Goal: Task Accomplishment & Management: Complete application form

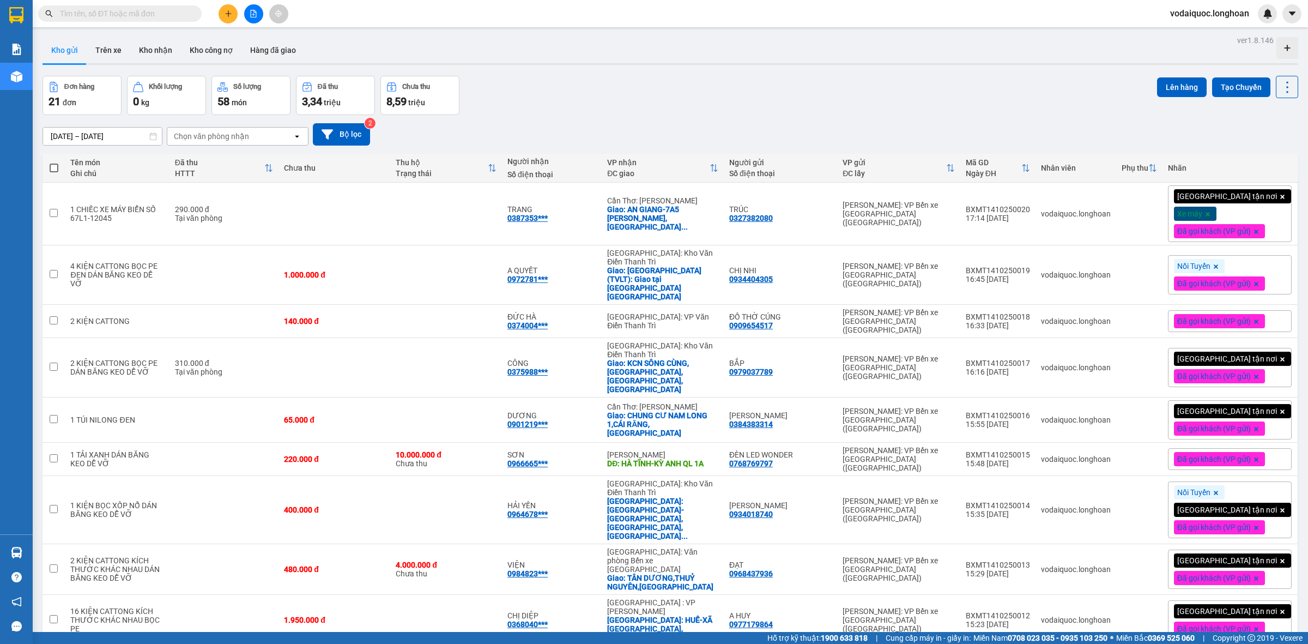
drag, startPoint x: 0, startPoint y: 0, endPoint x: 112, endPoint y: 31, distance: 116.0
click at [110, 32] on main "ver 1.8.146 Kho gửi Trên xe Kho nhận Kho công nợ Hàng đã giao Đơn hàng 21 đơn K…" at bounding box center [654, 316] width 1308 height 632
drag, startPoint x: 254, startPoint y: 8, endPoint x: 249, endPoint y: 26, distance: 18.1
click at [255, 8] on button at bounding box center [253, 13] width 19 height 19
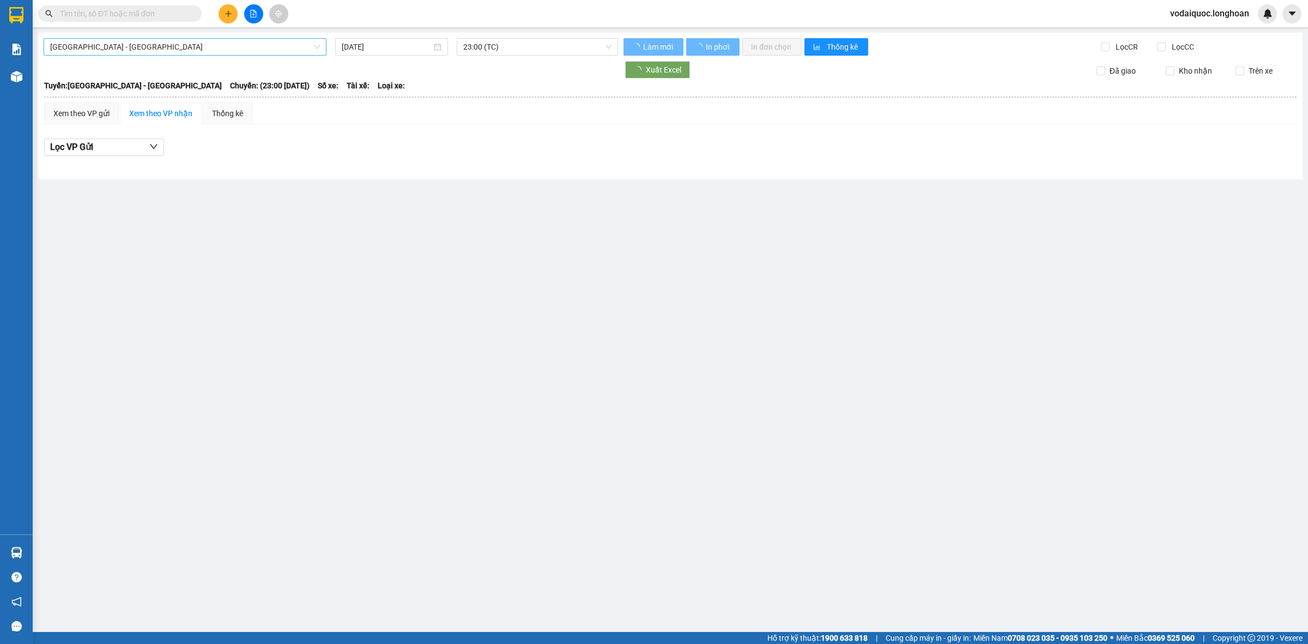
click at [269, 52] on span "[GEOGRAPHIC_DATA] - [GEOGRAPHIC_DATA]" at bounding box center [185, 47] width 270 height 16
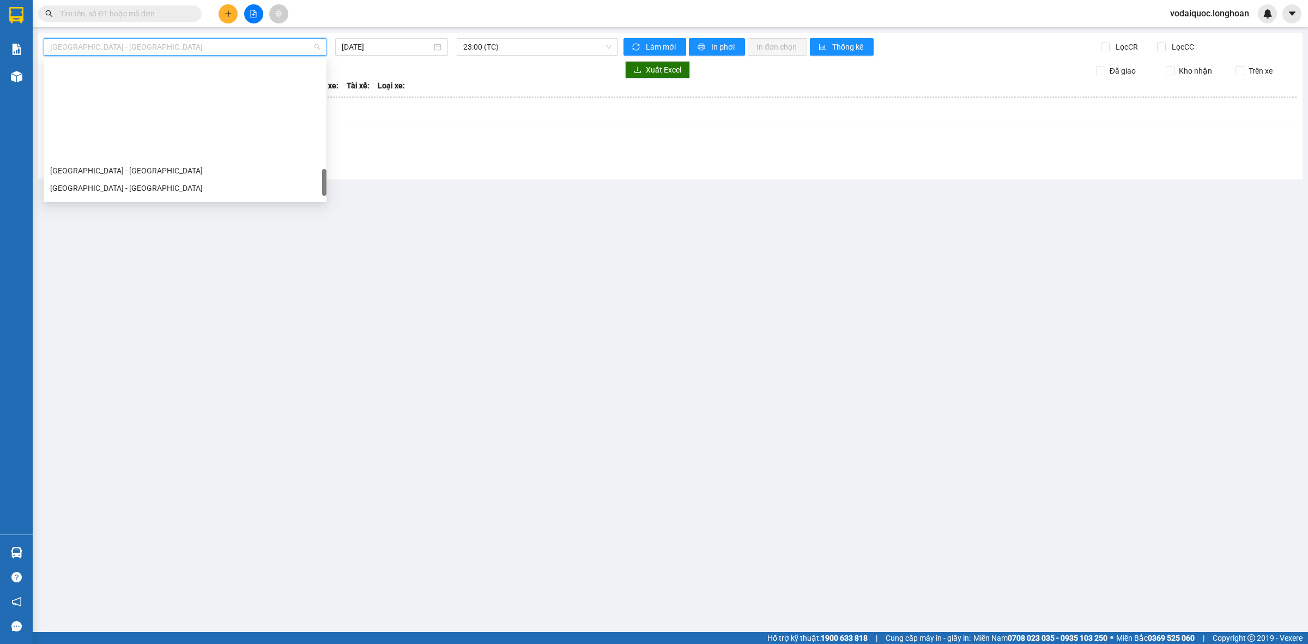
scroll to position [743, 0]
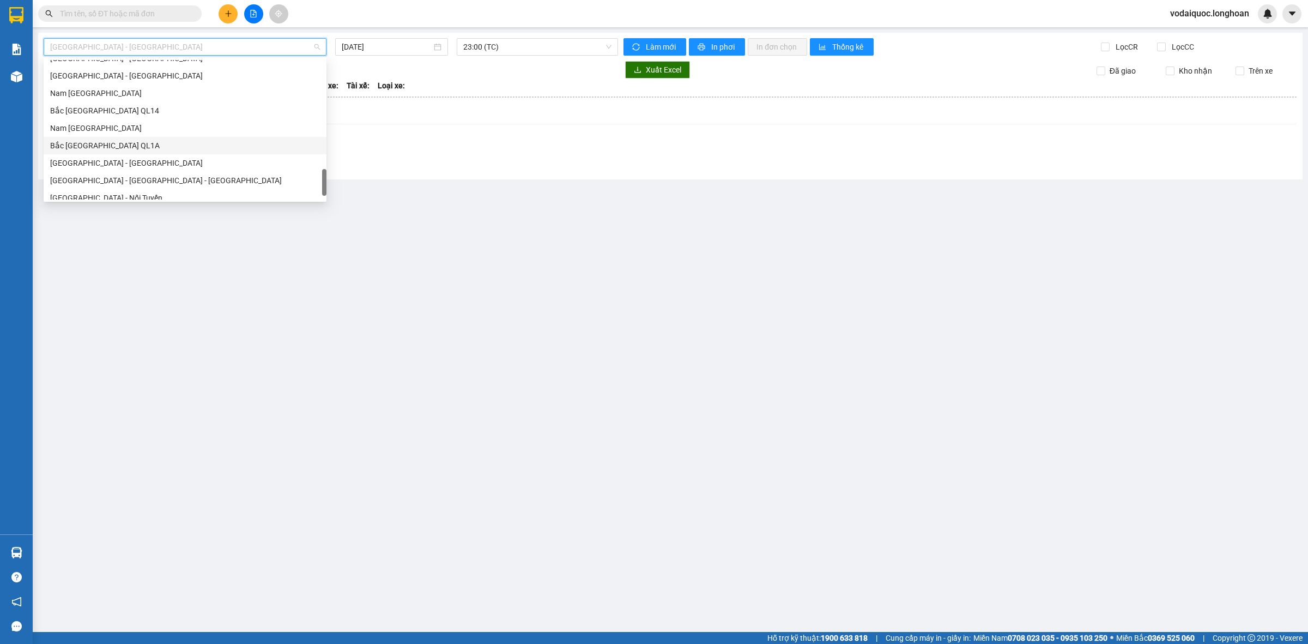
click at [111, 148] on div "Bắc [GEOGRAPHIC_DATA] QL1A" at bounding box center [185, 146] width 270 height 12
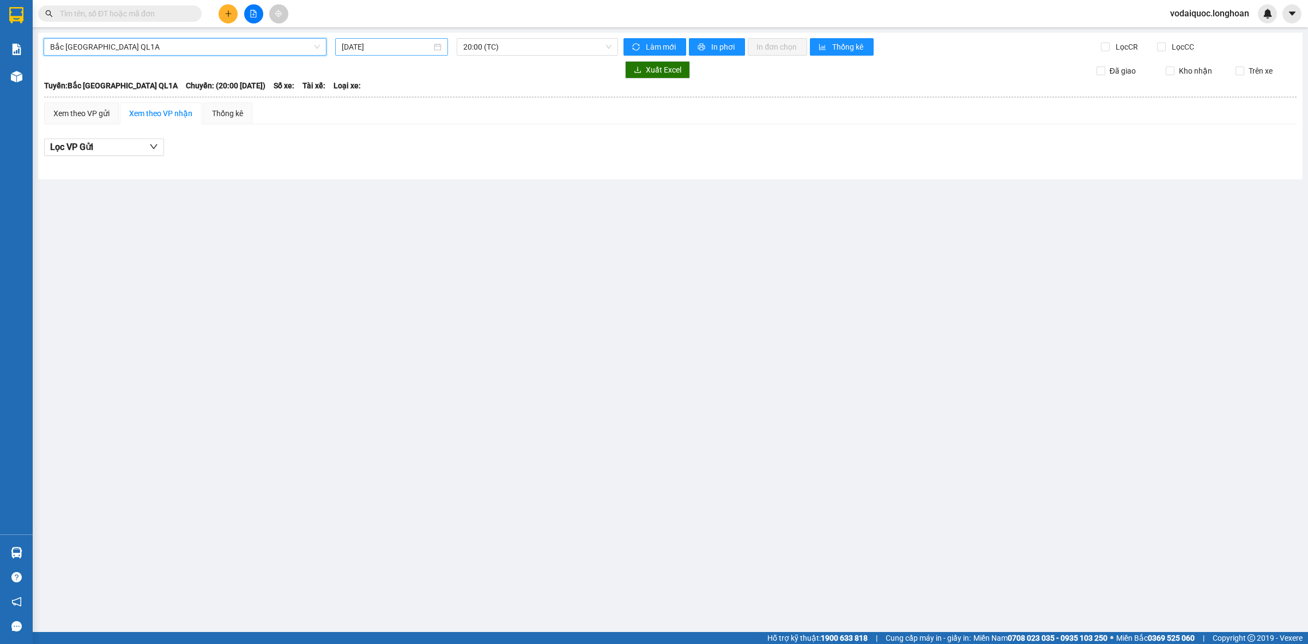
click at [379, 40] on div "[DATE]" at bounding box center [391, 46] width 113 height 17
click at [350, 141] on div "12" at bounding box center [351, 142] width 13 height 13
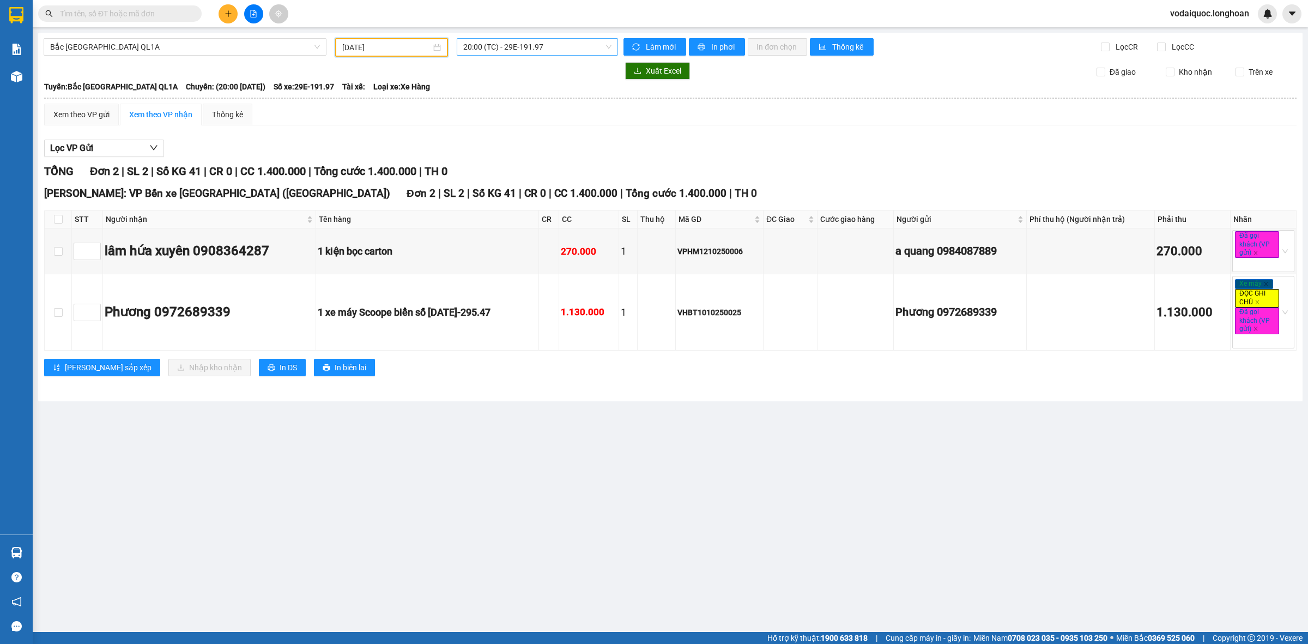
click at [530, 45] on span "20:00 (TC) - 29E-191.97" at bounding box center [537, 47] width 148 height 16
click at [548, 47] on span "20:00 (TC) - 29E-191.97" at bounding box center [537, 47] width 148 height 16
click at [397, 42] on input "[DATE]" at bounding box center [386, 47] width 89 height 12
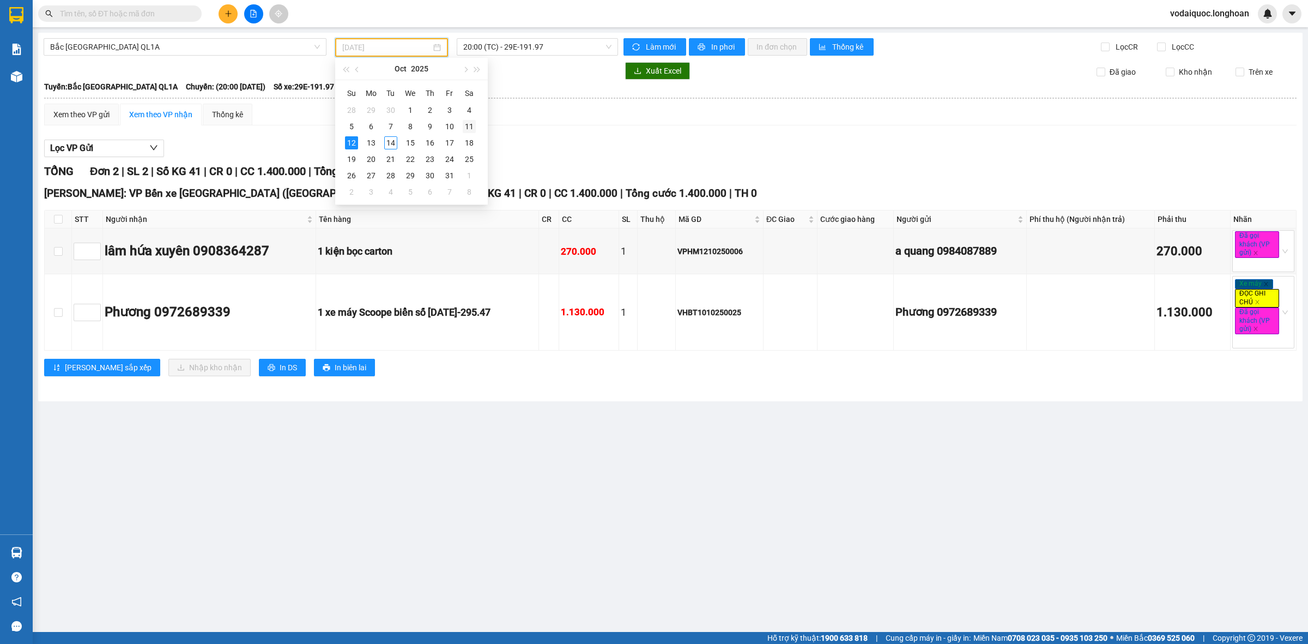
click at [470, 124] on div "11" at bounding box center [469, 126] width 13 height 13
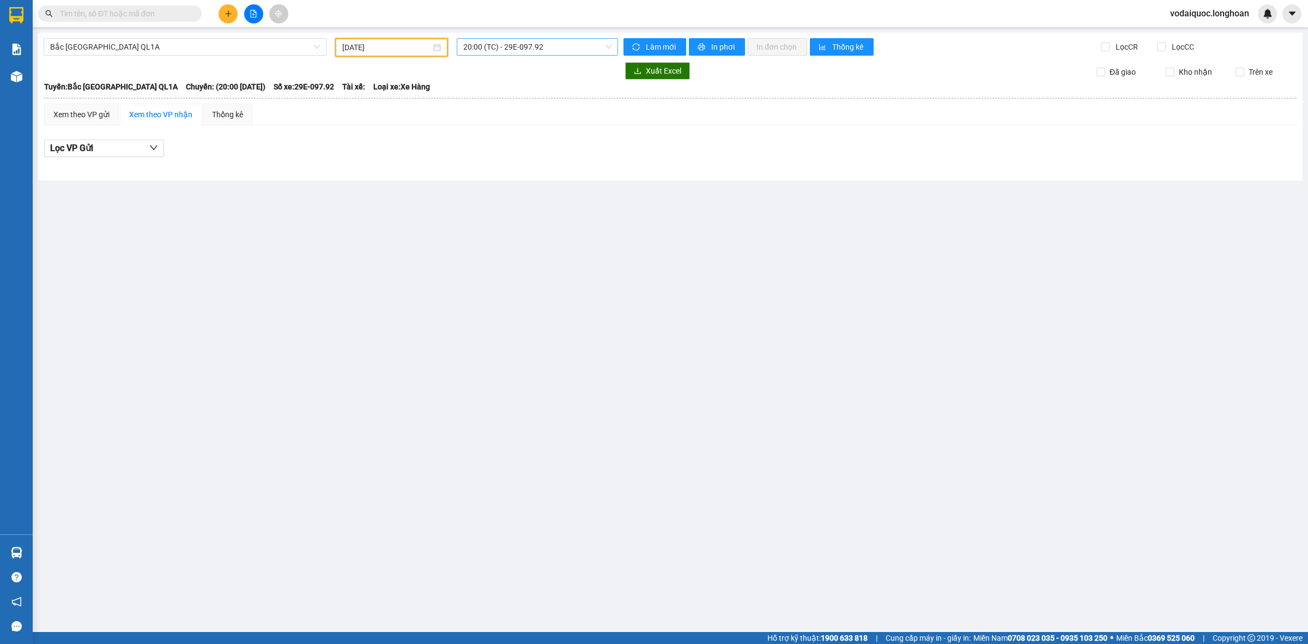
click at [516, 47] on span "20:00 (TC) - 29E-097.92" at bounding box center [537, 47] width 148 height 16
click at [518, 98] on div "23:00 (TC) - 29H-954.95" at bounding box center [505, 104] width 85 height 12
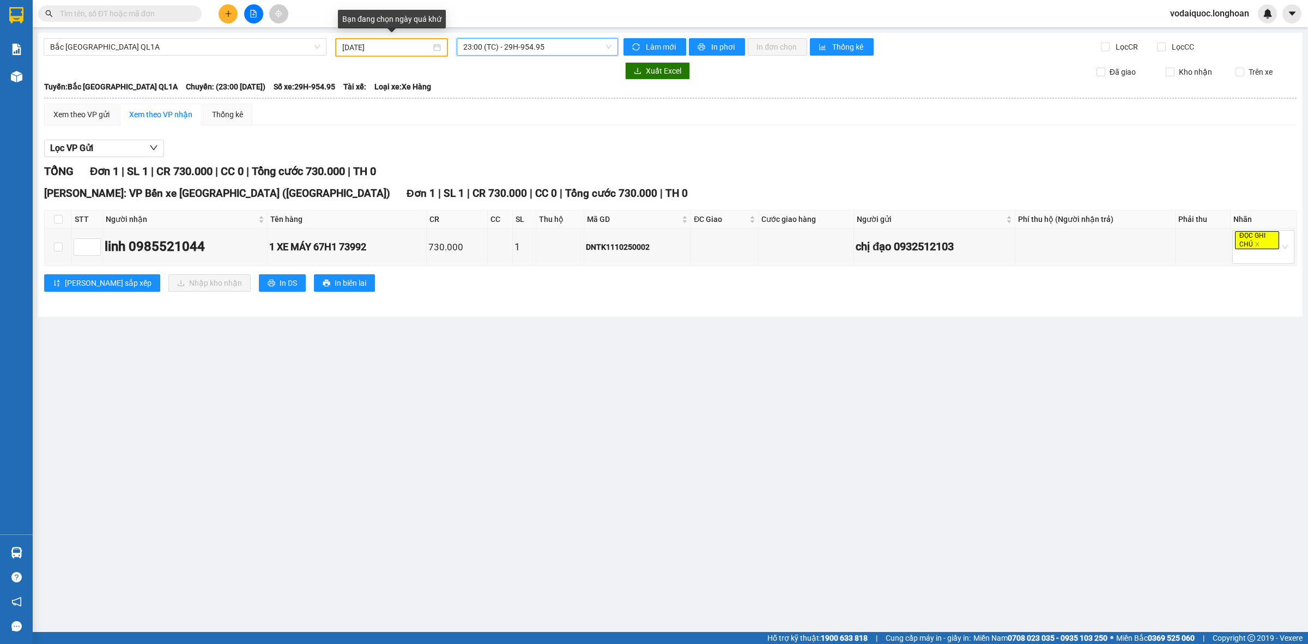
click at [408, 45] on input "[DATE]" at bounding box center [386, 47] width 89 height 12
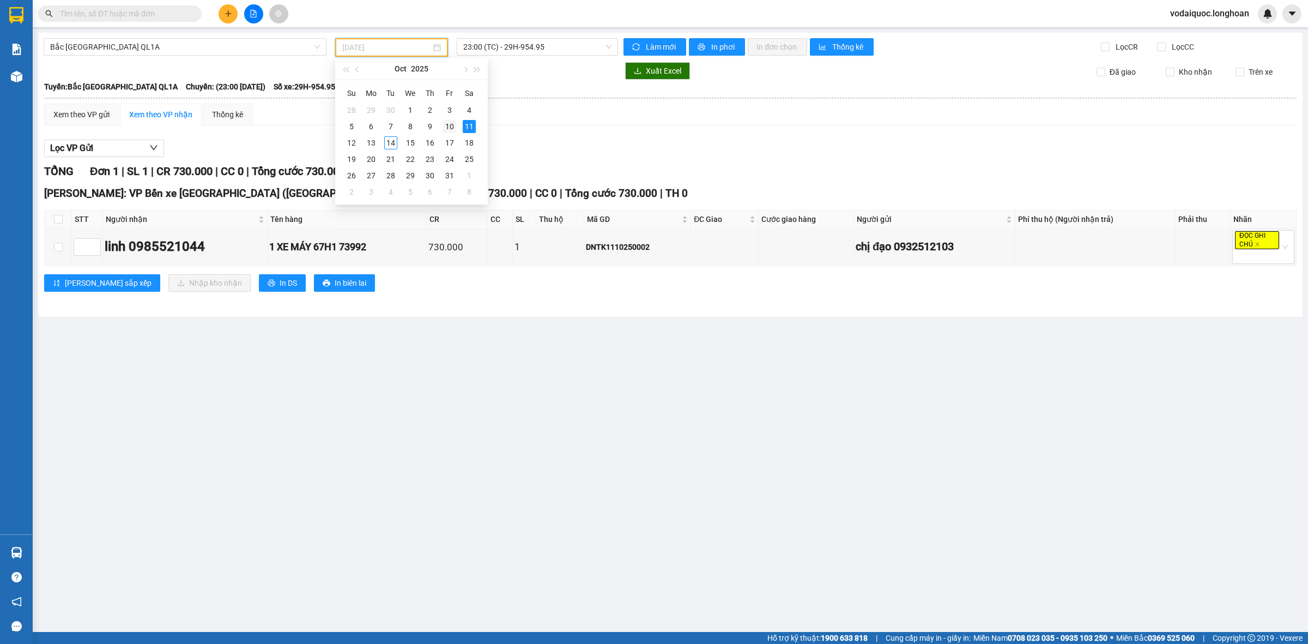
click at [447, 124] on div "10" at bounding box center [449, 126] width 13 height 13
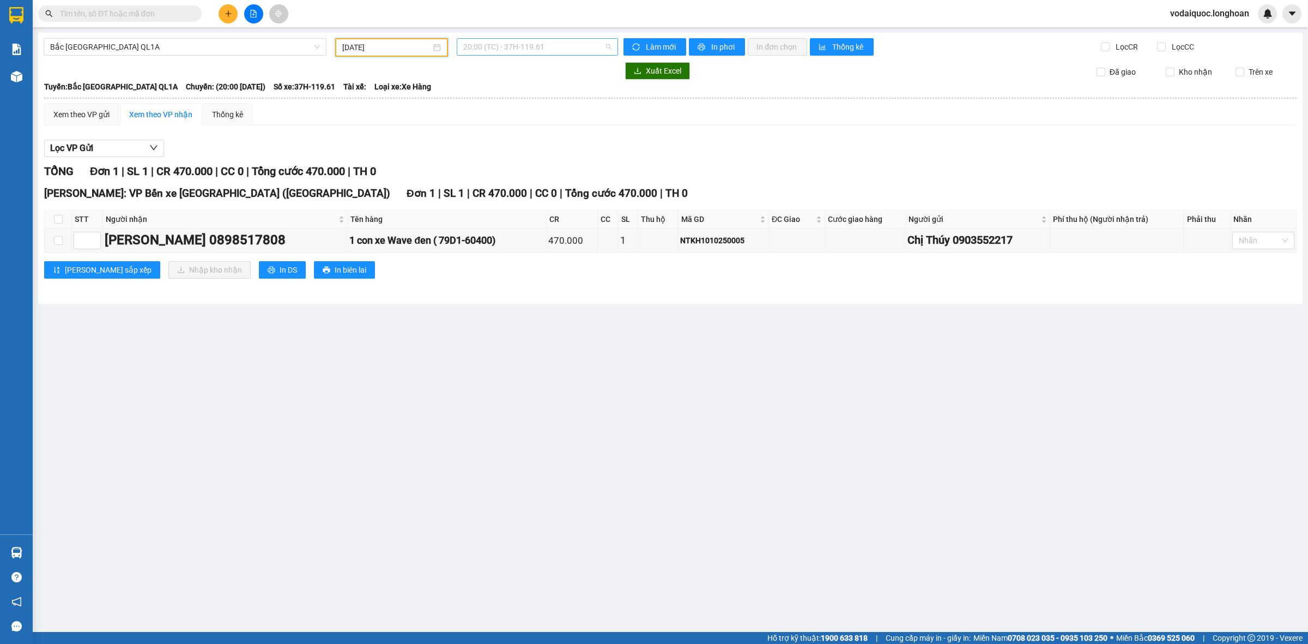
click at [529, 44] on span "20:00 (TC) - 37H-119.61" at bounding box center [537, 47] width 148 height 16
click at [524, 104] on div "23:00 (TC) - 29K-024.94" at bounding box center [505, 104] width 85 height 12
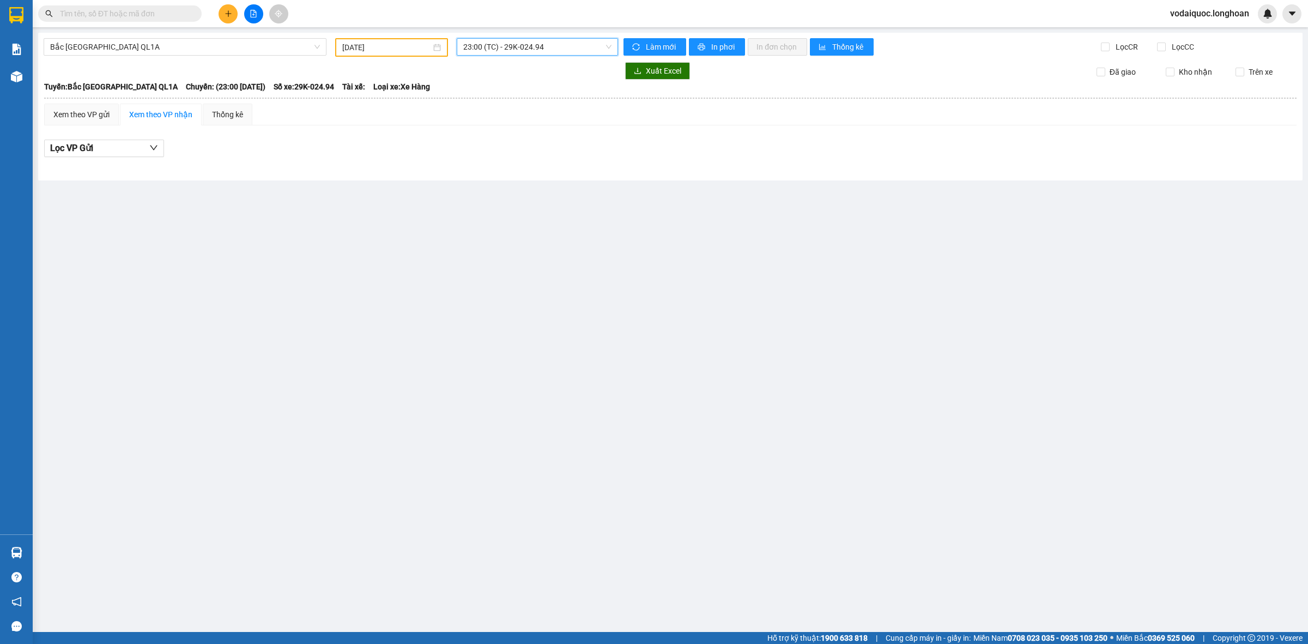
click at [404, 45] on input "[DATE]" at bounding box center [386, 47] width 89 height 12
click at [426, 130] on div "9" at bounding box center [429, 126] width 13 height 13
type input "[DATE]"
click at [586, 50] on span "15:00 (TC) - 29K-041.05" at bounding box center [537, 47] width 148 height 16
click at [517, 98] on div "23:00 (TC) - 29K-040.98" at bounding box center [505, 104] width 85 height 12
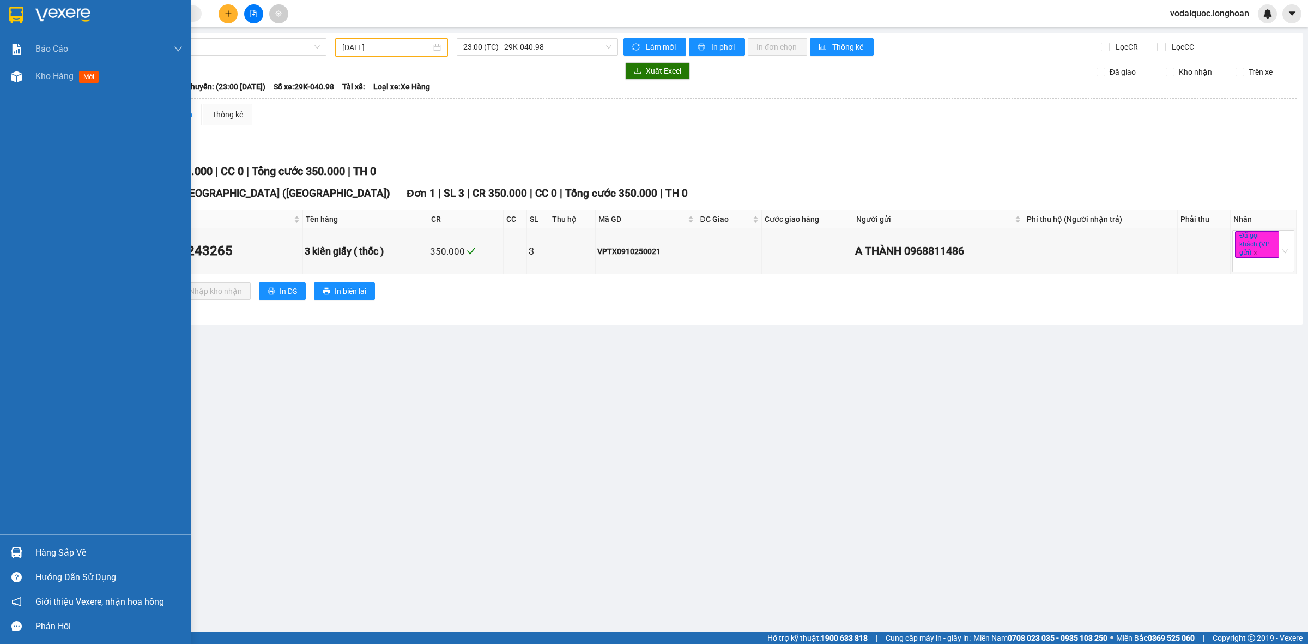
click at [28, 18] on div at bounding box center [95, 17] width 191 height 35
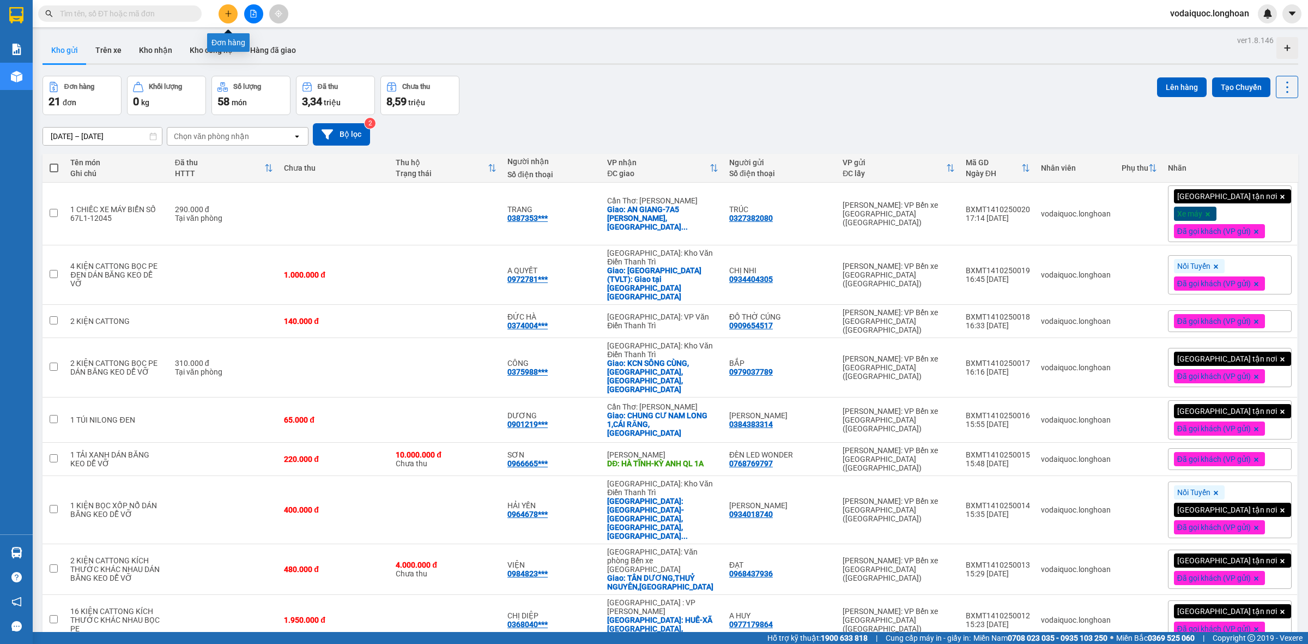
click at [230, 10] on icon "plus" at bounding box center [229, 14] width 8 height 8
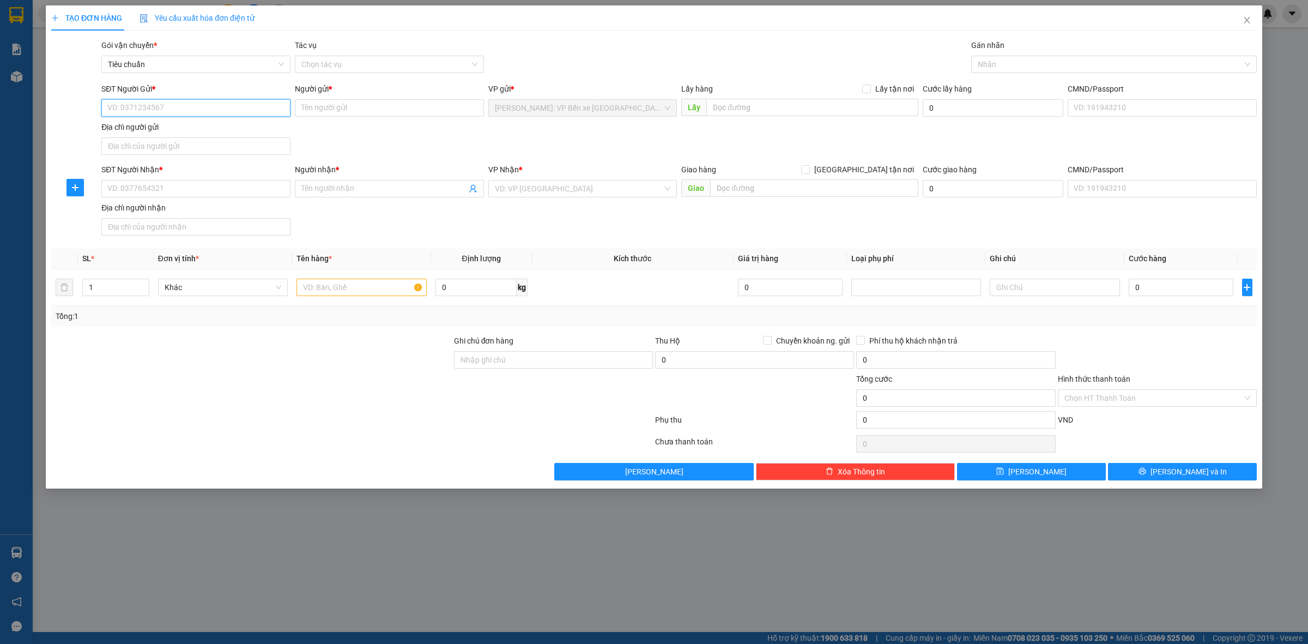
click at [188, 107] on input "SĐT Người Gửi *" at bounding box center [195, 107] width 189 height 17
click at [117, 110] on input "SĐT Người Gửi *" at bounding box center [195, 107] width 189 height 17
click at [120, 110] on input "093814" at bounding box center [195, 107] width 189 height 17
click at [153, 101] on input "093814" at bounding box center [195, 107] width 189 height 17
type input "0938140400"
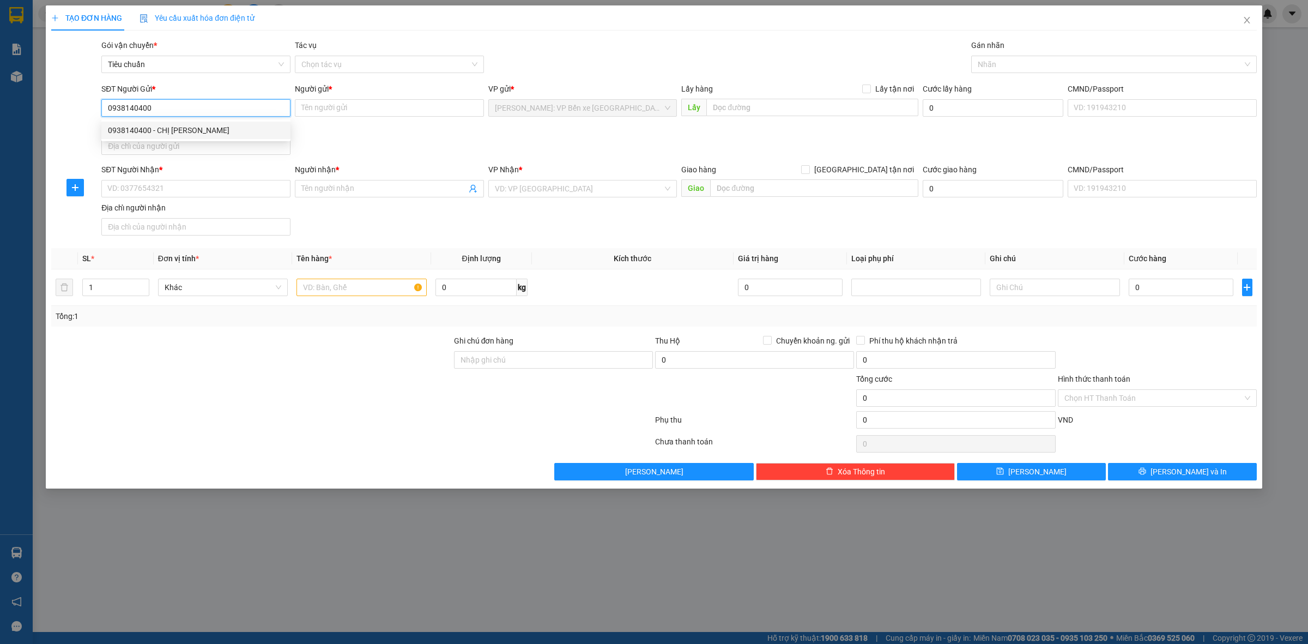
click at [200, 130] on div "0938140400 - CHỊ [PERSON_NAME]" at bounding box center [196, 130] width 176 height 12
type input "CHỊ [PERSON_NAME]"
type input "0938140400"
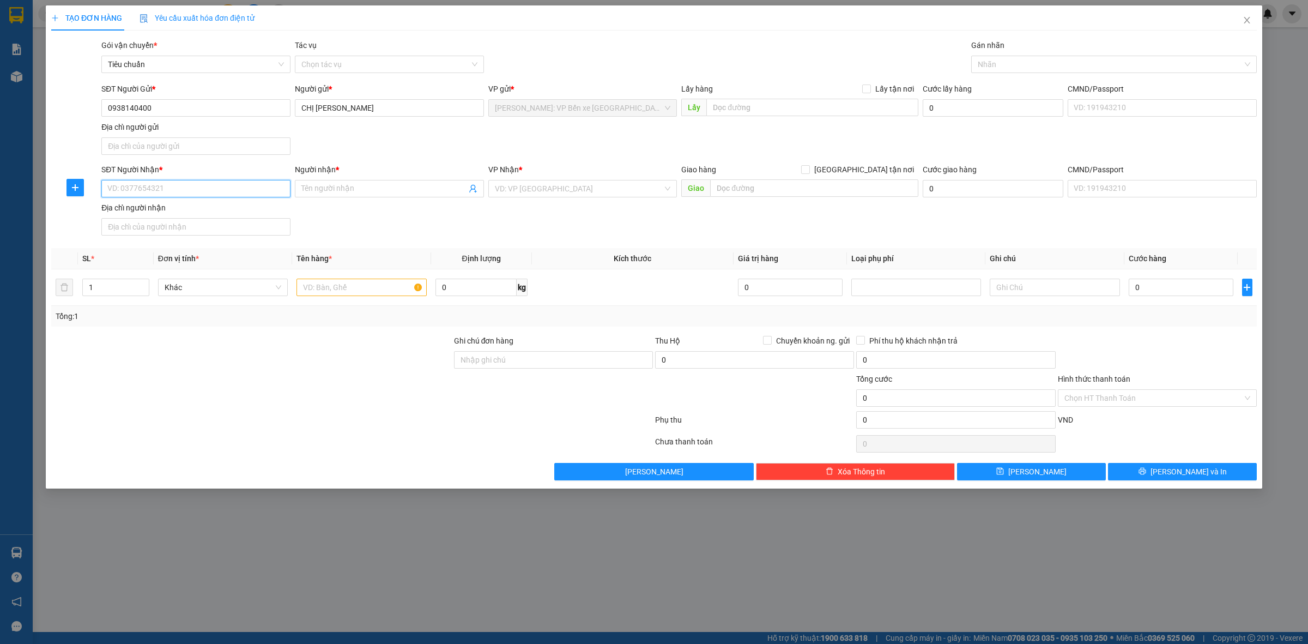
click at [199, 186] on input "SĐT Người Nhận *" at bounding box center [195, 188] width 189 height 17
click at [169, 185] on input "SĐT Người Nhận *" at bounding box center [195, 188] width 189 height 17
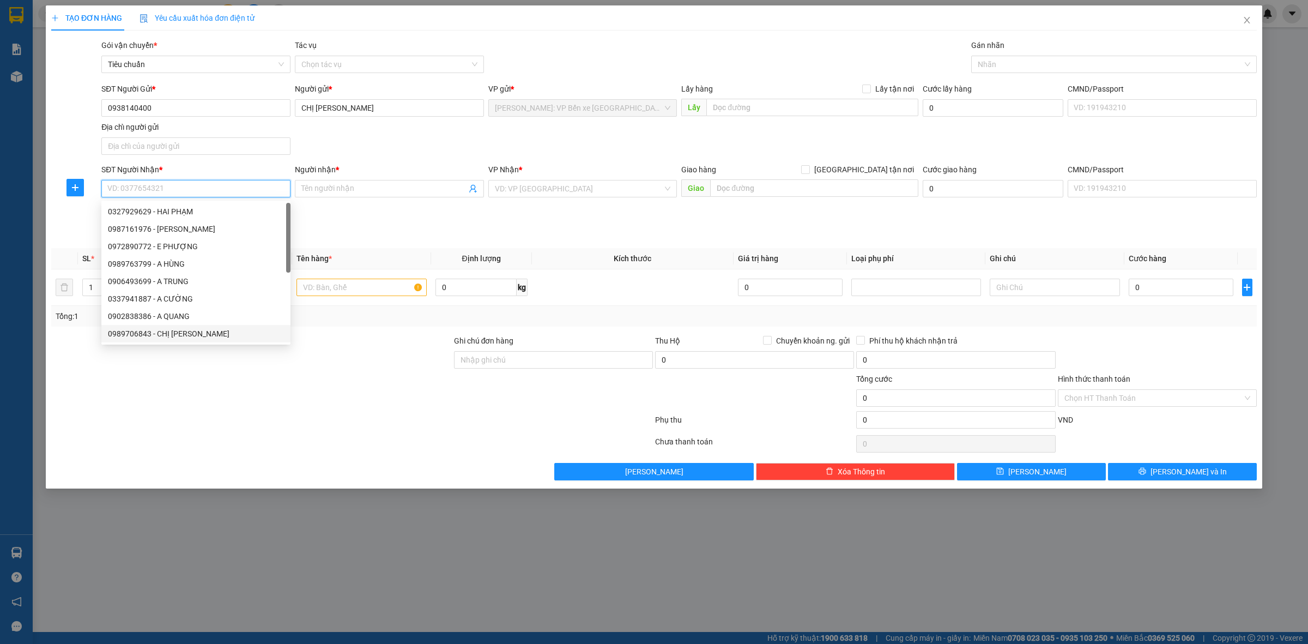
paste input "0966990999"
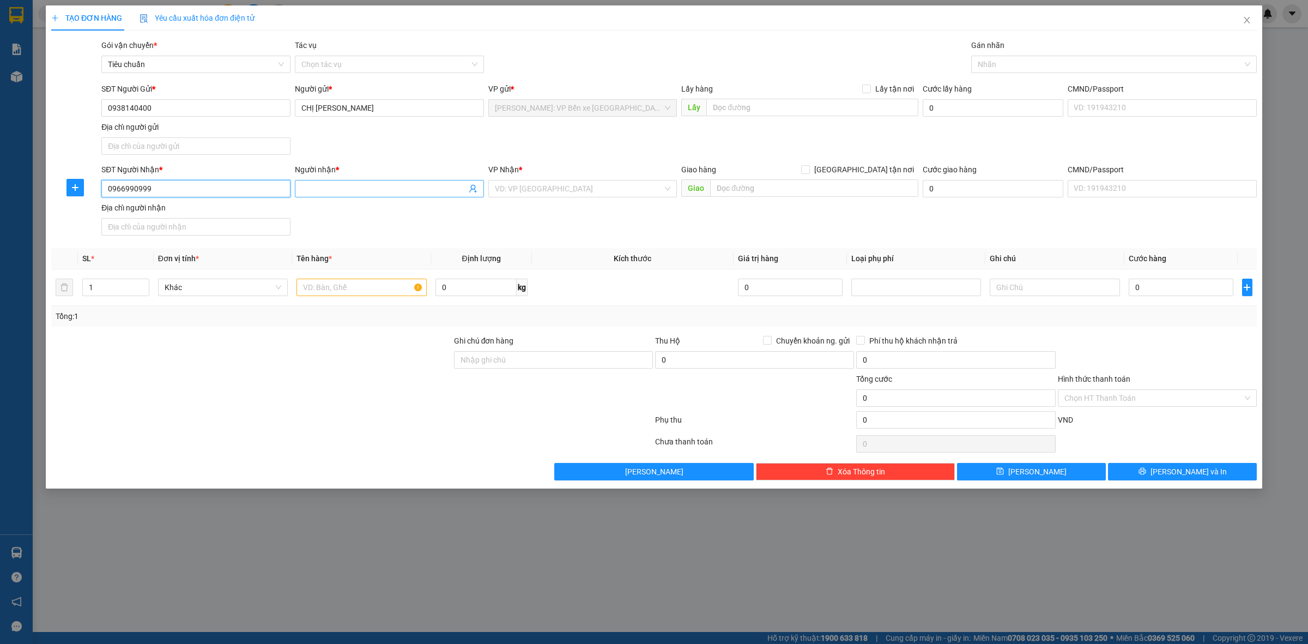
type input "0966990999"
click at [343, 192] on input "Người nhận *" at bounding box center [383, 189] width 165 height 12
click at [256, 388] on div at bounding box center [251, 392] width 403 height 38
click at [410, 193] on input "Người nhận *" at bounding box center [383, 189] width 165 height 12
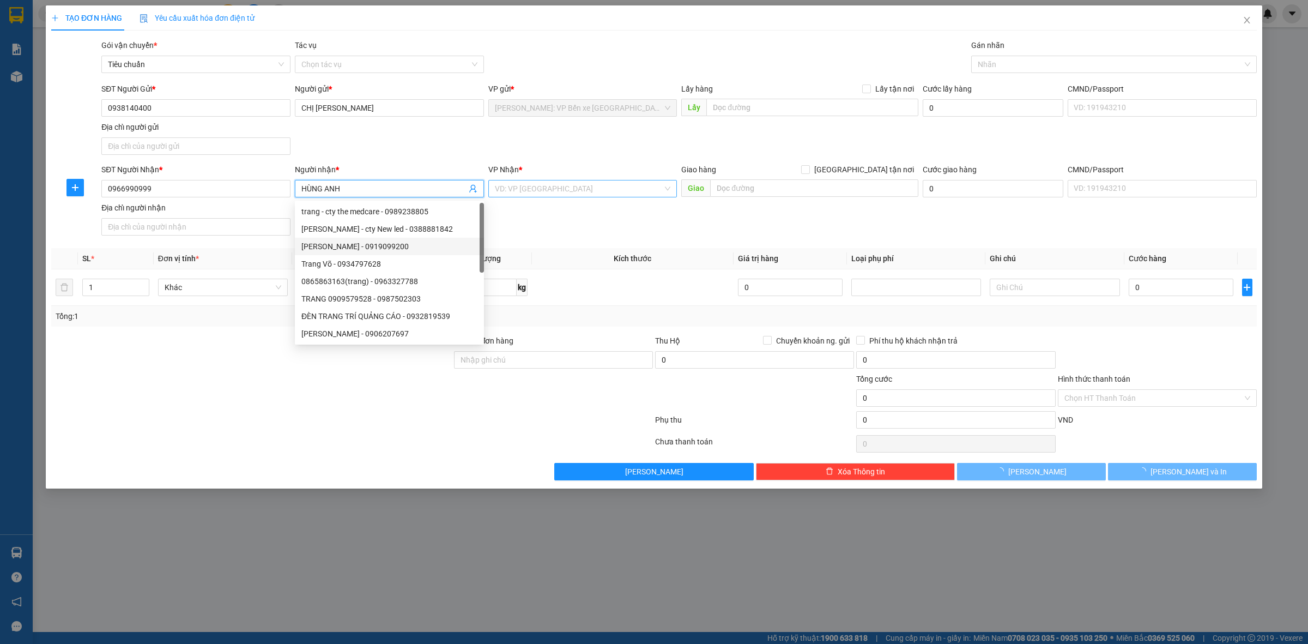
type input "HÙNG ANH"
click at [578, 188] on input "search" at bounding box center [579, 188] width 168 height 16
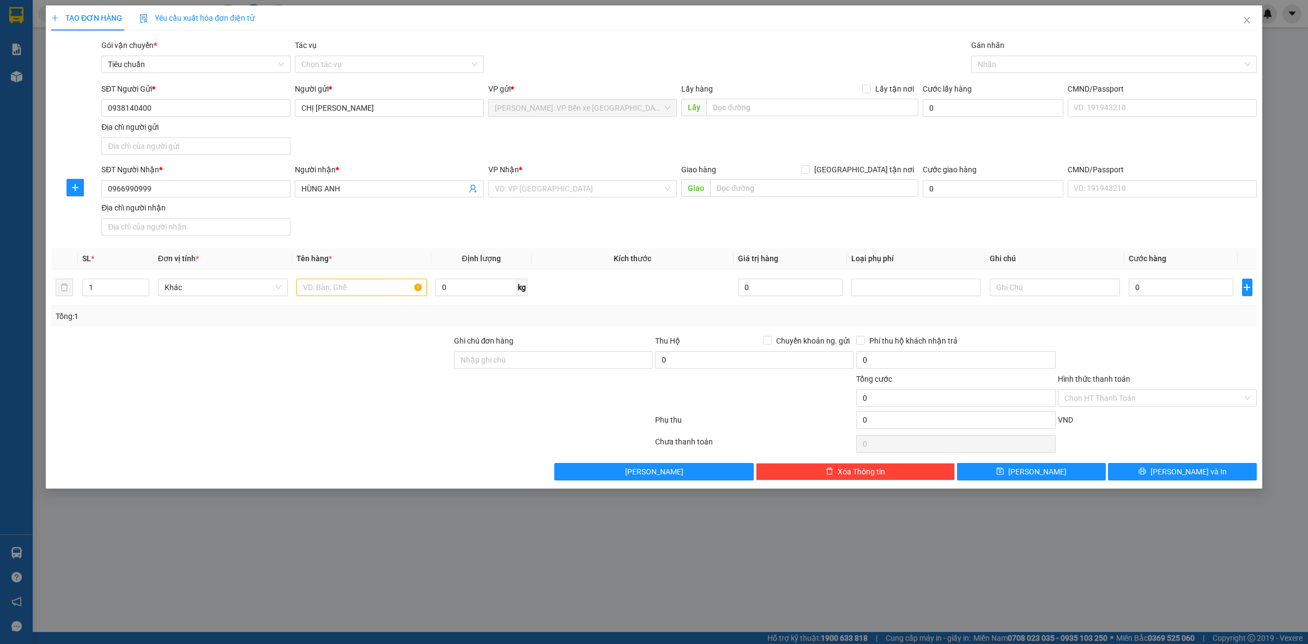
drag, startPoint x: 254, startPoint y: 364, endPoint x: 268, endPoint y: 344, distance: 24.2
click at [255, 363] on div at bounding box center [251, 354] width 403 height 38
click at [336, 287] on input "text" at bounding box center [361, 286] width 130 height 17
type input "1 MÁY BỌC PE"
drag, startPoint x: 513, startPoint y: 365, endPoint x: 516, endPoint y: 356, distance: 9.5
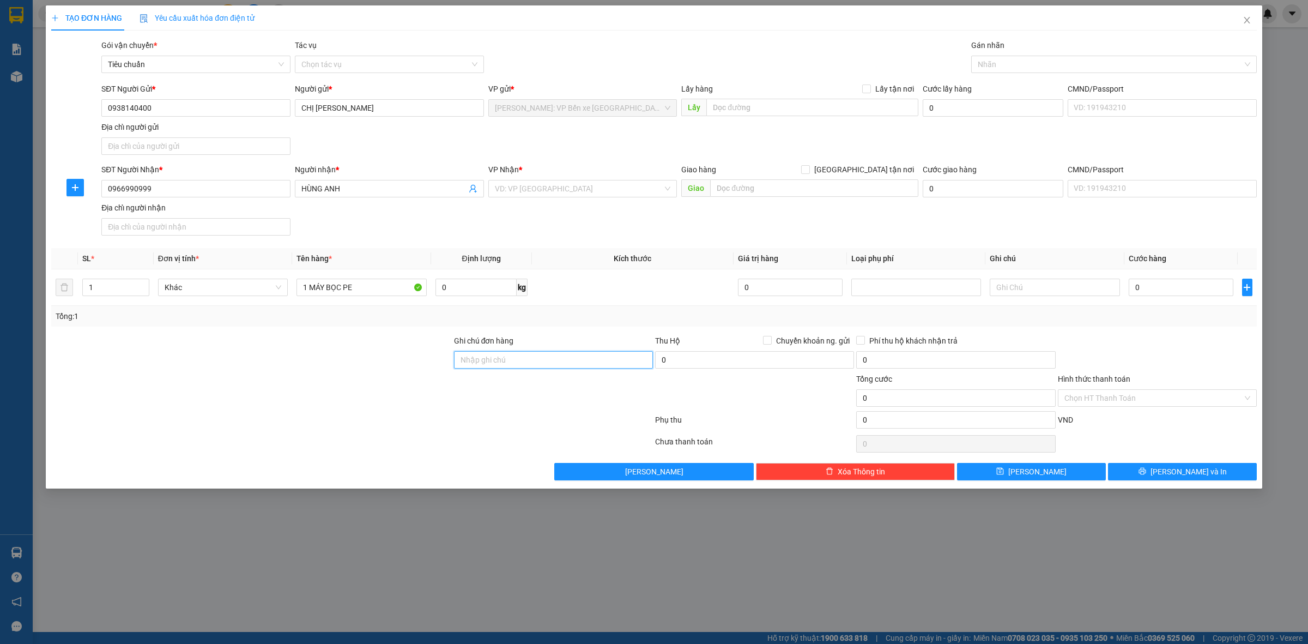
click at [514, 364] on input "Ghi chú đơn hàng" at bounding box center [553, 359] width 199 height 17
click at [1048, 224] on div "SĐT Người Nhận * 0966990999 Người nhận * HÙNG ANH VP Nhận * VD: VP [GEOGRAPHIC_…" at bounding box center [679, 202] width 1160 height 76
click at [580, 190] on input "search" at bounding box center [579, 188] width 168 height 16
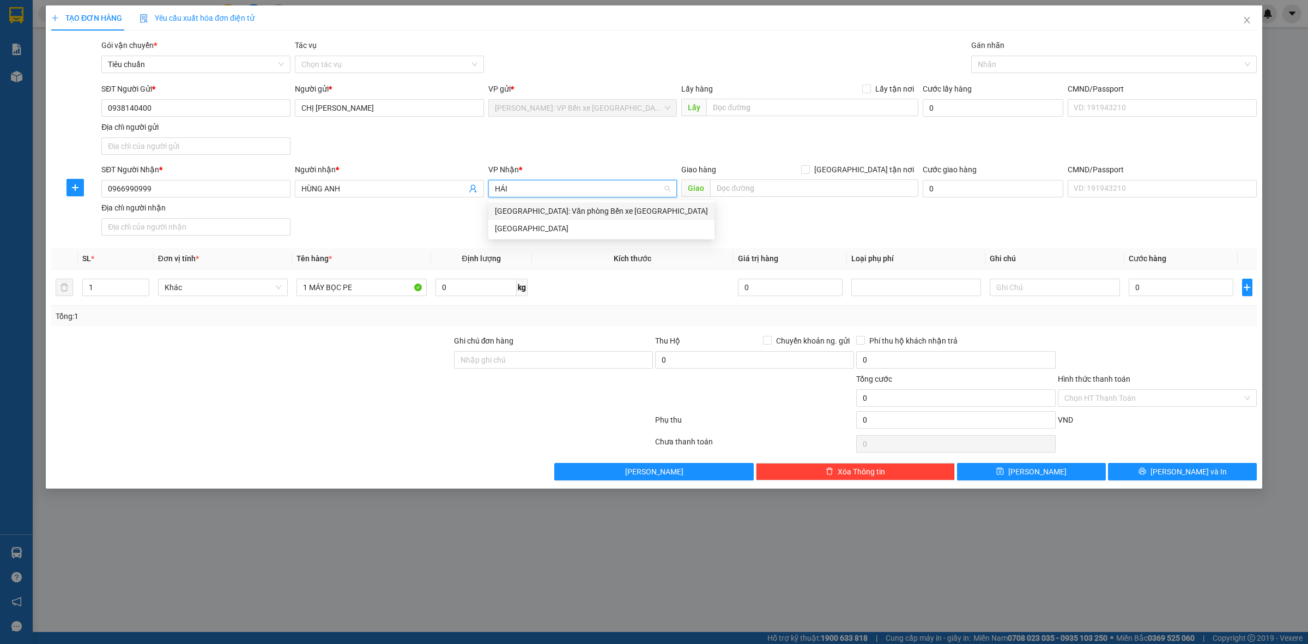
type input "HẢI P"
click at [602, 210] on div "[GEOGRAPHIC_DATA]: Văn phòng Bến xe [GEOGRAPHIC_DATA]" at bounding box center [601, 211] width 213 height 12
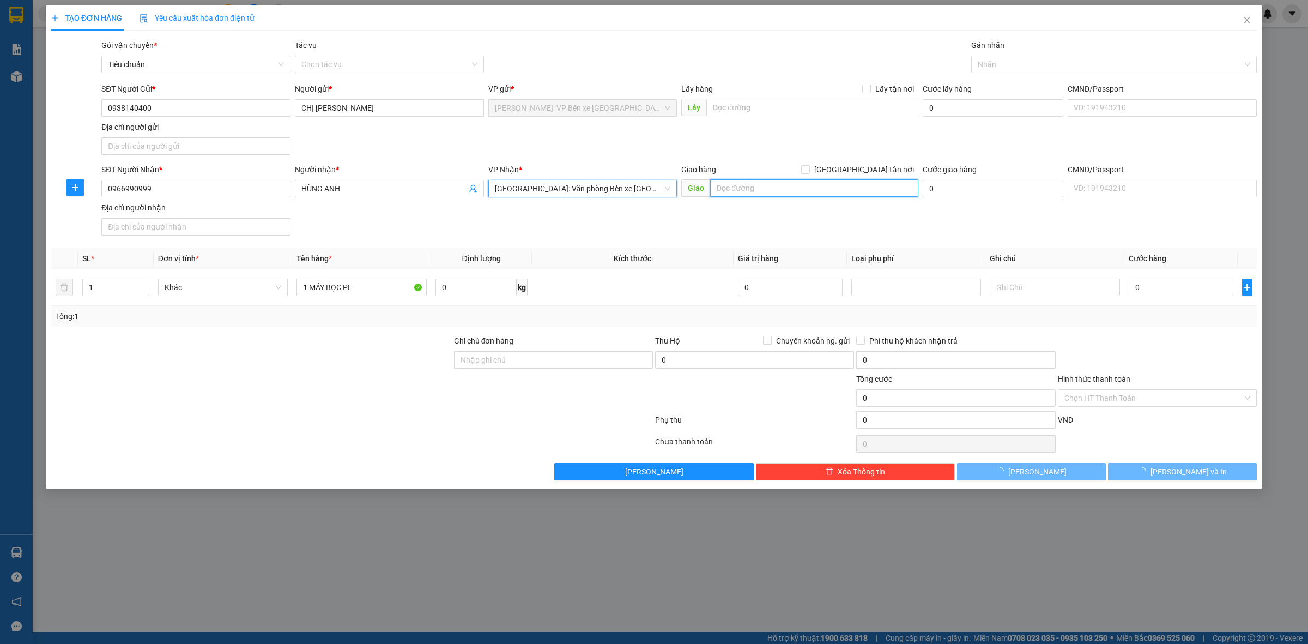
click at [764, 180] on input "text" at bounding box center [814, 187] width 208 height 17
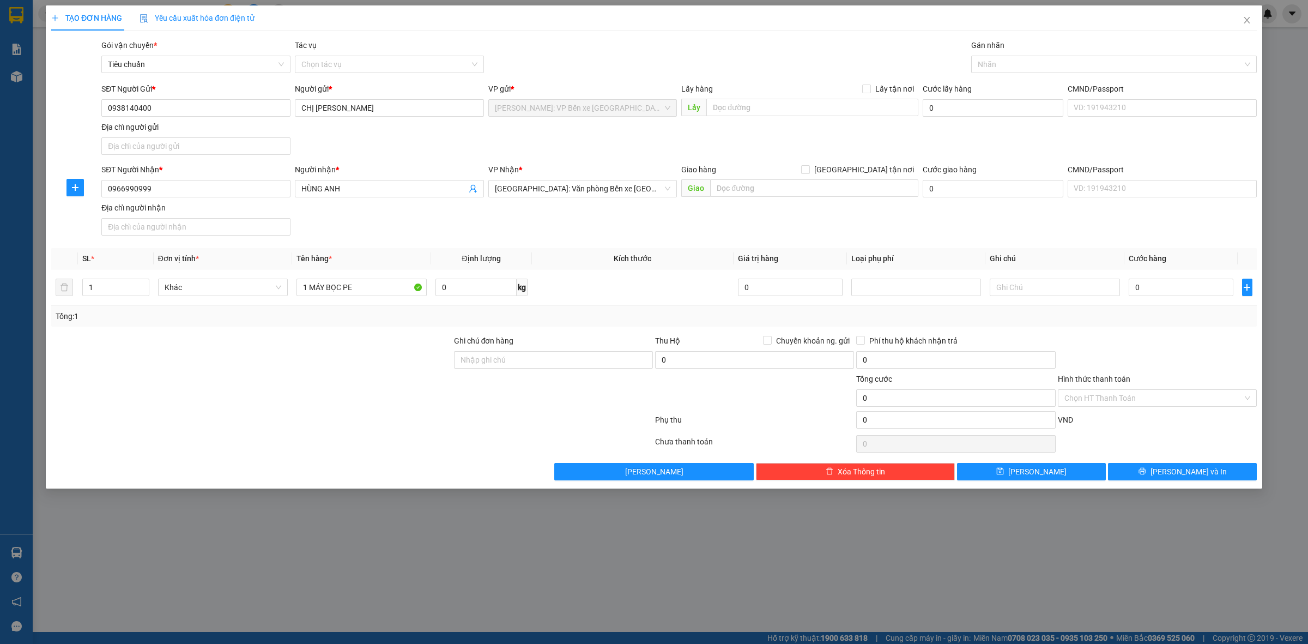
click at [306, 344] on div at bounding box center [251, 354] width 403 height 38
click at [758, 191] on input "text" at bounding box center [814, 187] width 208 height 17
paste input "Số 78 Phố Mới Thuỷ Sơn Thuỷ Nguyên [GEOGRAPHIC_DATA]"
type input "Số 78 Phố Mới Thuỷ Sơn Thuỷ Nguyên [GEOGRAPHIC_DATA]"
click at [809, 169] on input "[GEOGRAPHIC_DATA] tận nơi" at bounding box center [805, 169] width 8 height 8
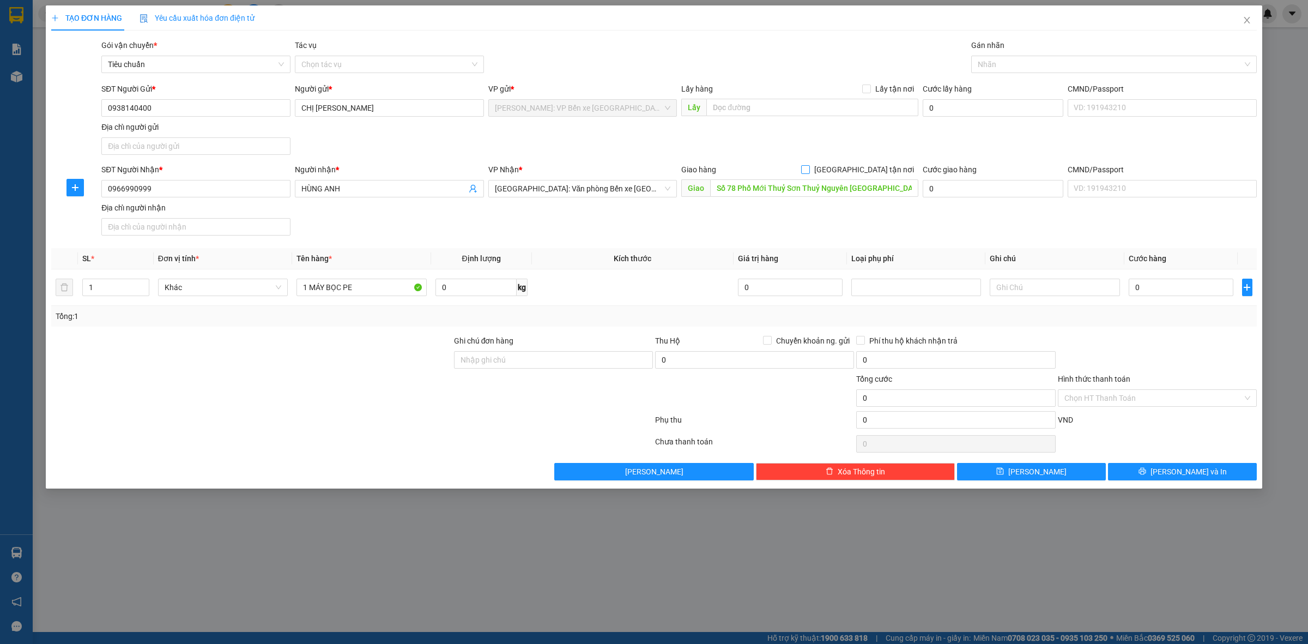
checkbox input "true"
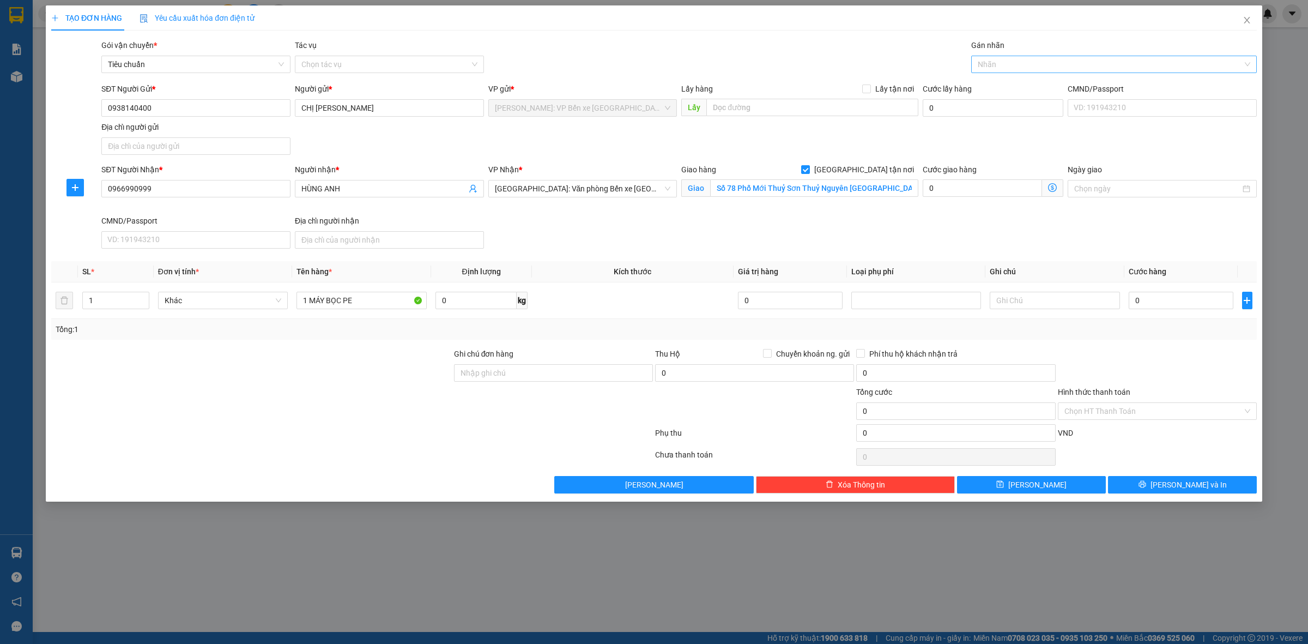
drag, startPoint x: 1016, startPoint y: 63, endPoint x: 1020, endPoint y: 72, distance: 10.3
click at [1017, 63] on div at bounding box center [1108, 64] width 269 height 13
type input "GIAO"
click at [1031, 92] on div "[GEOGRAPHIC_DATA] tận nơi" at bounding box center [1114, 86] width 273 height 12
click at [799, 50] on div "Gói vận chuyển * Tiêu chuẩn Tác vụ Chọn tác vụ Gán nhãn Giao tận nơi" at bounding box center [679, 58] width 1160 height 38
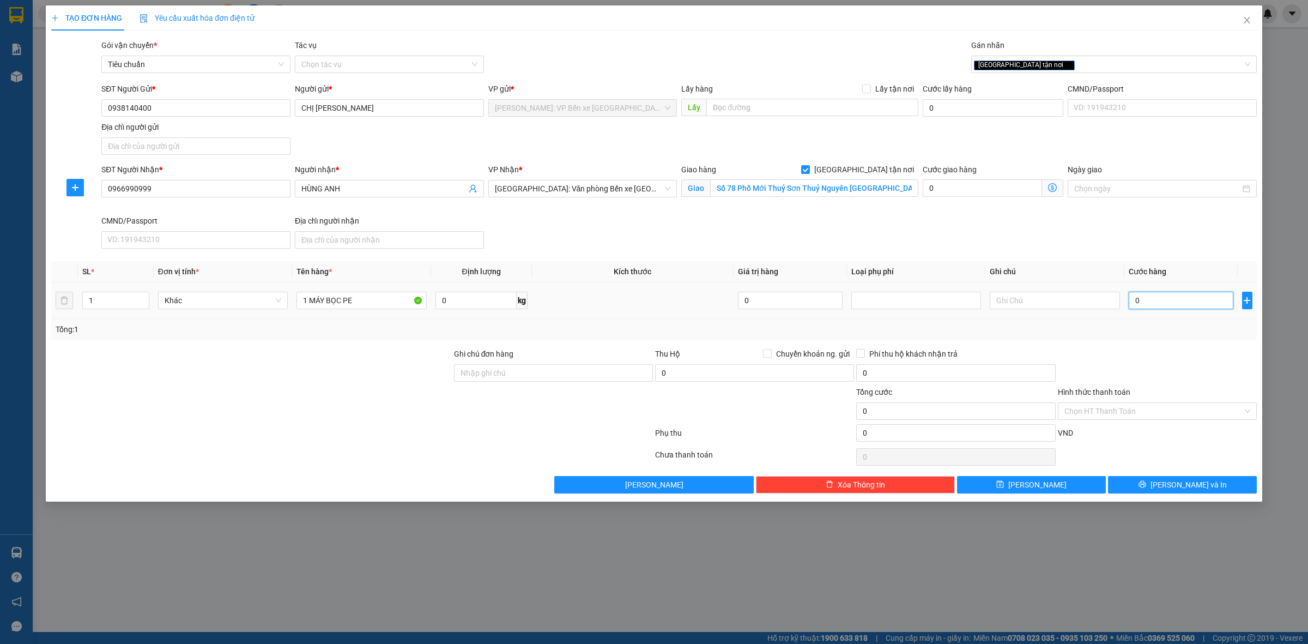
click at [1171, 301] on input "0" at bounding box center [1181, 300] width 105 height 17
click at [1161, 294] on input "0" at bounding box center [1181, 300] width 105 height 17
type input "06"
type input "6"
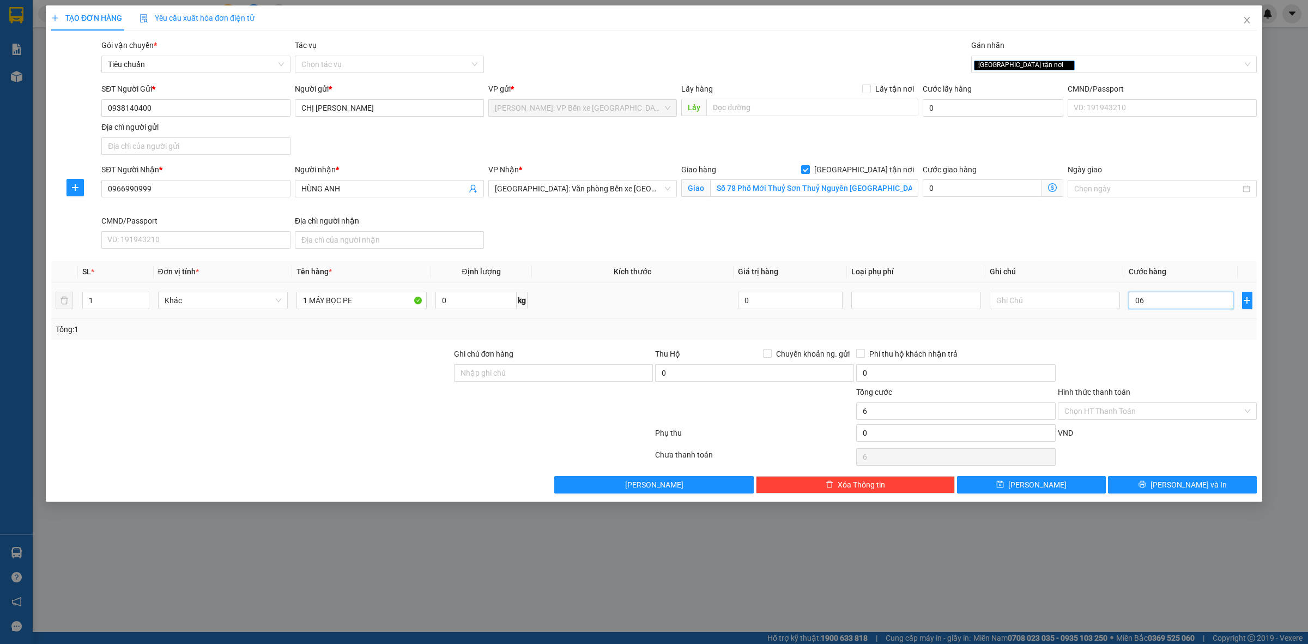
type input "065"
type input "65"
type input "0.650"
type input "650"
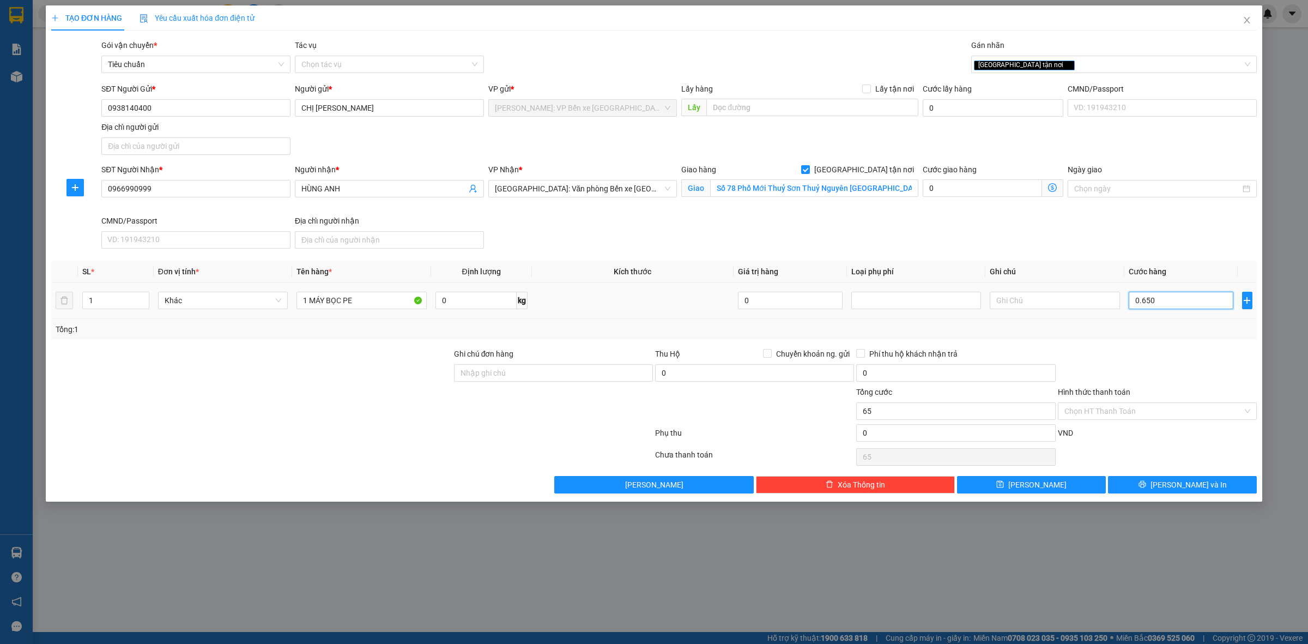
type input "650"
type input "06.500"
type input "6.500"
type input "065.000"
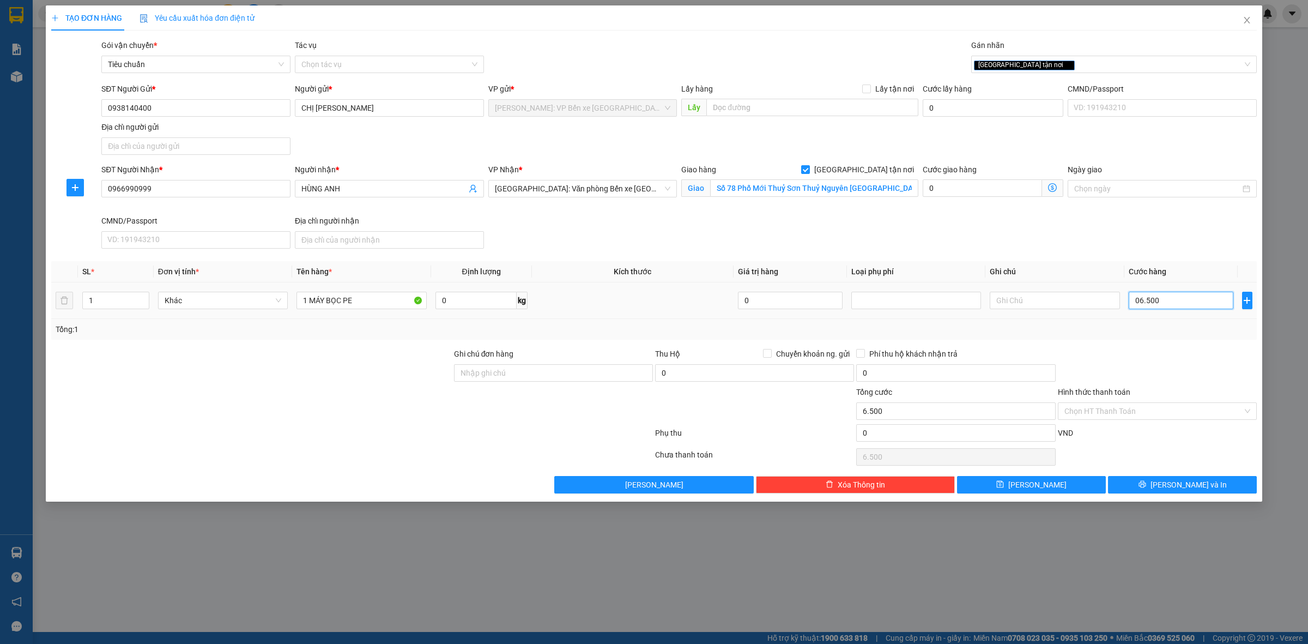
type input "65.000"
type input "0.650.000"
type input "650.000"
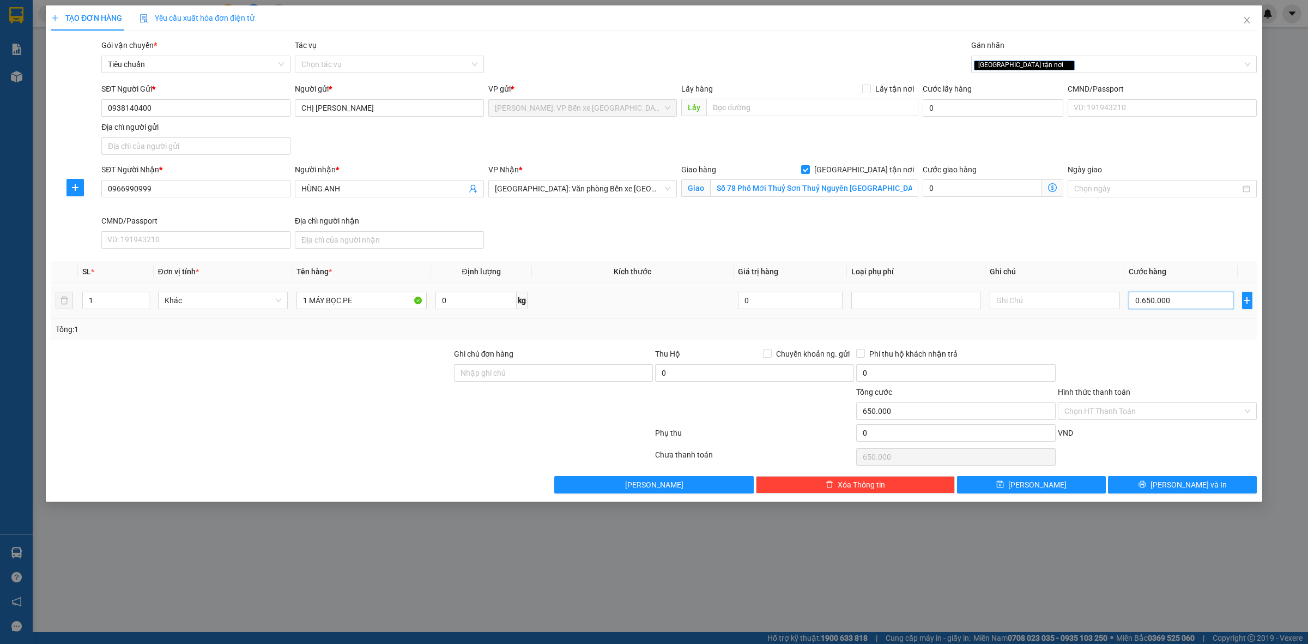
type input "06.500.000"
type input "6.500.000"
type input "0.650.000"
type input "650.000"
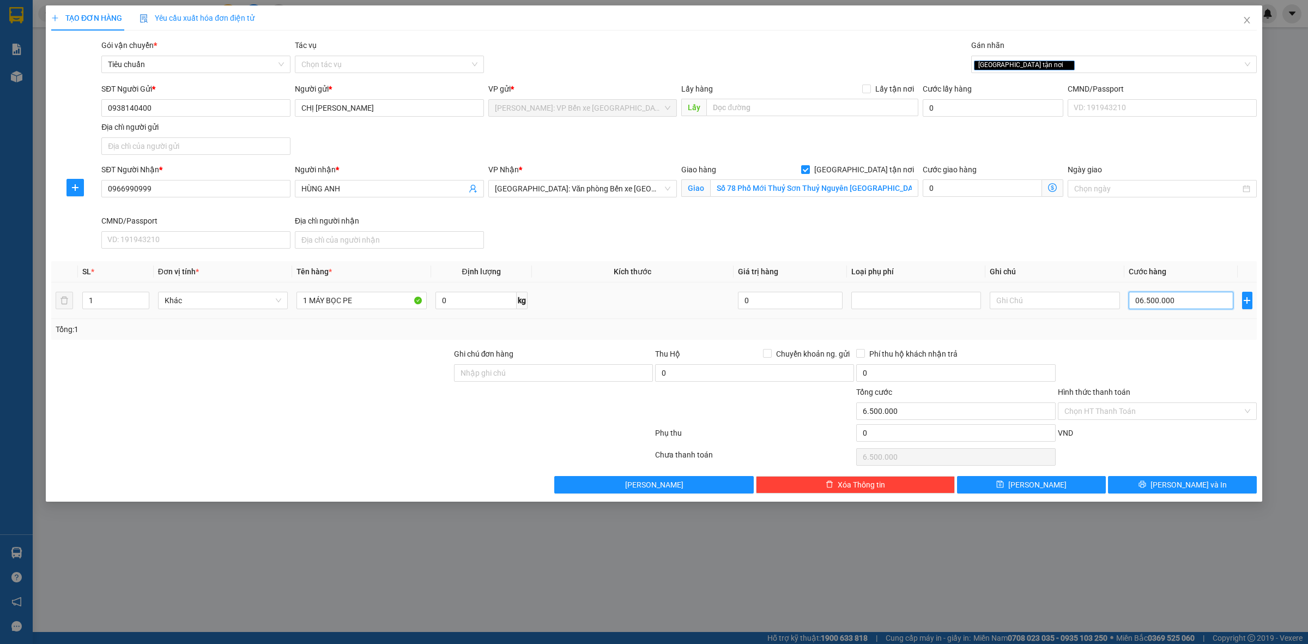
type input "650.000"
click at [768, 350] on input "Chuyển khoản ng. gửi" at bounding box center [767, 353] width 8 height 8
checkbox input "true"
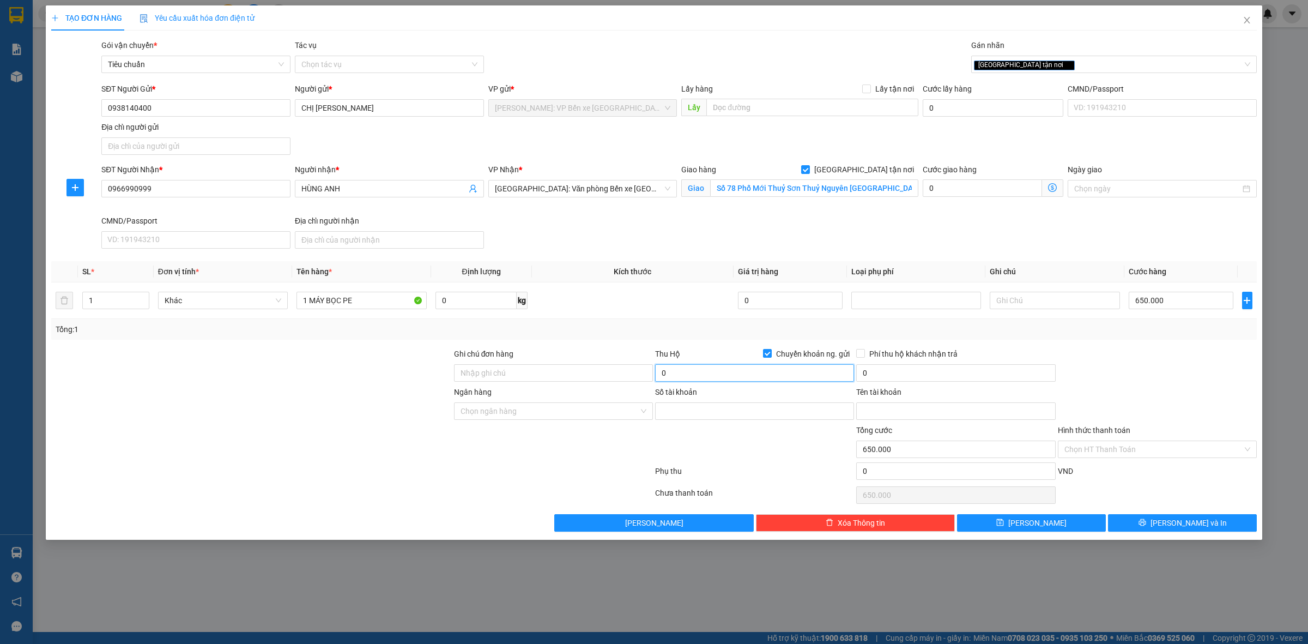
click at [740, 369] on input "0" at bounding box center [754, 372] width 199 height 17
click at [249, 353] on div at bounding box center [251, 367] width 403 height 38
click at [706, 375] on input "0" at bounding box center [754, 372] width 199 height 17
type input "13.000.000"
click at [886, 371] on input "0" at bounding box center [955, 372] width 199 height 17
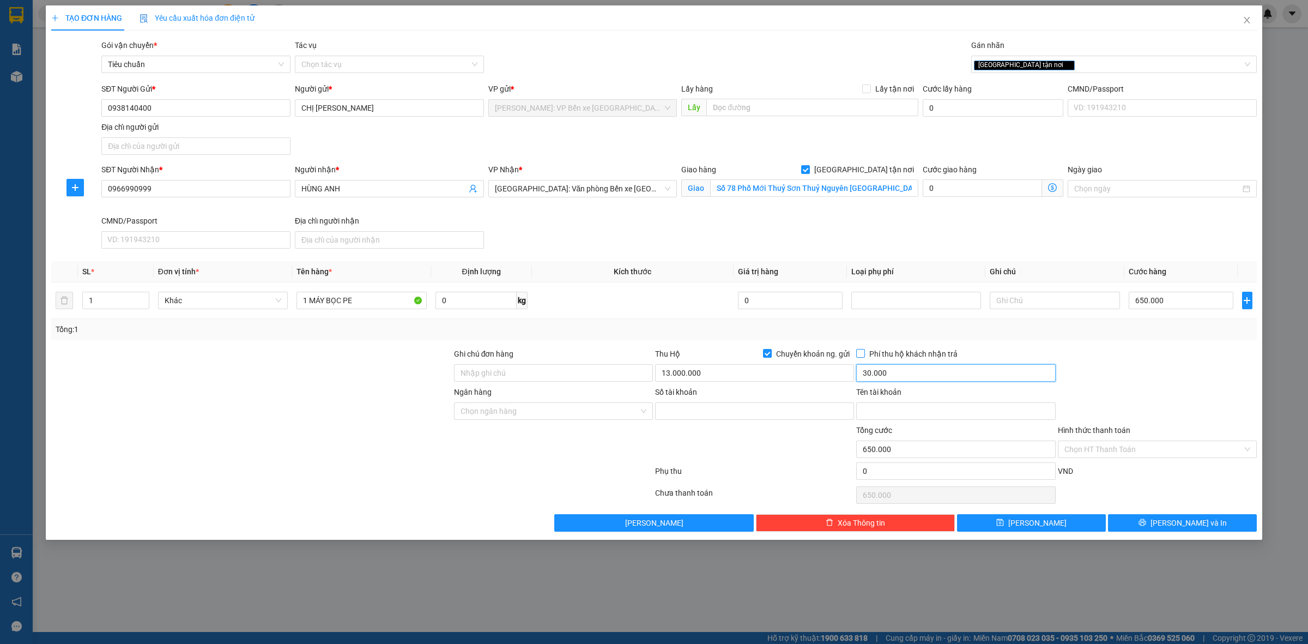
type input "30.000"
click at [857, 350] on input "Phí thu hộ khách nhận trả" at bounding box center [860, 353] width 8 height 8
checkbox input "true"
click at [570, 410] on input "Ngân hàng" at bounding box center [550, 411] width 178 height 16
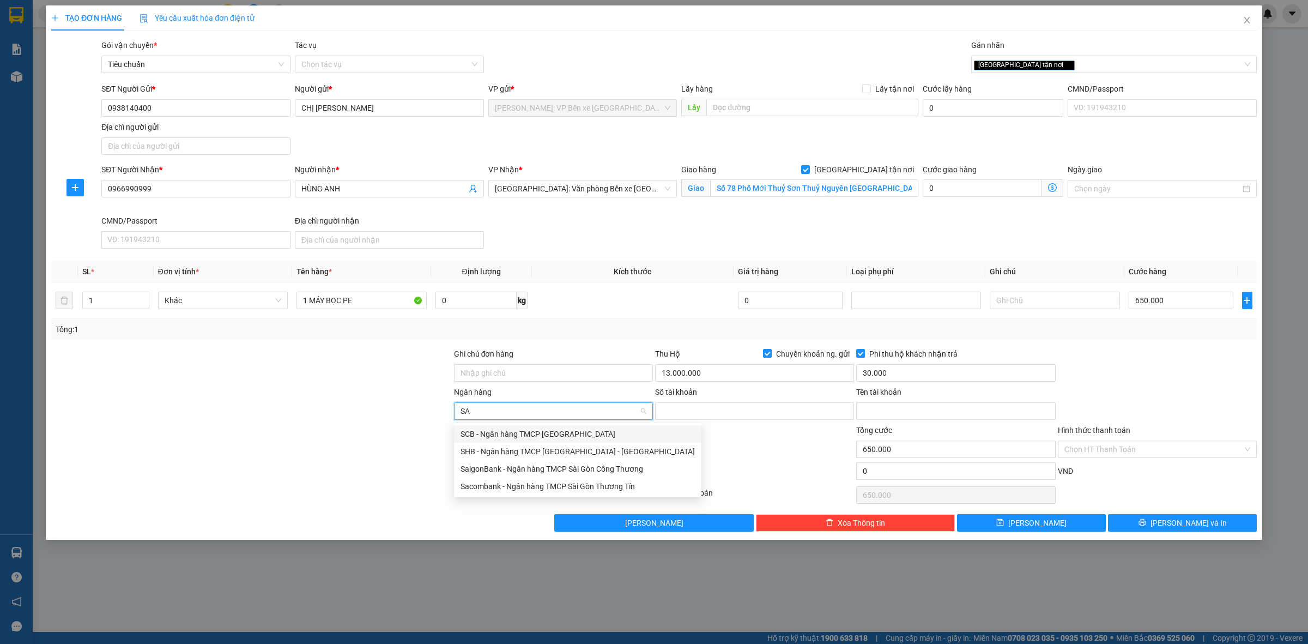
type input "SAC"
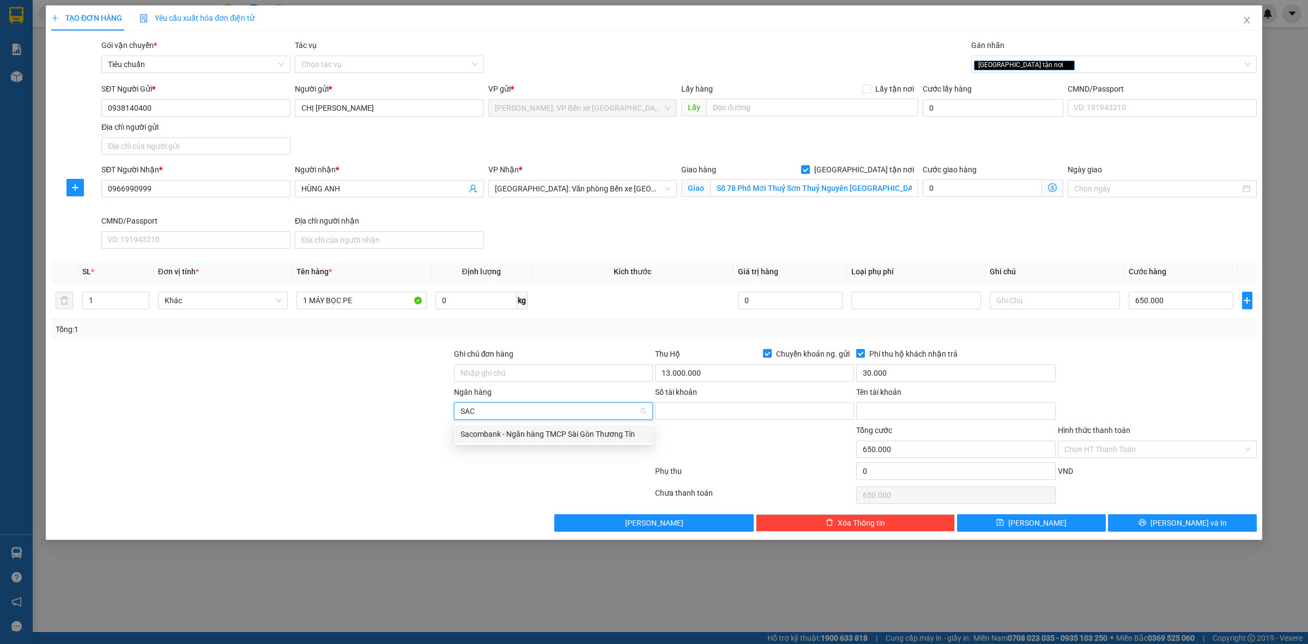
click at [549, 432] on div "Sacombank - Ngân hàng TMCP Sài Gòn Thương Tín" at bounding box center [554, 434] width 186 height 12
click at [701, 409] on input "Số tài khoản" at bounding box center [754, 410] width 199 height 17
click at [247, 372] on div at bounding box center [251, 367] width 403 height 38
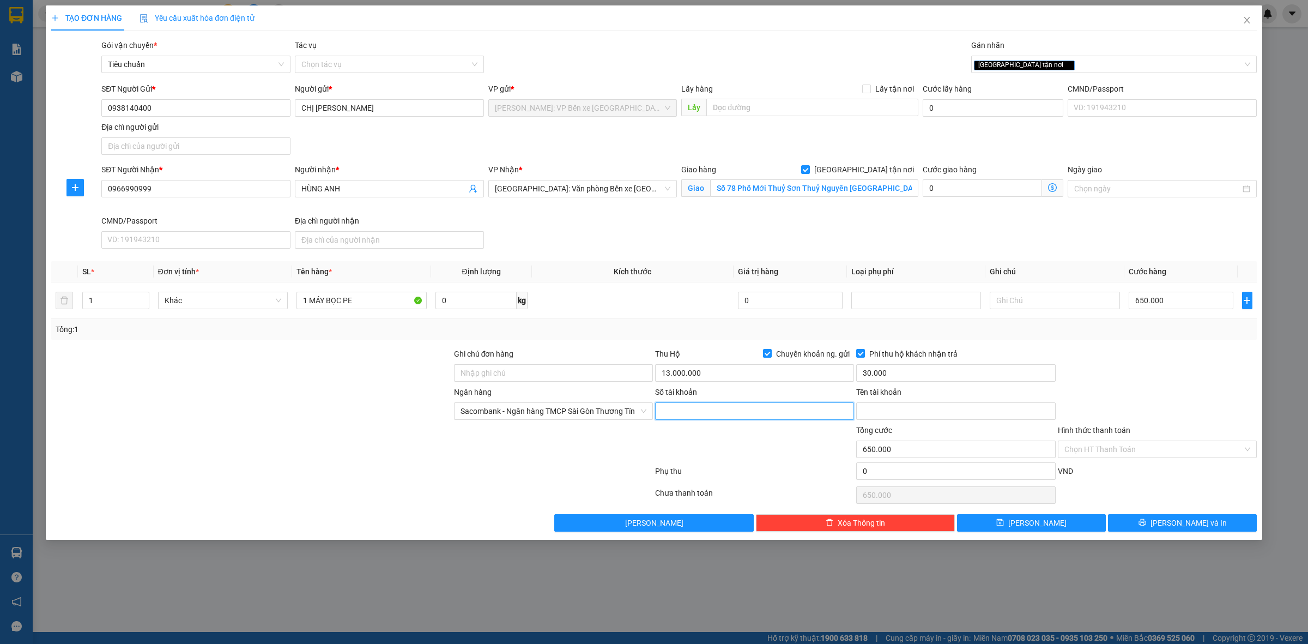
drag, startPoint x: 685, startPoint y: 416, endPoint x: 690, endPoint y: 413, distance: 6.1
click at [685, 416] on input "Số tài khoản" at bounding box center [754, 410] width 199 height 17
paste input "060147121892"
type input "060147121892"
click at [882, 407] on input "Tên tài khoản" at bounding box center [955, 410] width 199 height 17
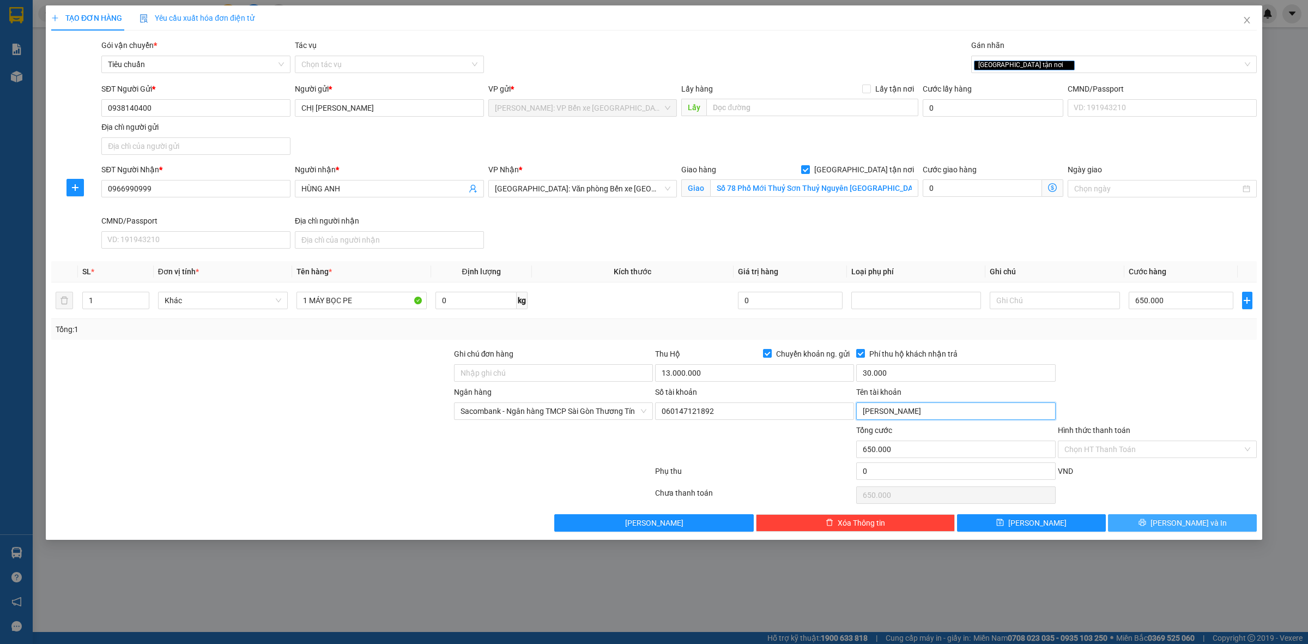
type input "[PERSON_NAME]"
click at [1204, 522] on button "[PERSON_NAME] và In" at bounding box center [1182, 522] width 149 height 17
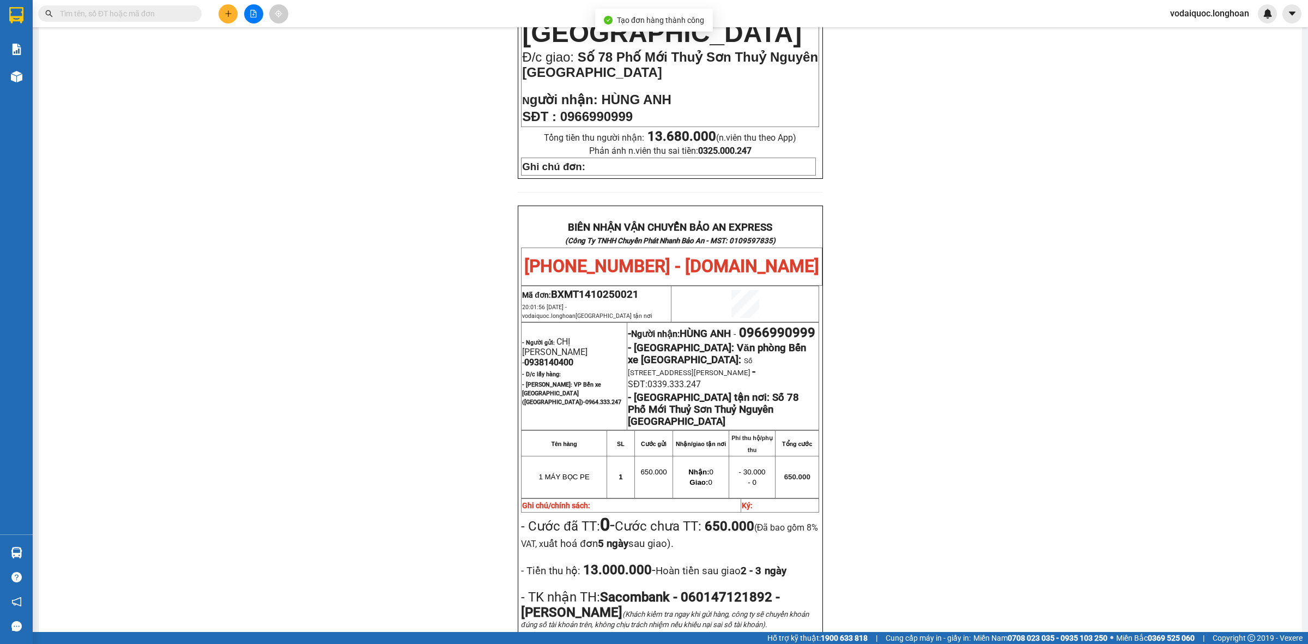
scroll to position [545, 0]
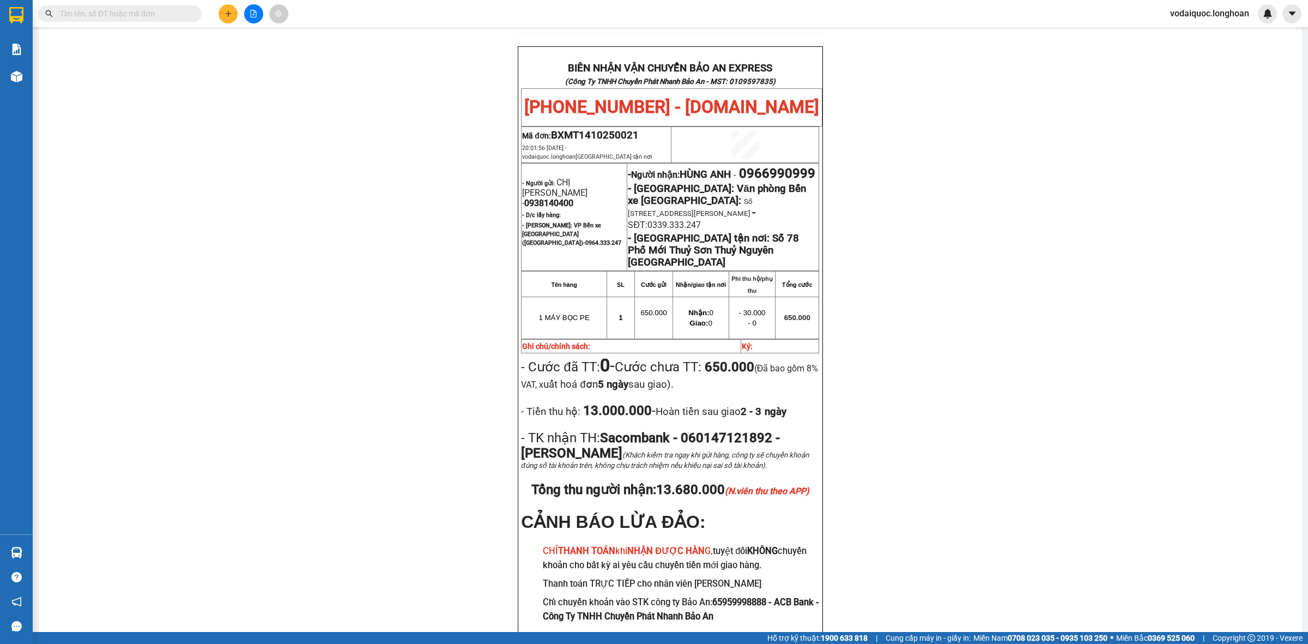
click at [278, 184] on div "PHIẾU DÁN LÊN HÀNG Ngày in phiếu: 20:02 [DATE] CSKH: [PHONE_NUMBER] CÔNG TY TNH…" at bounding box center [670, 110] width 1237 height 1121
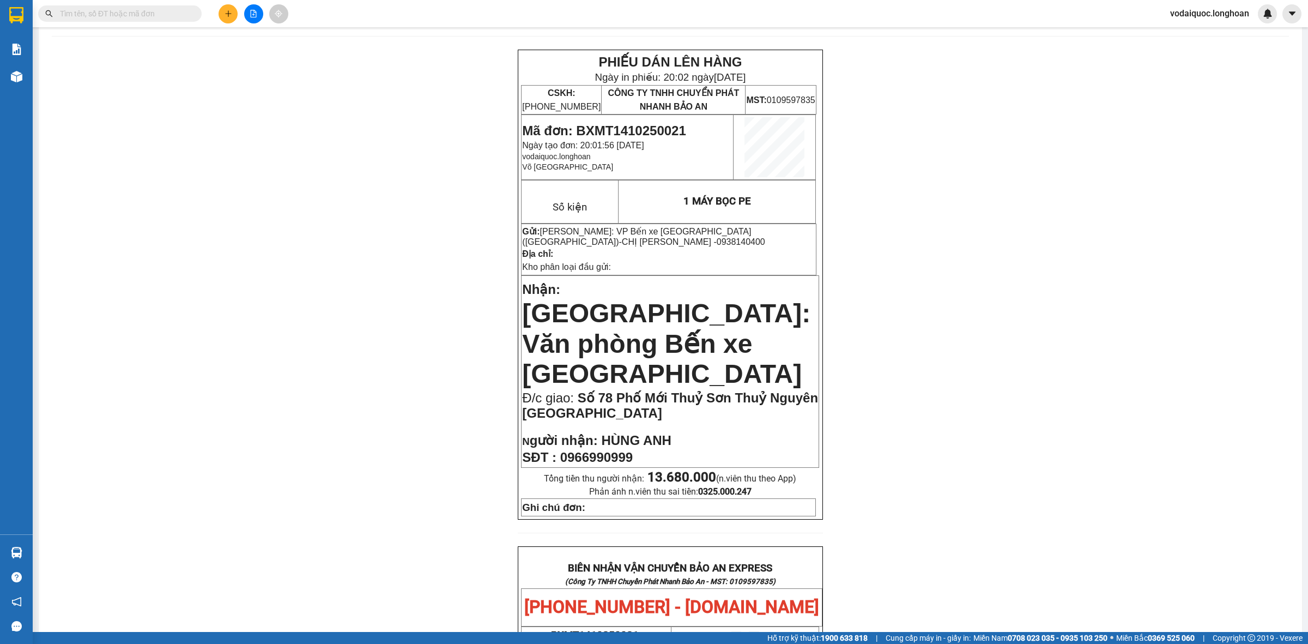
scroll to position [0, 0]
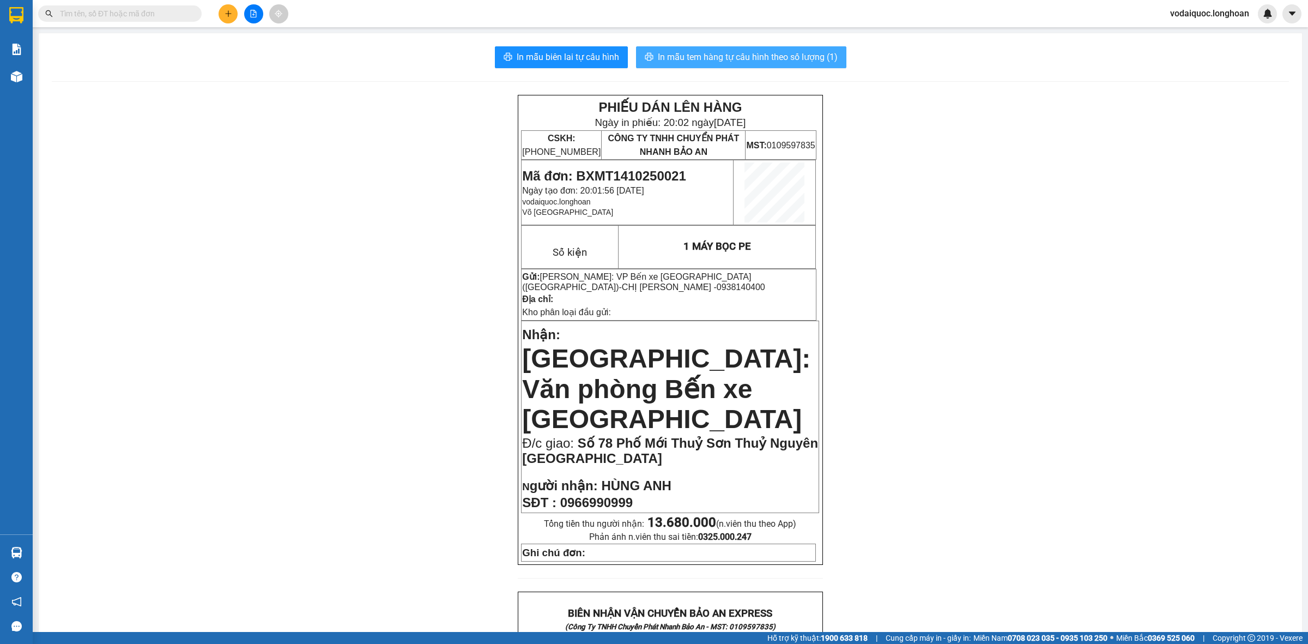
click at [729, 50] on span "In mẫu tem hàng tự cấu hình theo số lượng (1)" at bounding box center [748, 57] width 180 height 14
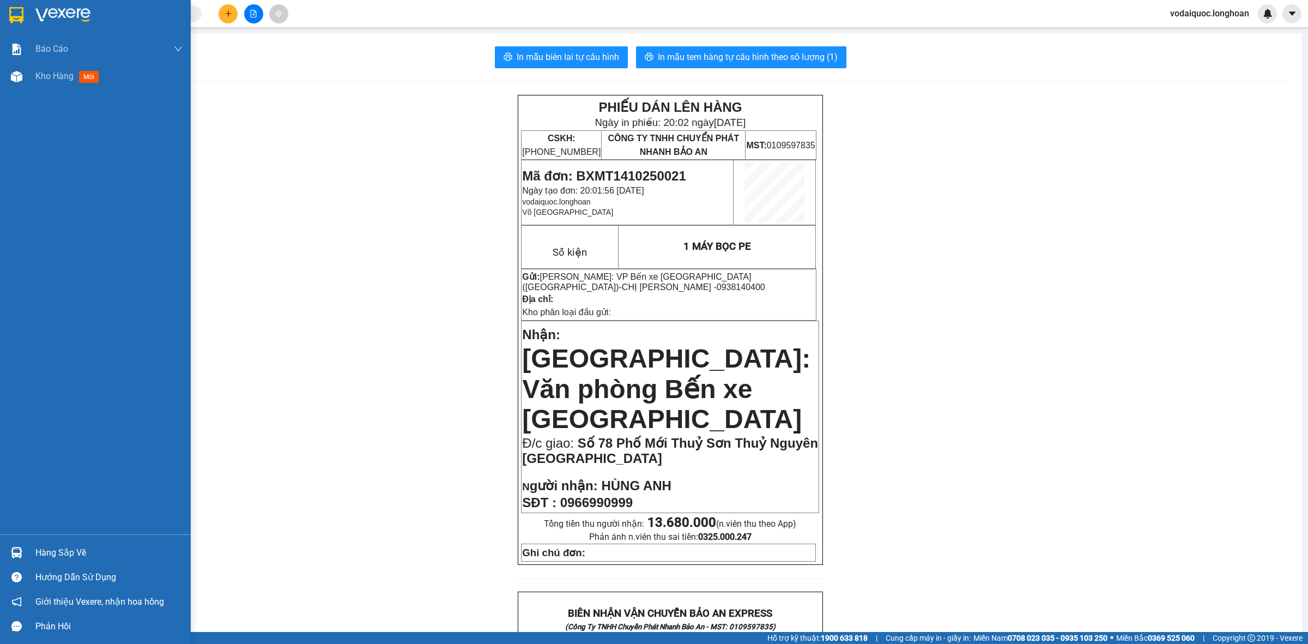
click at [29, 10] on div at bounding box center [95, 17] width 191 height 35
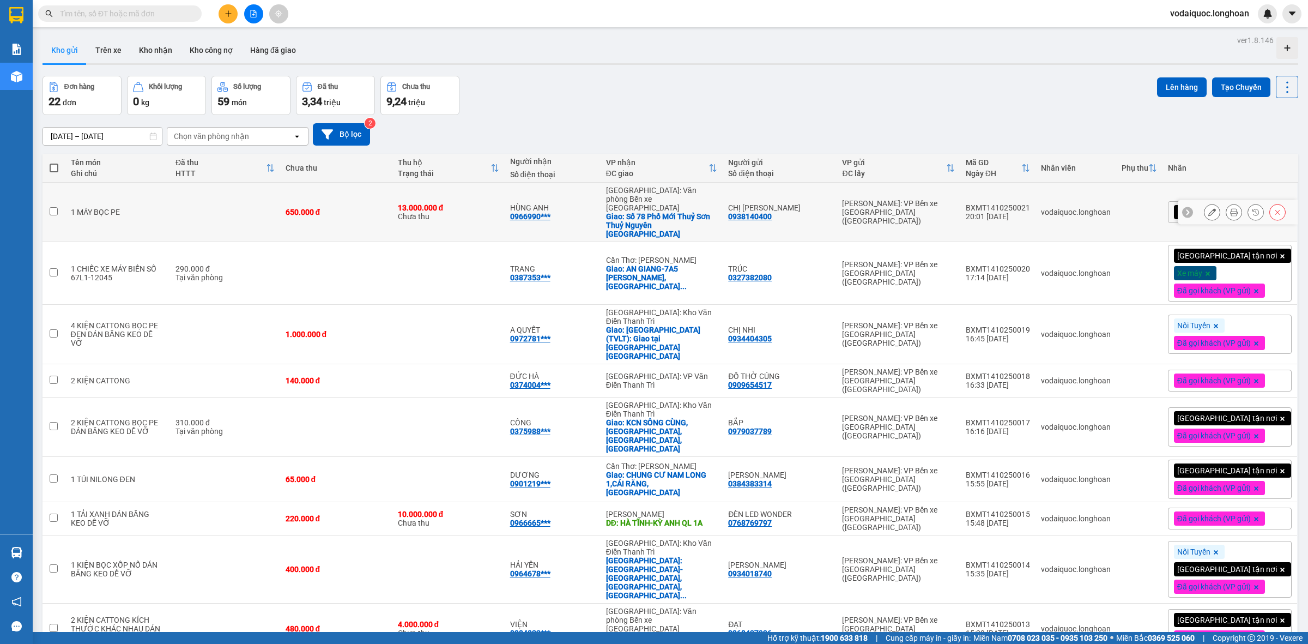
click at [1184, 208] on icon at bounding box center [1188, 212] width 8 height 8
click at [1267, 202] on div "[GEOGRAPHIC_DATA] tận nơi" at bounding box center [1230, 212] width 124 height 22
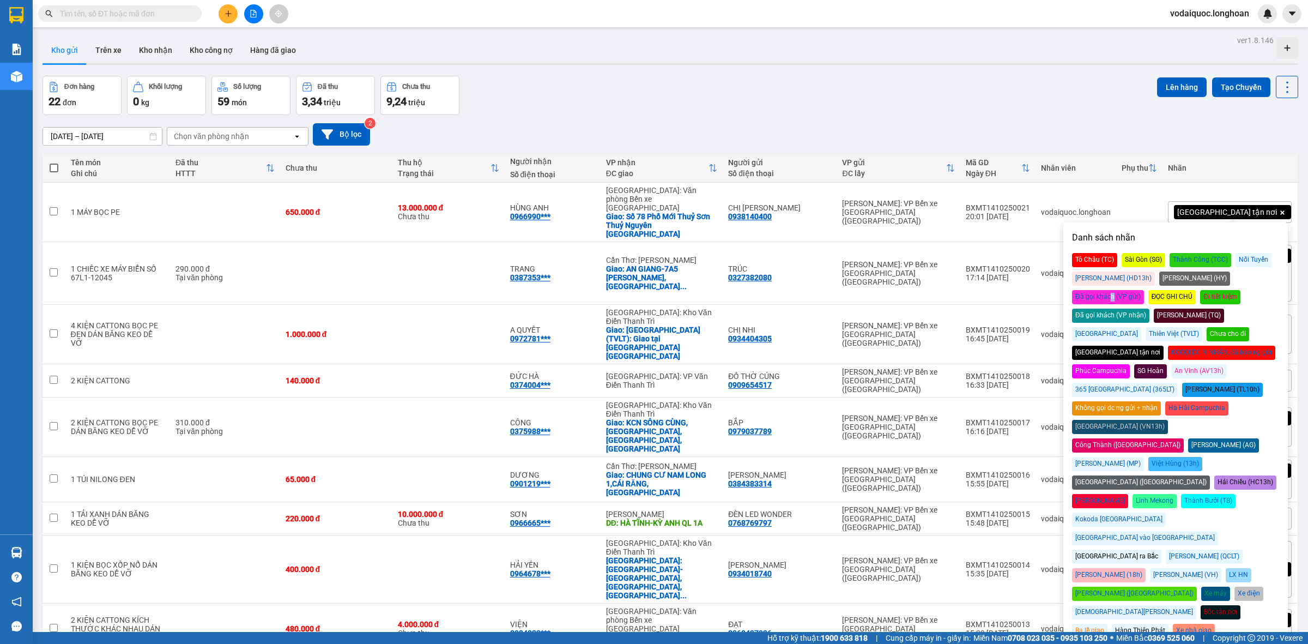
click at [1144, 290] on div "Đã gọi khách (VP gửi)" at bounding box center [1108, 297] width 72 height 14
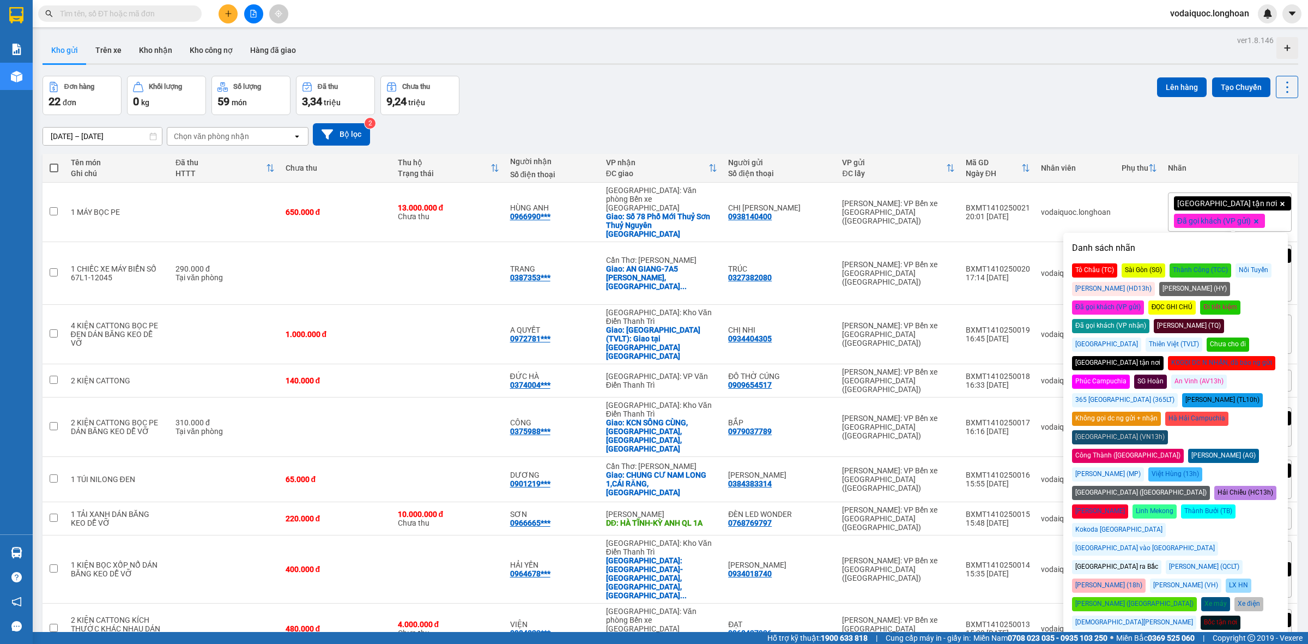
click at [917, 88] on div "Đơn hàng 22 đơn Khối lượng 0 kg Số lượng 59 món Đã thu 3,34 triệu Chưa thu 9,24…" at bounding box center [671, 95] width 1256 height 39
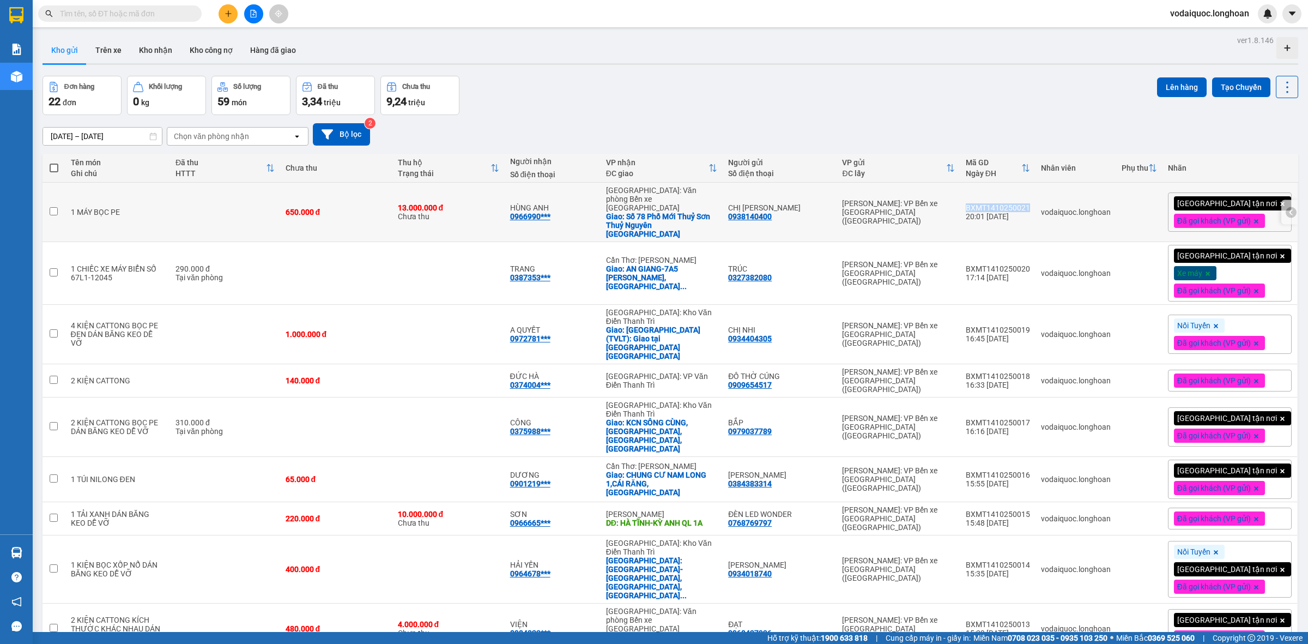
drag, startPoint x: 985, startPoint y: 199, endPoint x: 1046, endPoint y: 199, distance: 61.0
click at [1030, 203] on div "BXMT1410250021" at bounding box center [998, 207] width 64 height 9
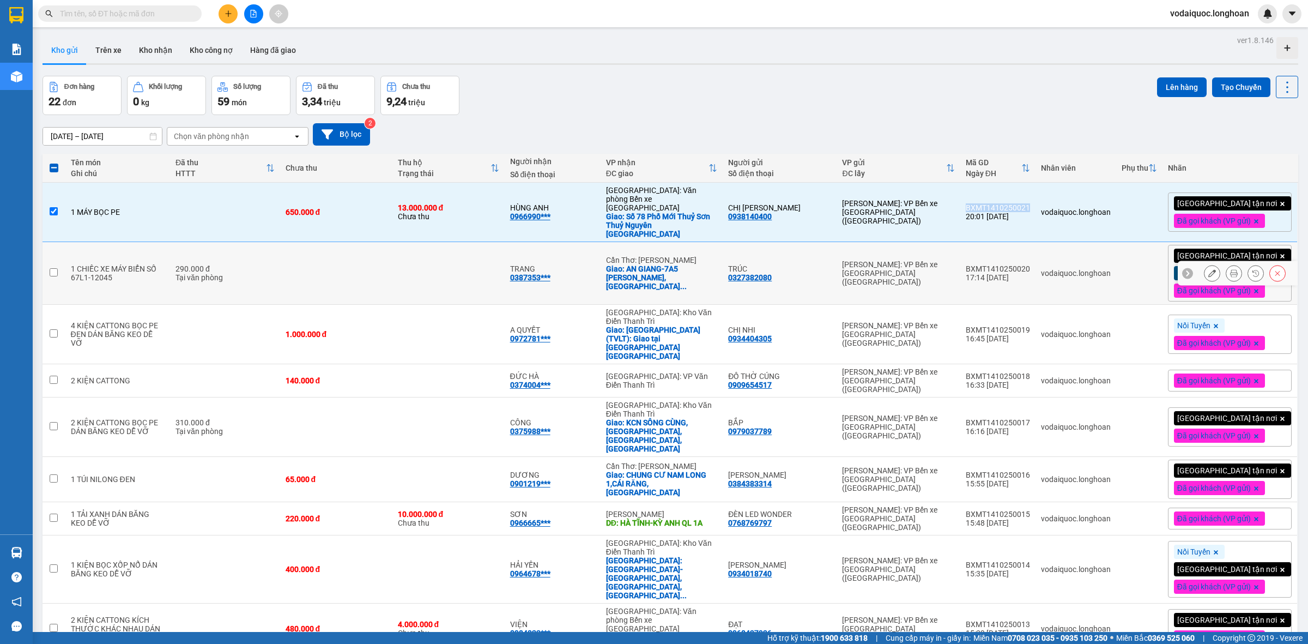
copy div "BXMT1410250021"
click at [808, 86] on div "Đơn hàng 22 đơn Khối lượng 0 kg Số lượng 59 món Đã thu 3,34 triệu Chưa thu 9,24…" at bounding box center [671, 95] width 1256 height 39
drag, startPoint x: 984, startPoint y: 199, endPoint x: 1048, endPoint y: 198, distance: 63.8
click at [1036, 198] on td "BXMT1410250021 20:01 [DATE]" at bounding box center [997, 212] width 75 height 59
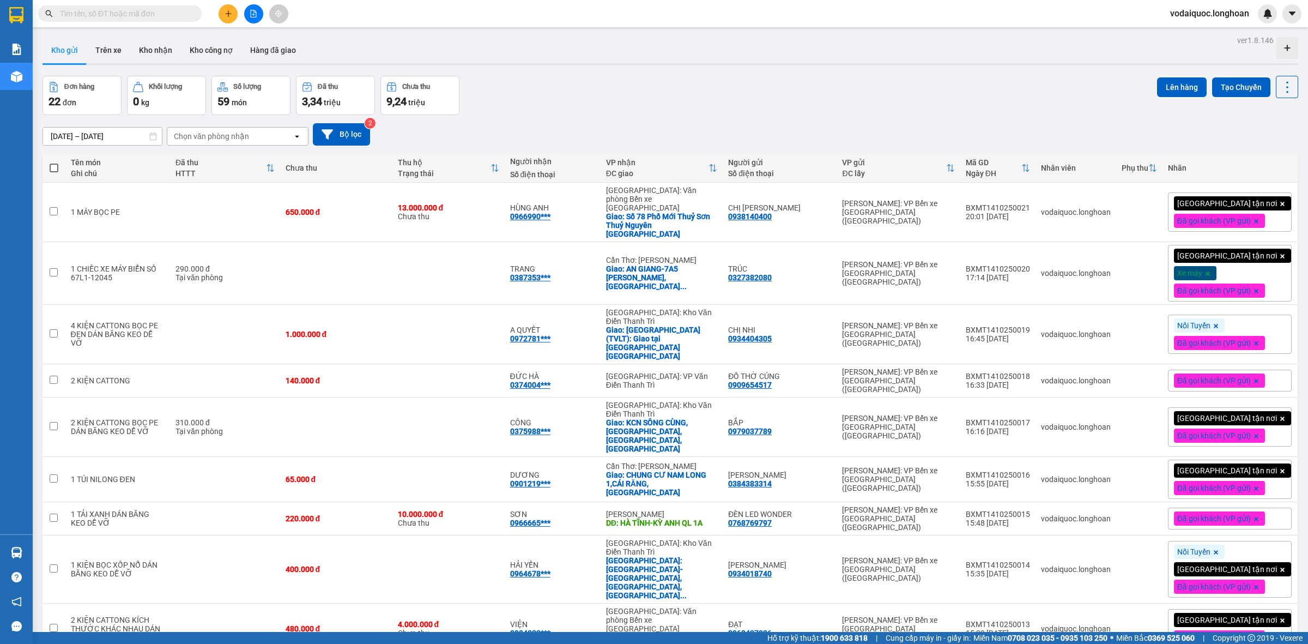
click at [1026, 101] on div "Đơn hàng 22 đơn Khối lượng 0 kg Số lượng 59 món Đã thu 3,34 triệu Chưa thu 9,24…" at bounding box center [671, 95] width 1256 height 39
click at [1287, 208] on icon at bounding box center [1291, 212] width 8 height 8
click at [1045, 105] on div "Đơn hàng 22 đơn Khối lượng 0 kg Số lượng 59 món Đã thu 3,34 triệu Chưa thu 9,24…" at bounding box center [671, 95] width 1256 height 39
drag, startPoint x: 986, startPoint y: 199, endPoint x: 1050, endPoint y: 201, distance: 63.2
click at [1036, 201] on td "BXMT1410250021 20:01 [DATE]" at bounding box center [997, 212] width 75 height 59
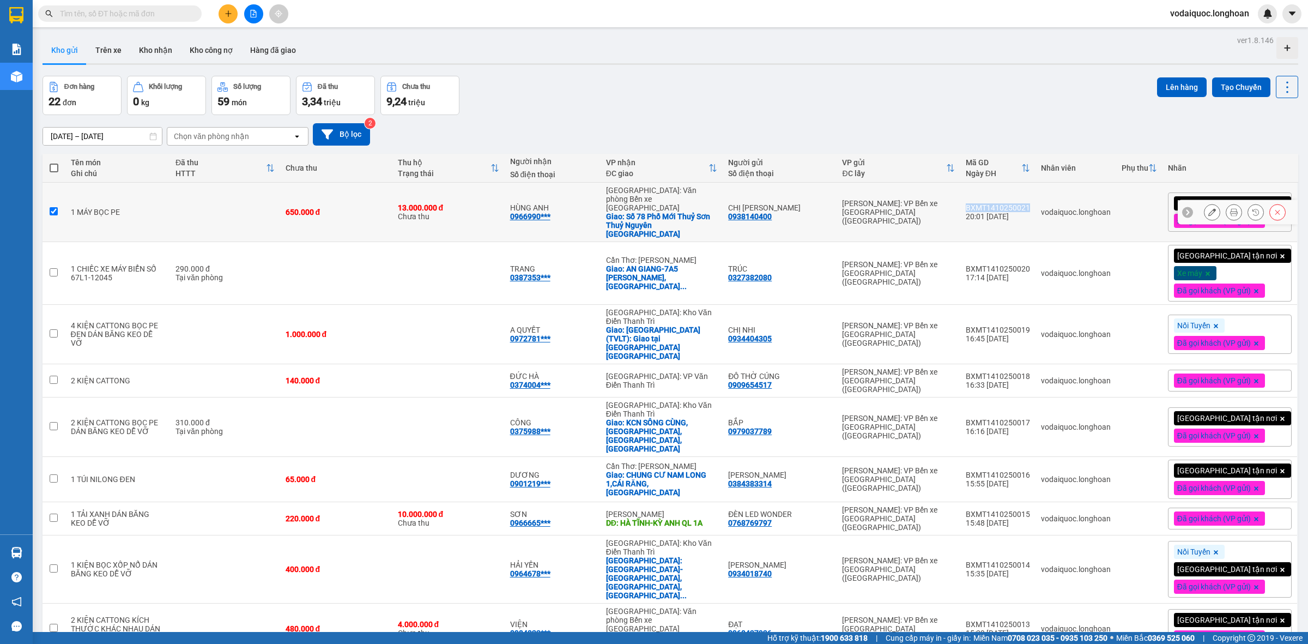
checkbox input "true"
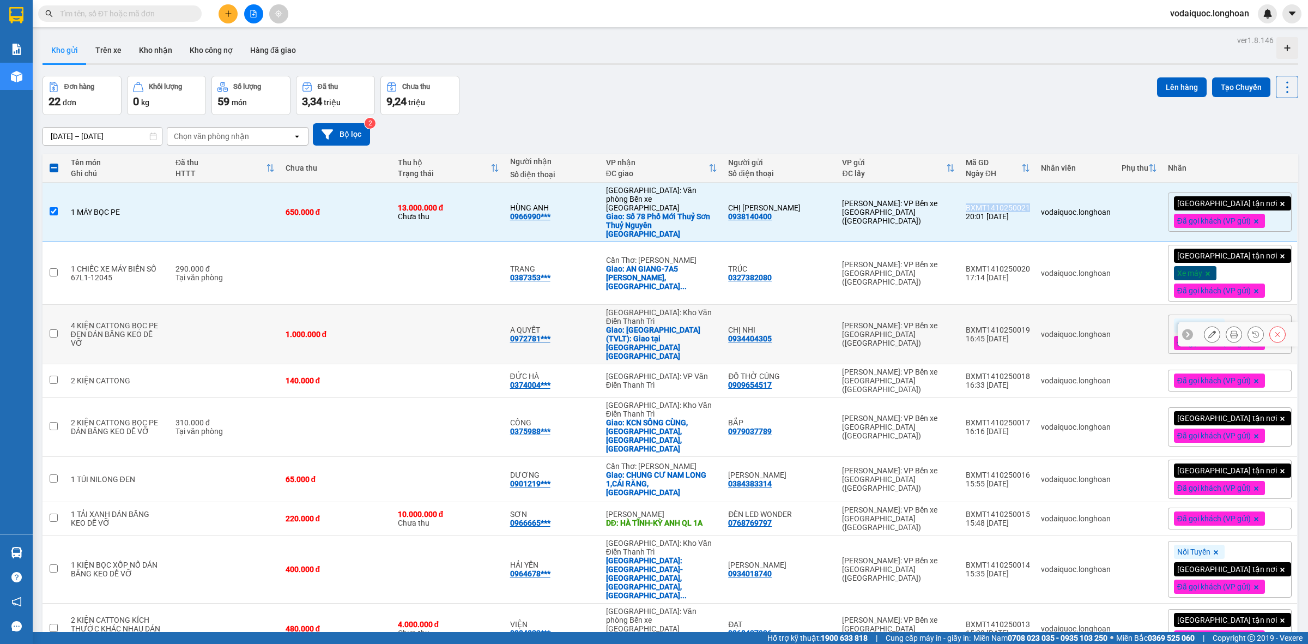
copy div "BXMT1410250021"
click at [1235, 86] on button "Tạo Chuyến" at bounding box center [1241, 87] width 58 height 20
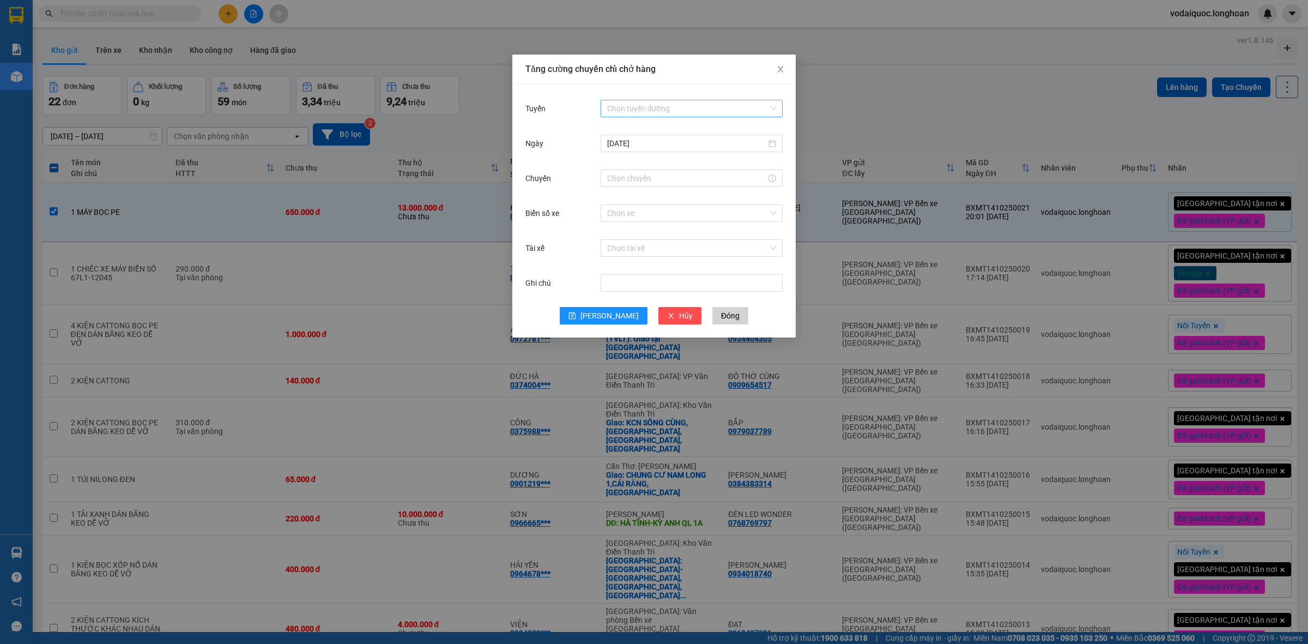
click at [643, 105] on input "Tuyến" at bounding box center [687, 108] width 161 height 16
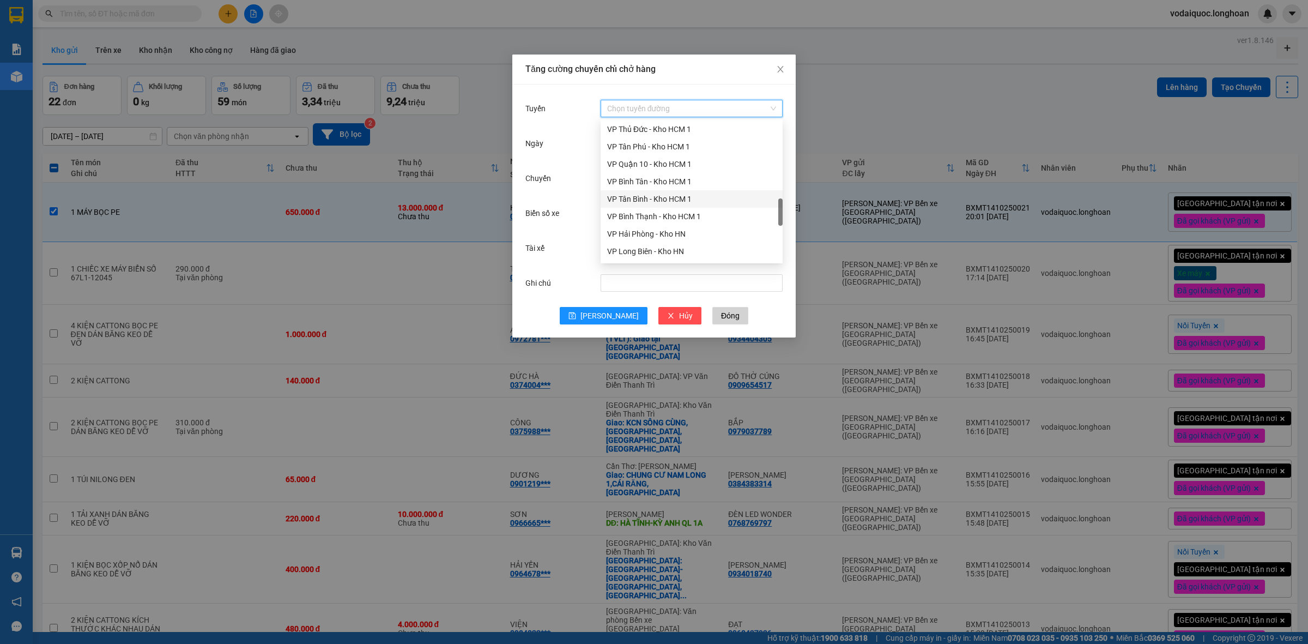
scroll to position [472, 0]
click at [658, 178] on div "VP Bình Tân - Kho HCM 1" at bounding box center [691, 181] width 169 height 12
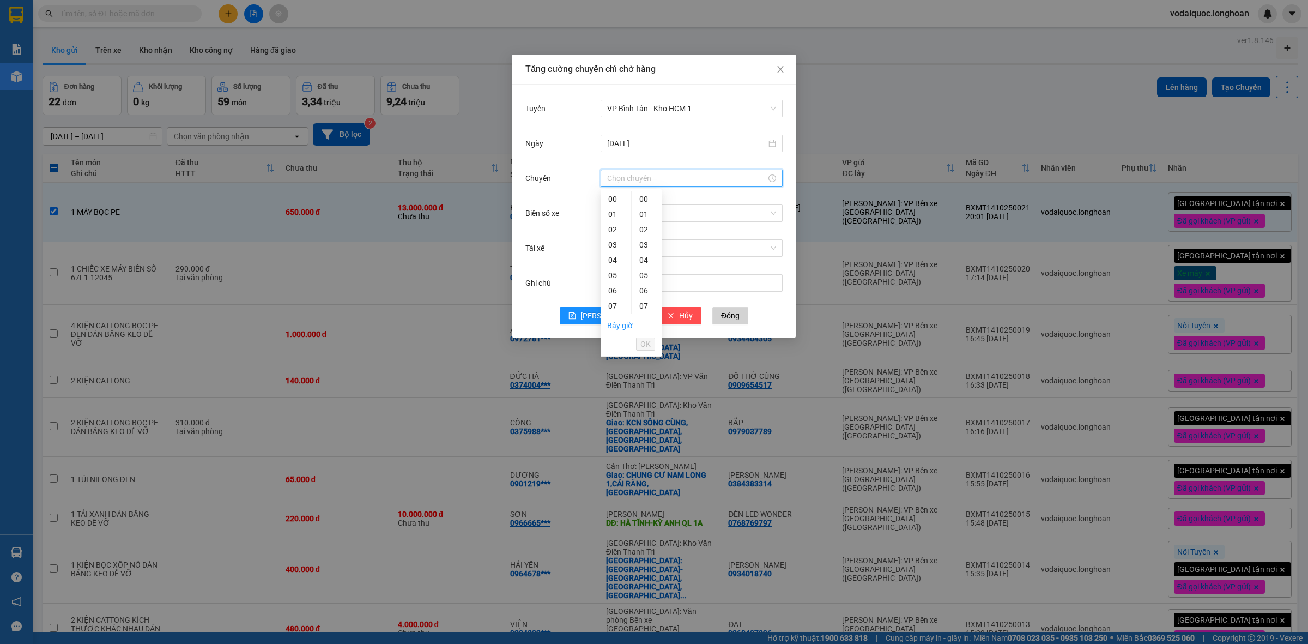
click at [643, 179] on input "Chuyến" at bounding box center [686, 178] width 159 height 12
click at [614, 255] on div "20" at bounding box center [616, 254] width 31 height 15
type input "20:00"
click at [647, 338] on span "OK" at bounding box center [645, 344] width 10 height 12
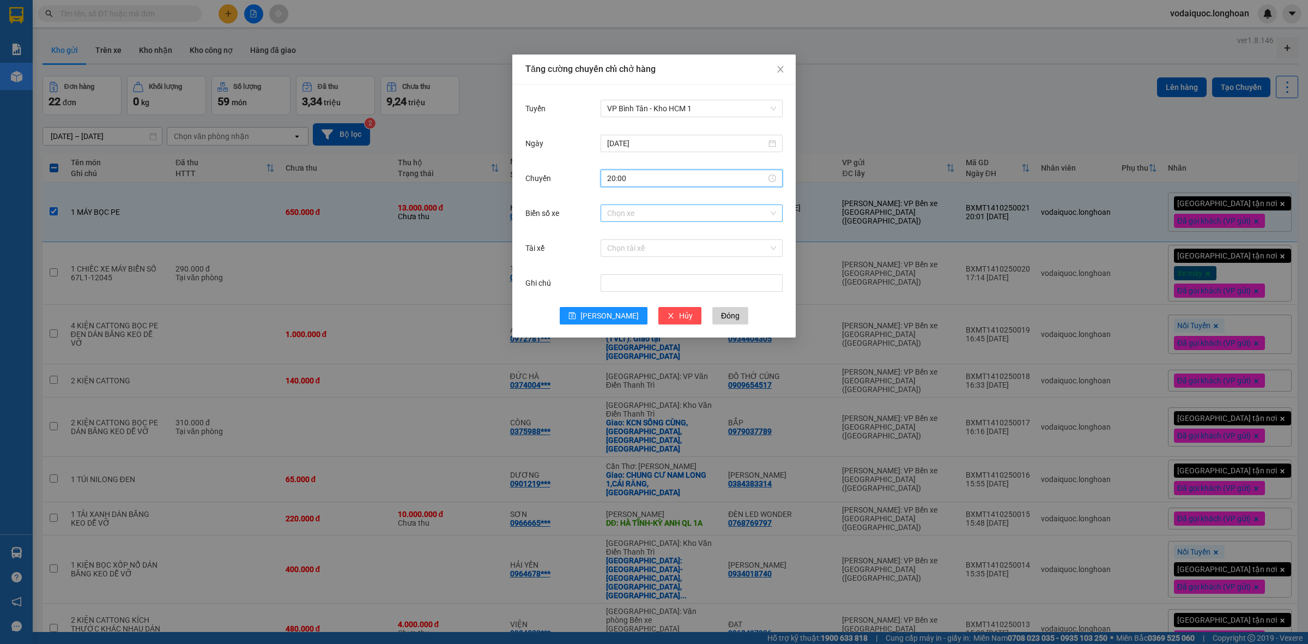
click at [658, 218] on input "Biển số xe" at bounding box center [687, 213] width 161 height 16
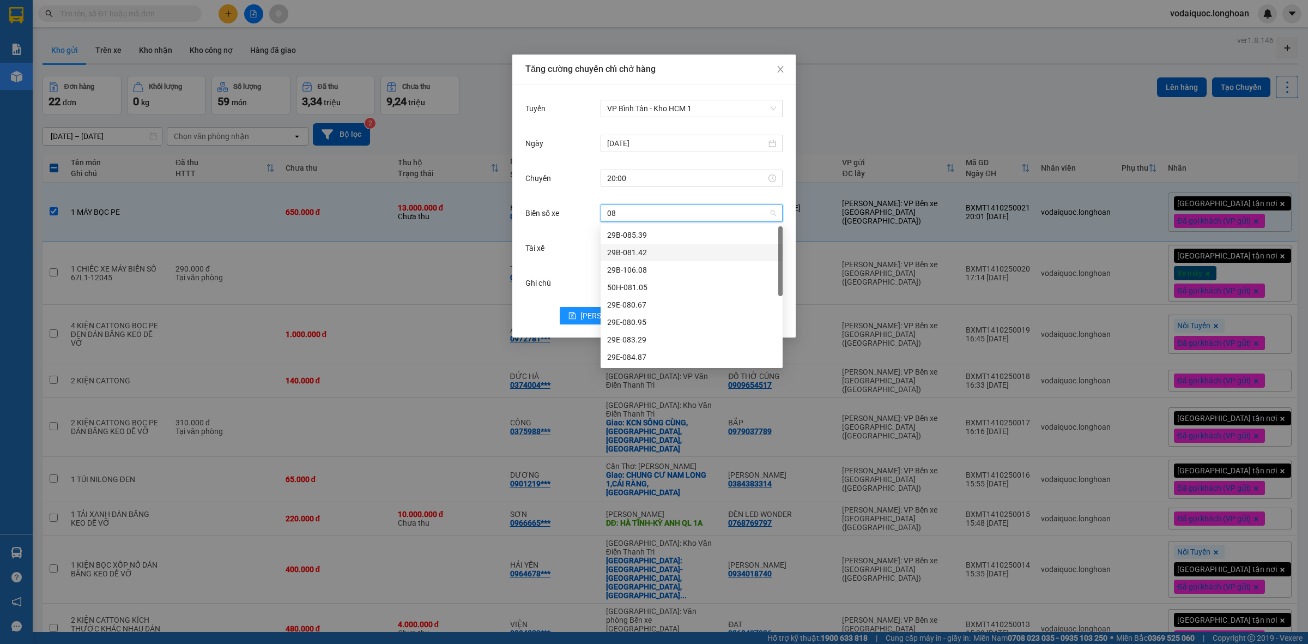
type input "080"
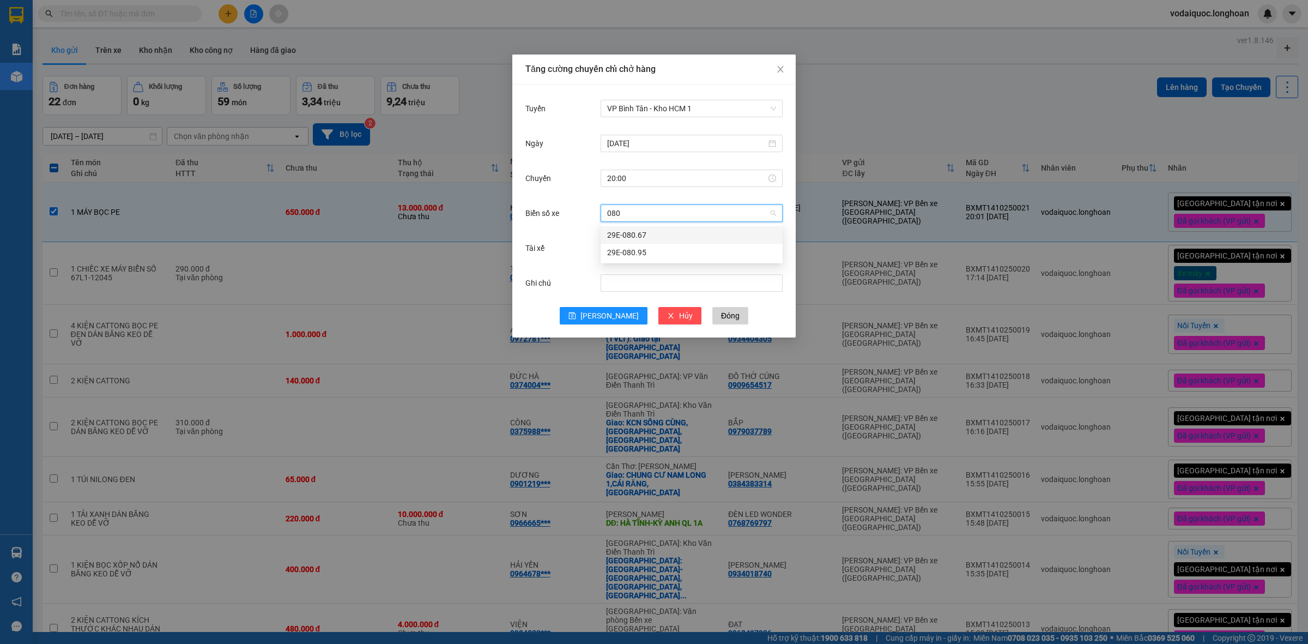
click at [655, 235] on div "29E-080.67" at bounding box center [691, 235] width 169 height 12
click at [629, 257] on div "Chọn tài xế" at bounding box center [692, 248] width 182 height 22
click at [633, 251] on input "Tài xế" at bounding box center [687, 248] width 161 height 16
type input "NGHIA"
click at [658, 273] on div "[PERSON_NAME]" at bounding box center [691, 270] width 169 height 12
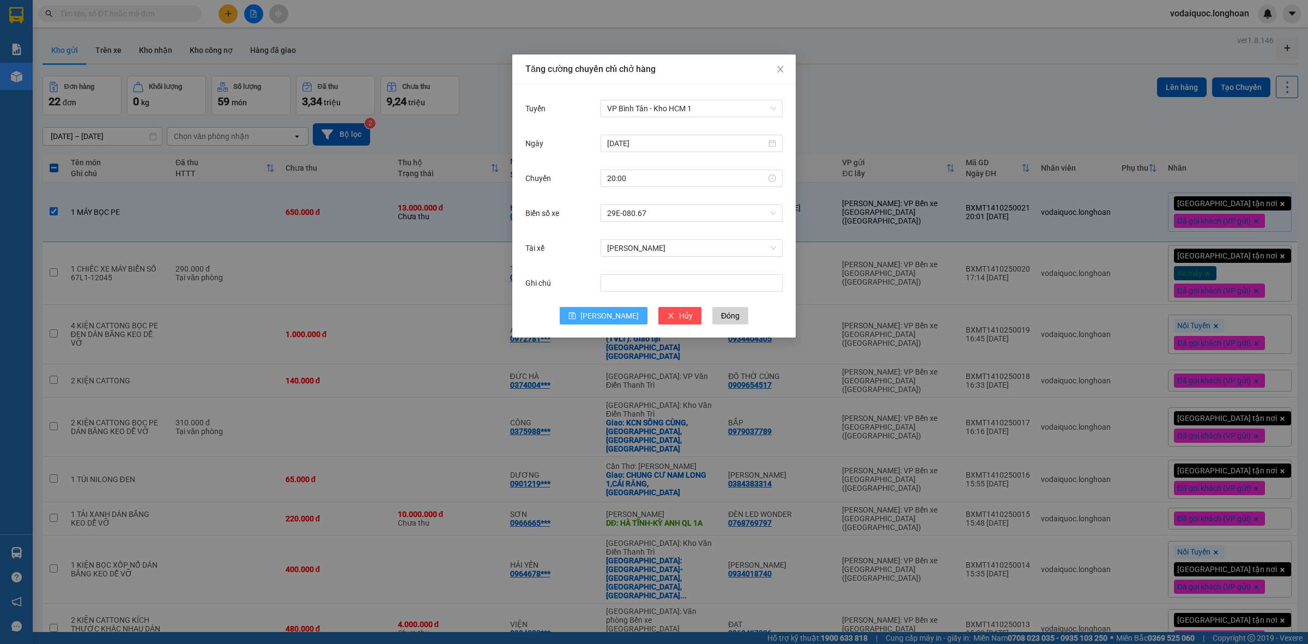
click at [606, 316] on span "[PERSON_NAME]" at bounding box center [609, 316] width 58 height 12
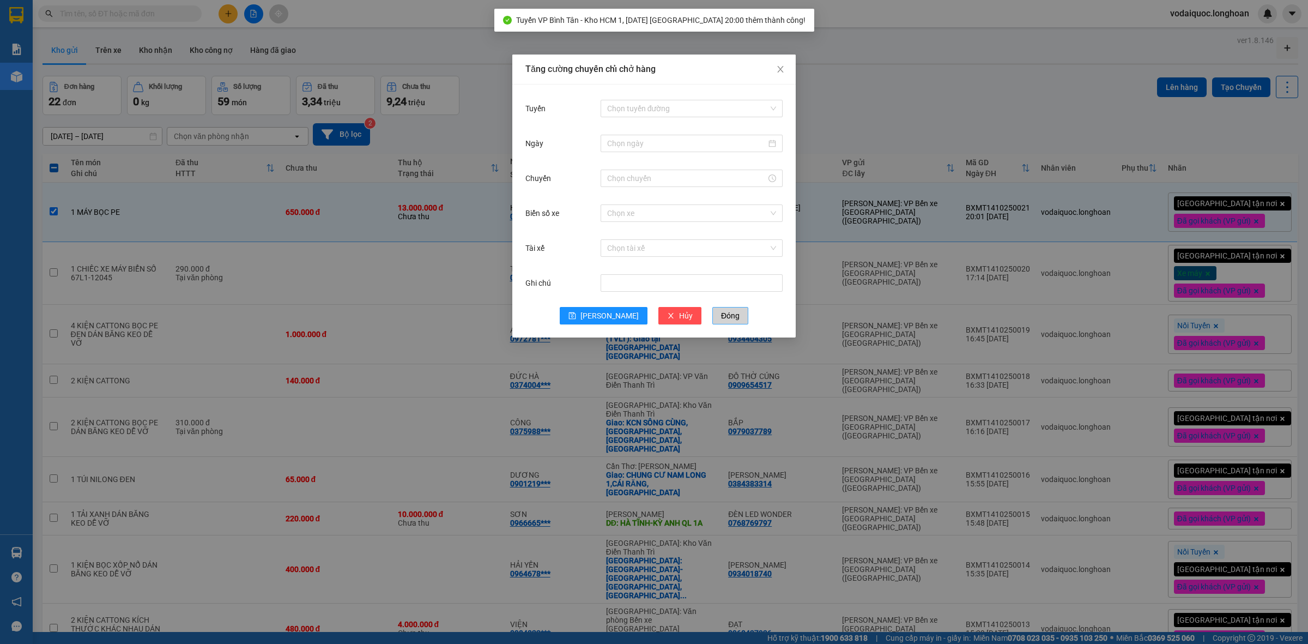
click at [721, 319] on span "Đóng" at bounding box center [730, 316] width 19 height 12
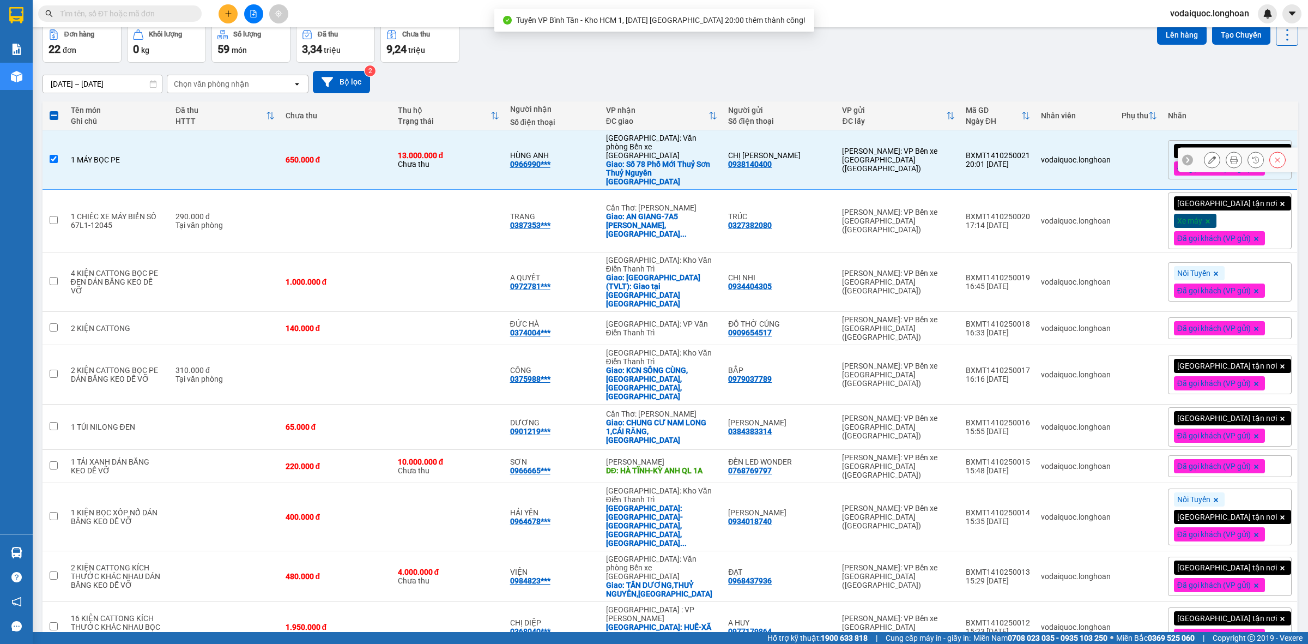
scroll to position [7, 0]
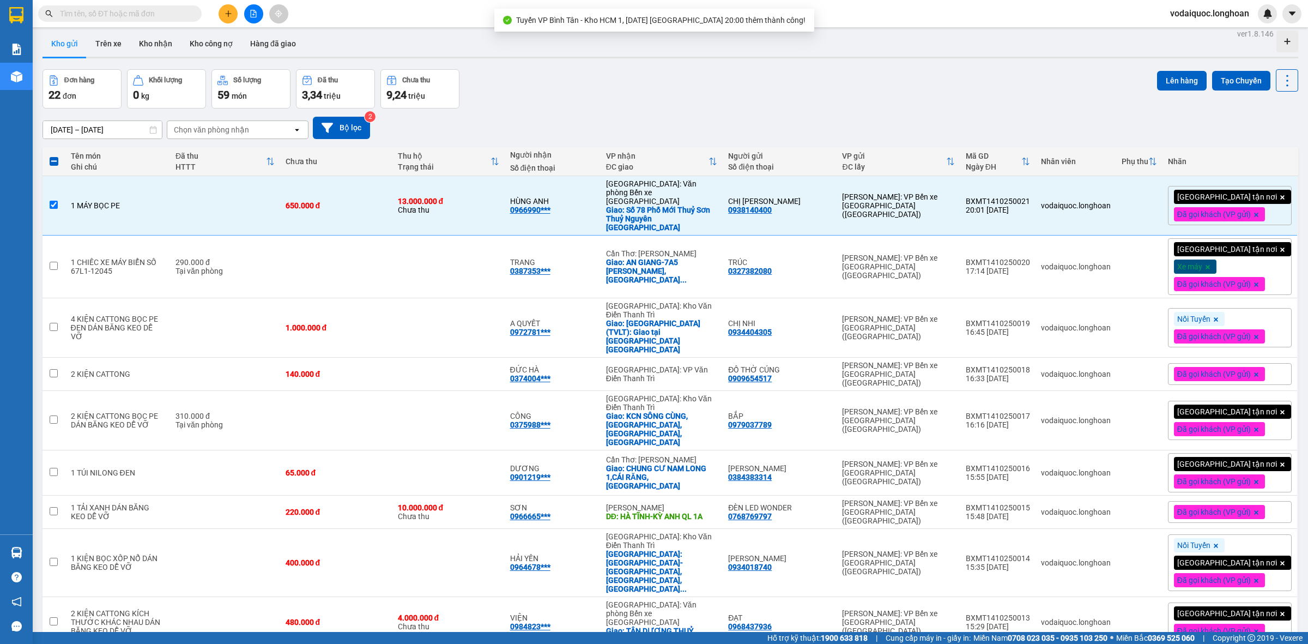
click at [52, 159] on span at bounding box center [54, 161] width 9 height 9
click at [54, 156] on input "checkbox" at bounding box center [54, 156] width 0 height 0
checkbox input "true"
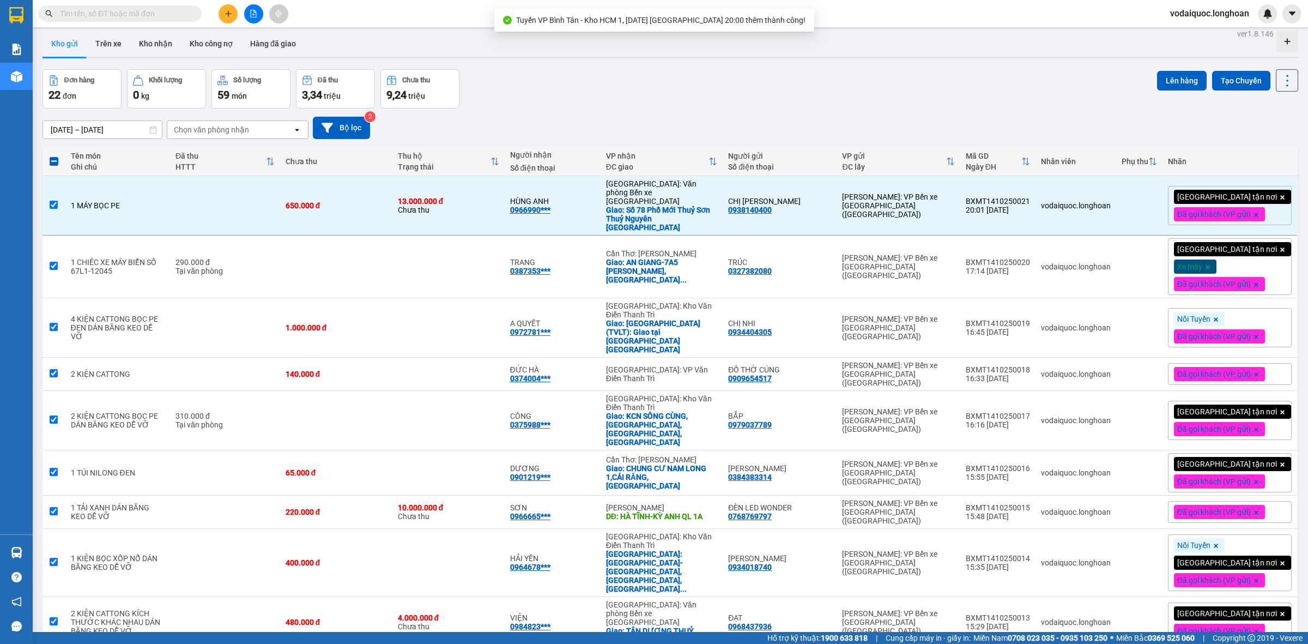
checkbox input "true"
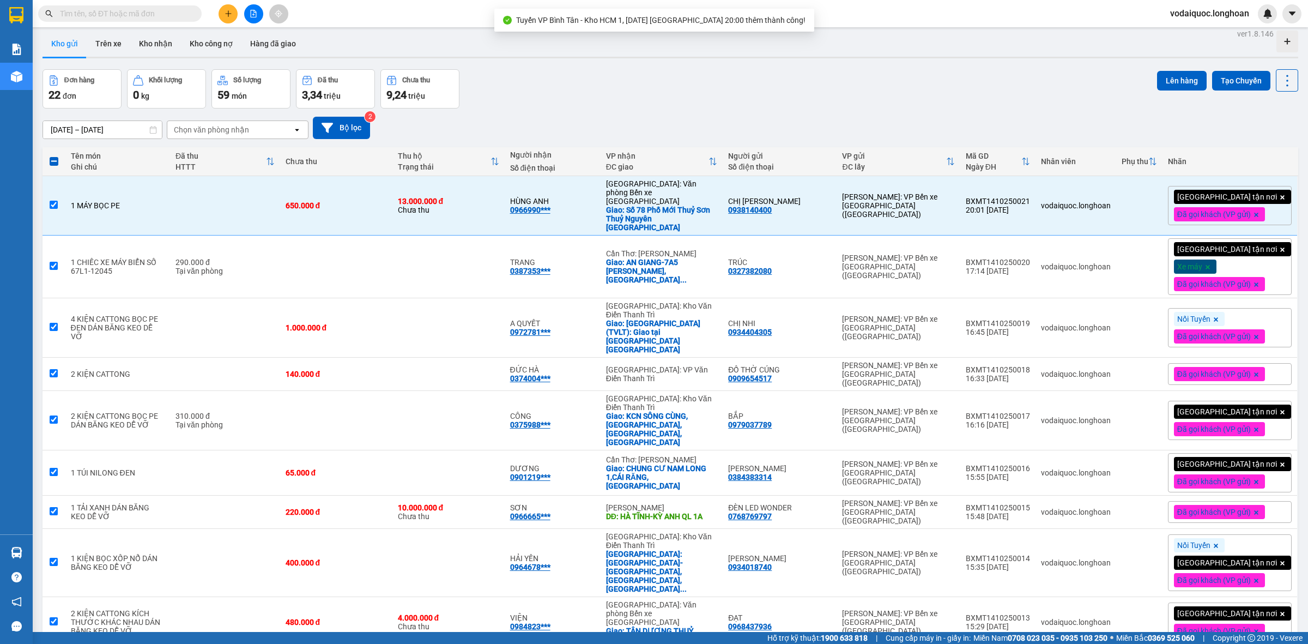
checkbox input "true"
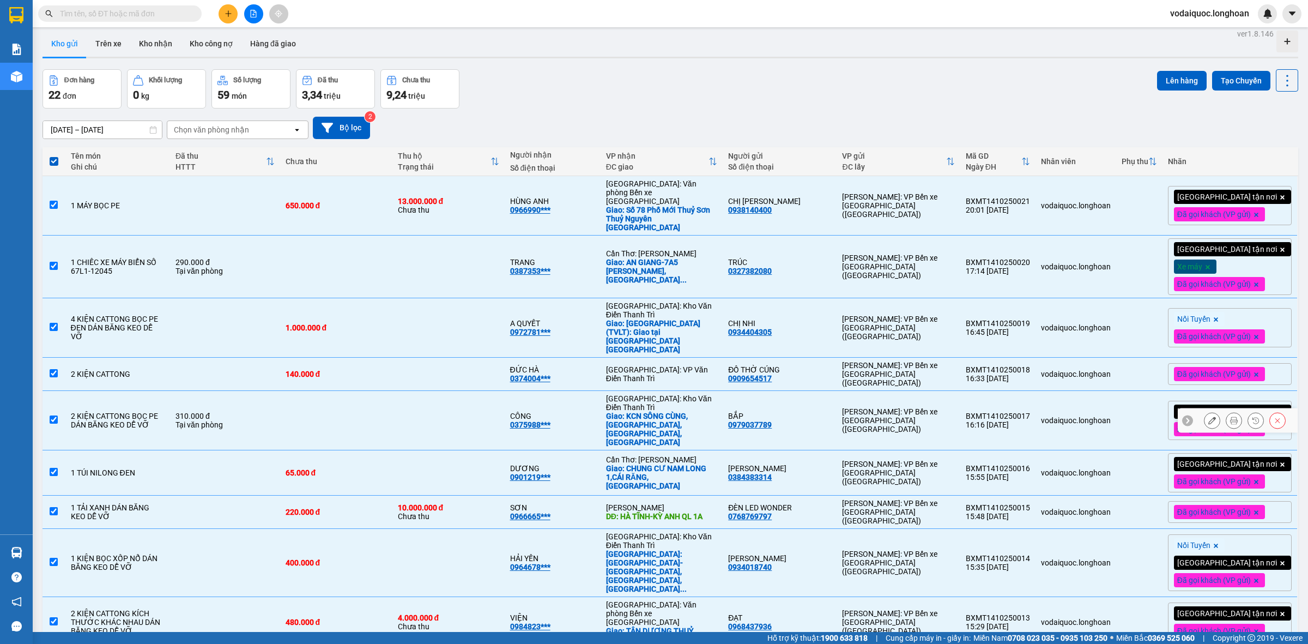
scroll to position [52, 0]
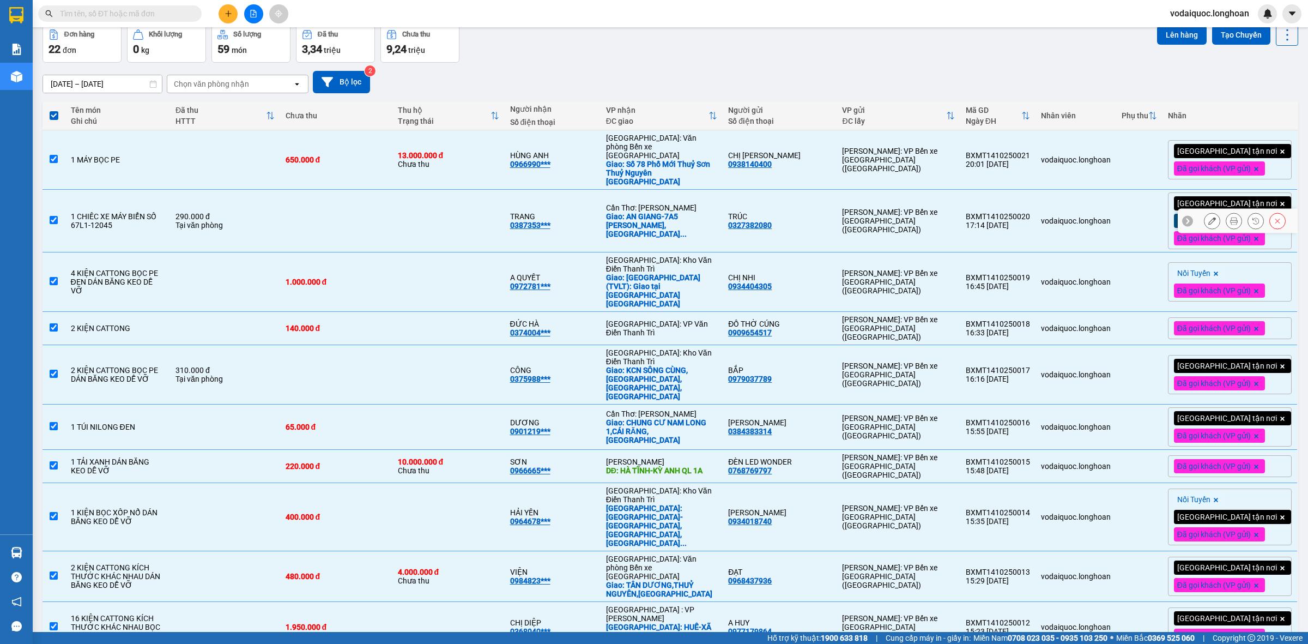
click at [56, 216] on input "checkbox" at bounding box center [54, 220] width 8 height 8
checkbox input "false"
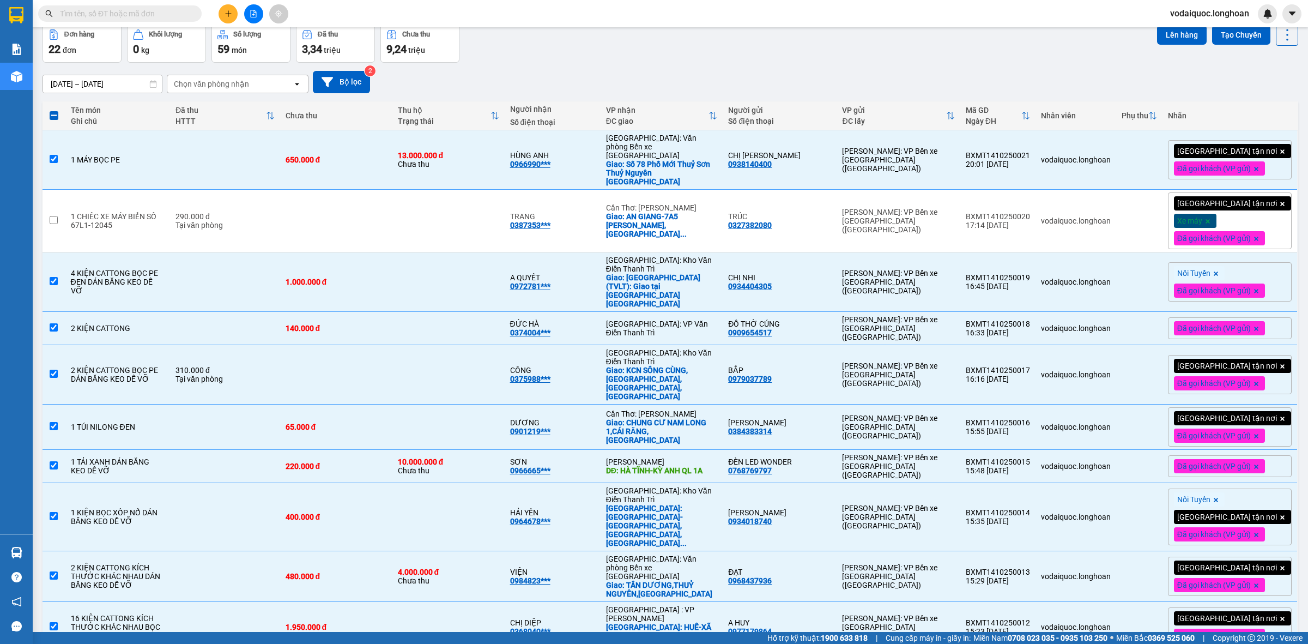
scroll to position [0, 0]
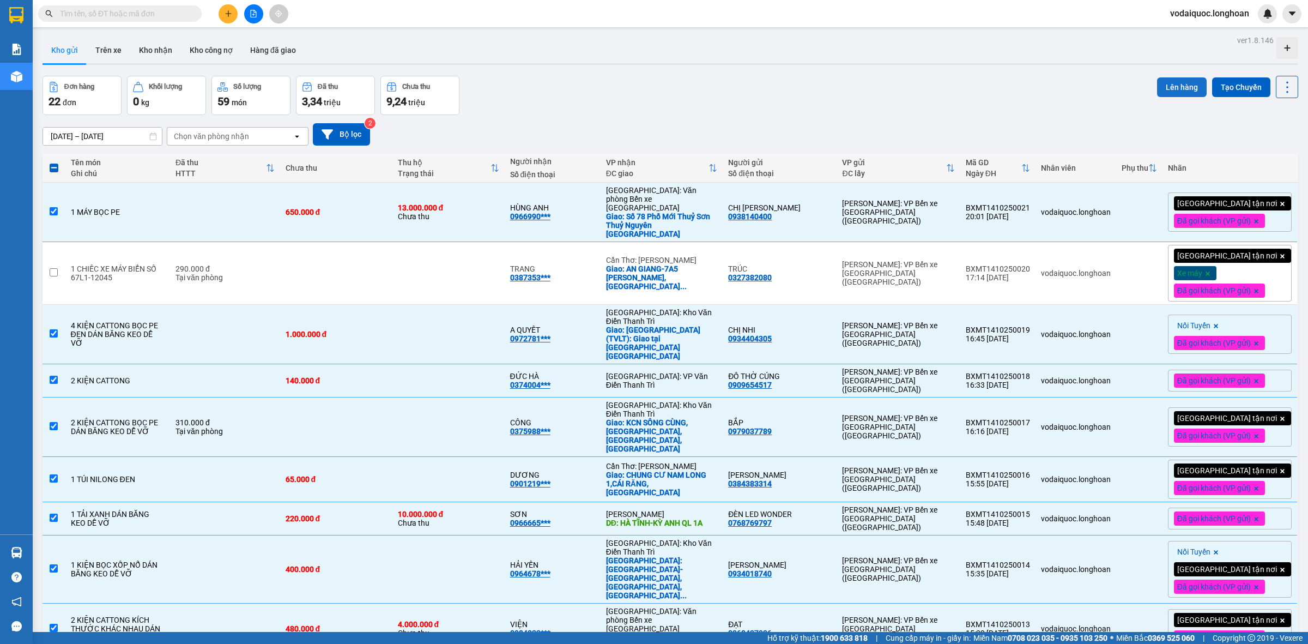
click at [1180, 85] on button "Lên hàng" at bounding box center [1182, 87] width 50 height 20
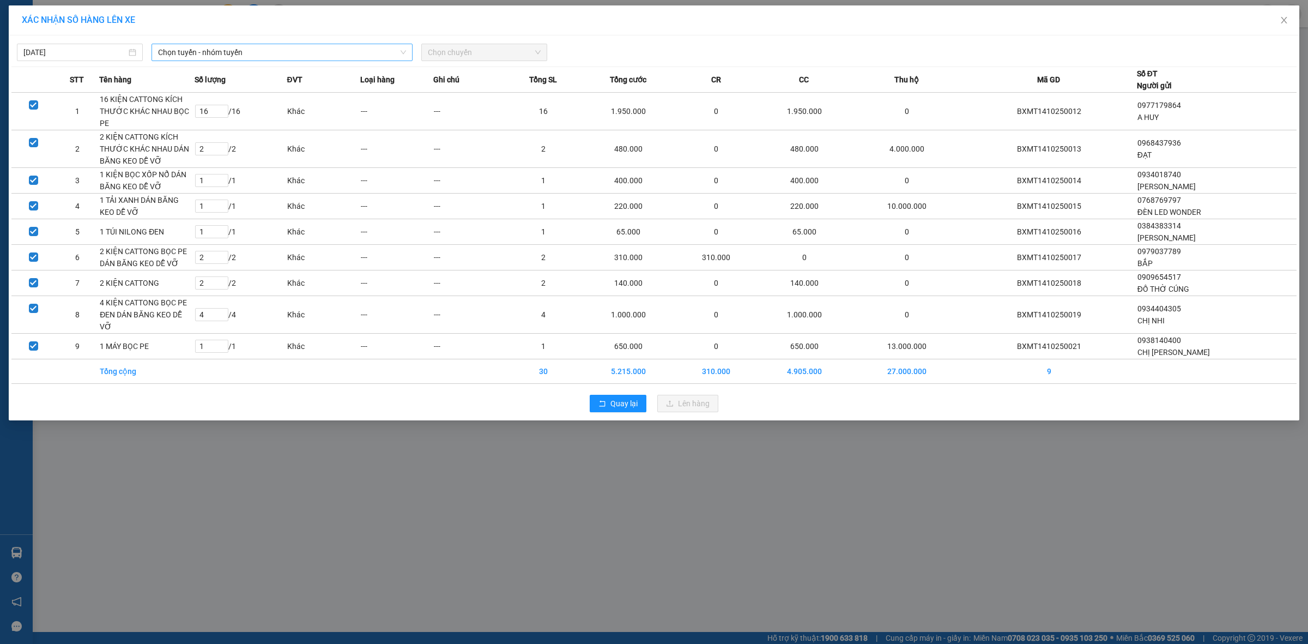
click at [301, 52] on span "Chọn tuyến - nhóm tuyến" at bounding box center [282, 52] width 248 height 16
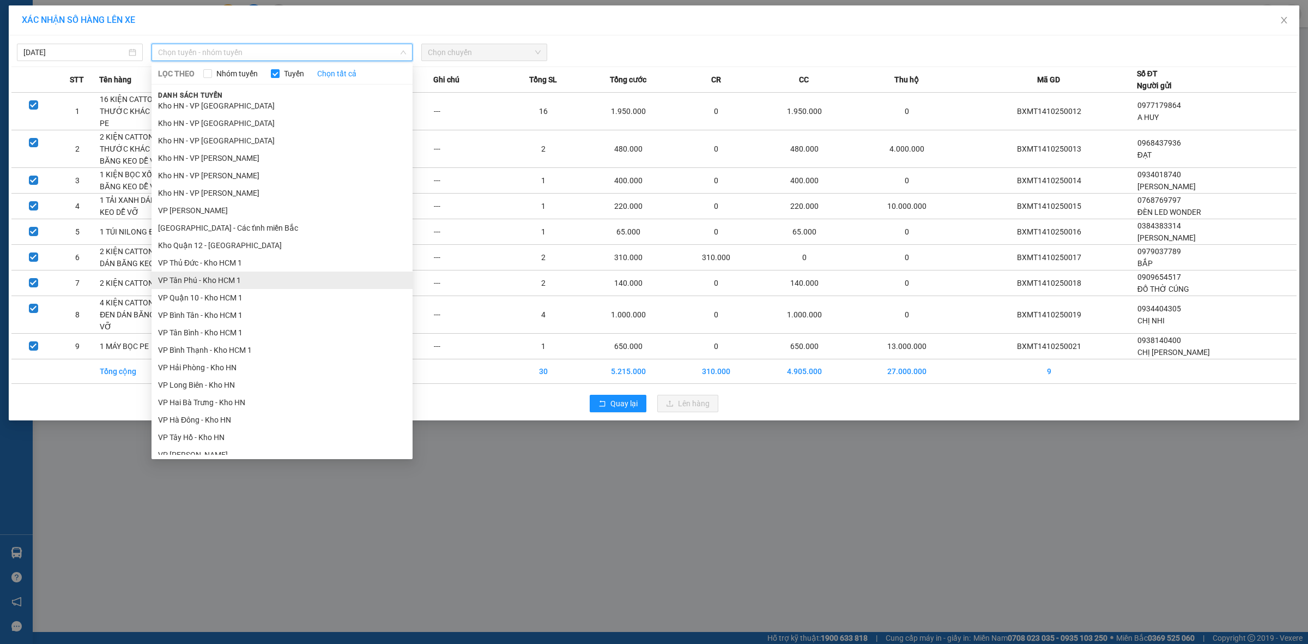
scroll to position [341, 0]
click at [203, 293] on li "VP Bình Tân - Kho HCM 1" at bounding box center [282, 291] width 261 height 17
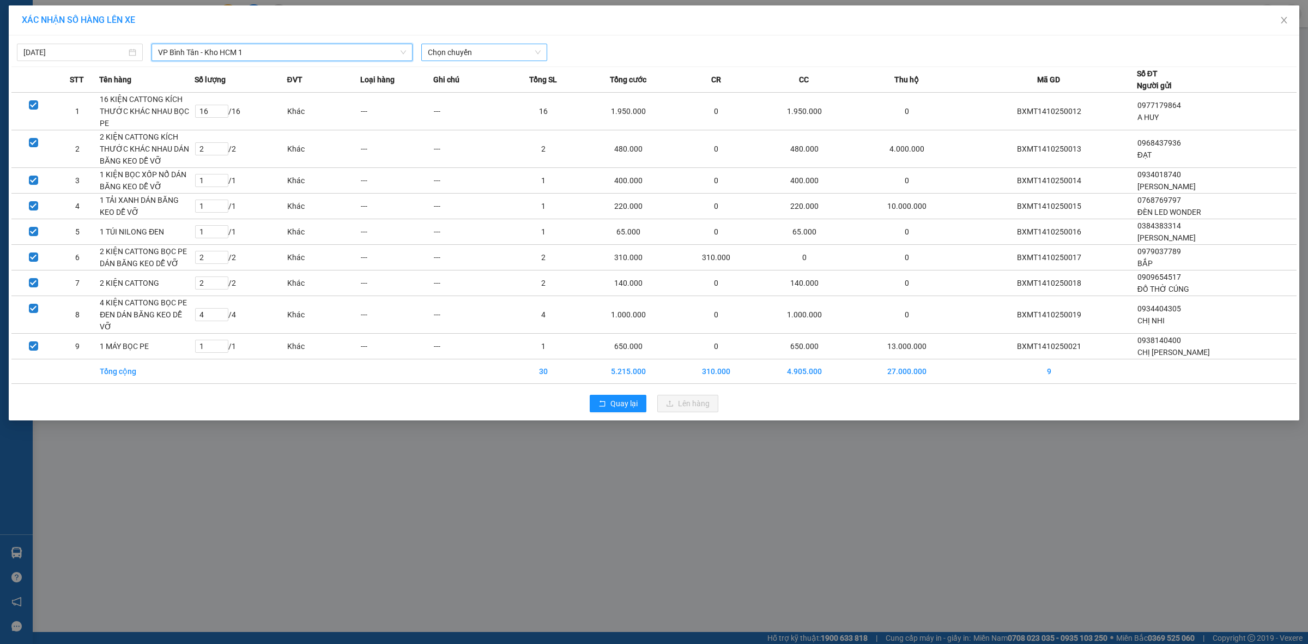
click at [510, 50] on span "Chọn chuyến" at bounding box center [484, 52] width 113 height 16
click at [476, 88] on div "20:00 (TC) - 29E-080.67" at bounding box center [470, 92] width 85 height 12
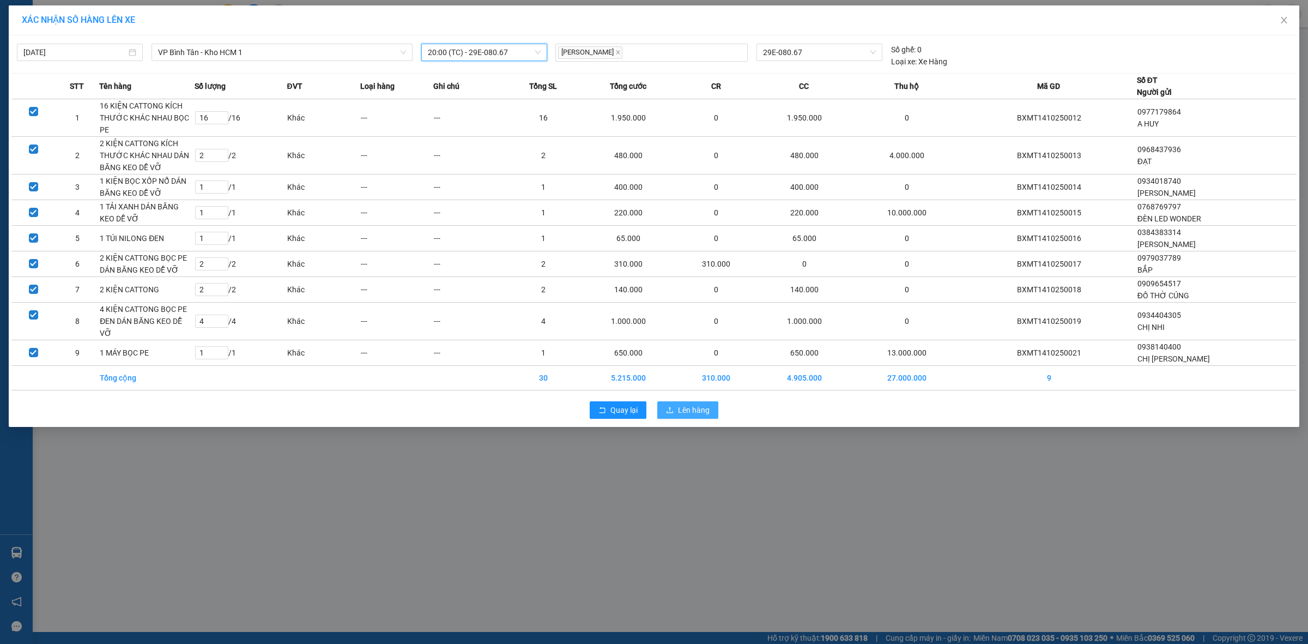
click at [698, 404] on span "Lên hàng" at bounding box center [694, 410] width 32 height 12
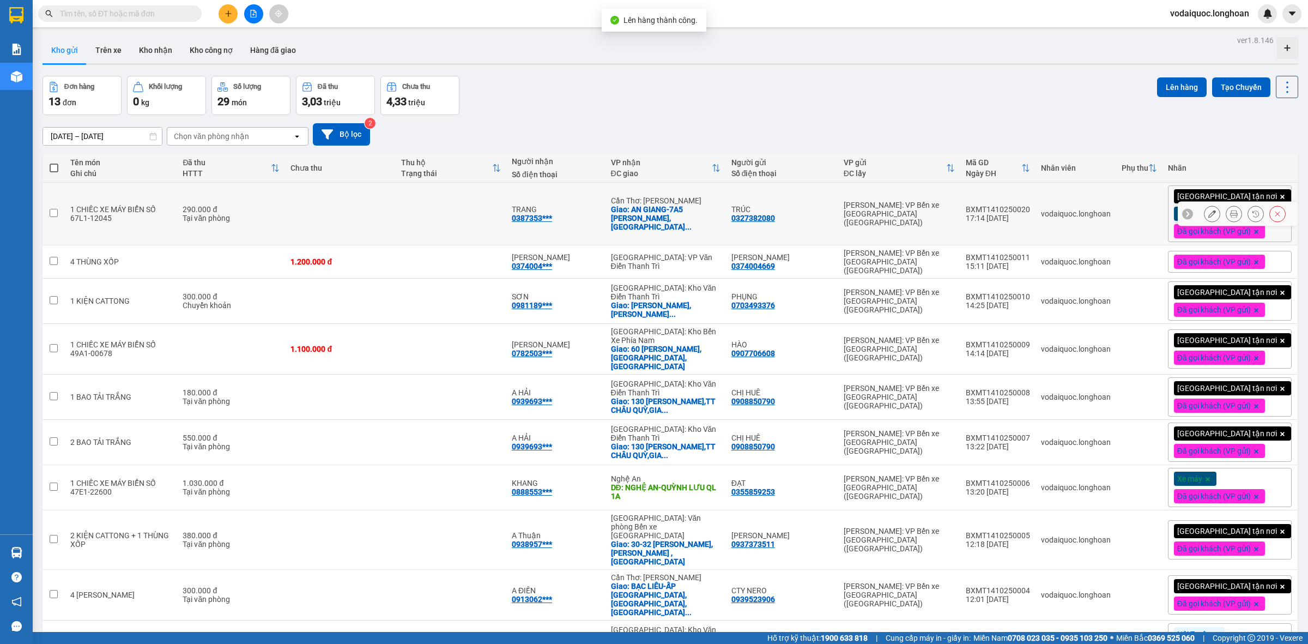
scroll to position [45, 0]
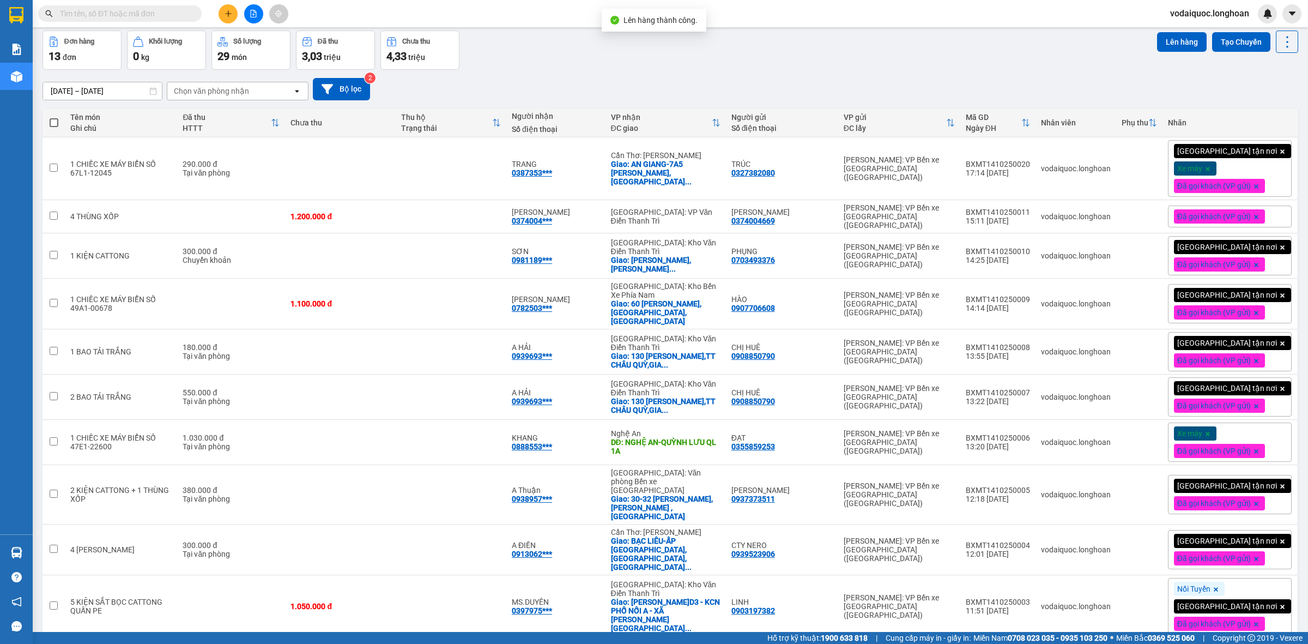
click at [50, 117] on label at bounding box center [53, 122] width 11 height 11
click at [54, 117] on input "checkbox" at bounding box center [54, 117] width 0 height 0
checkbox input "true"
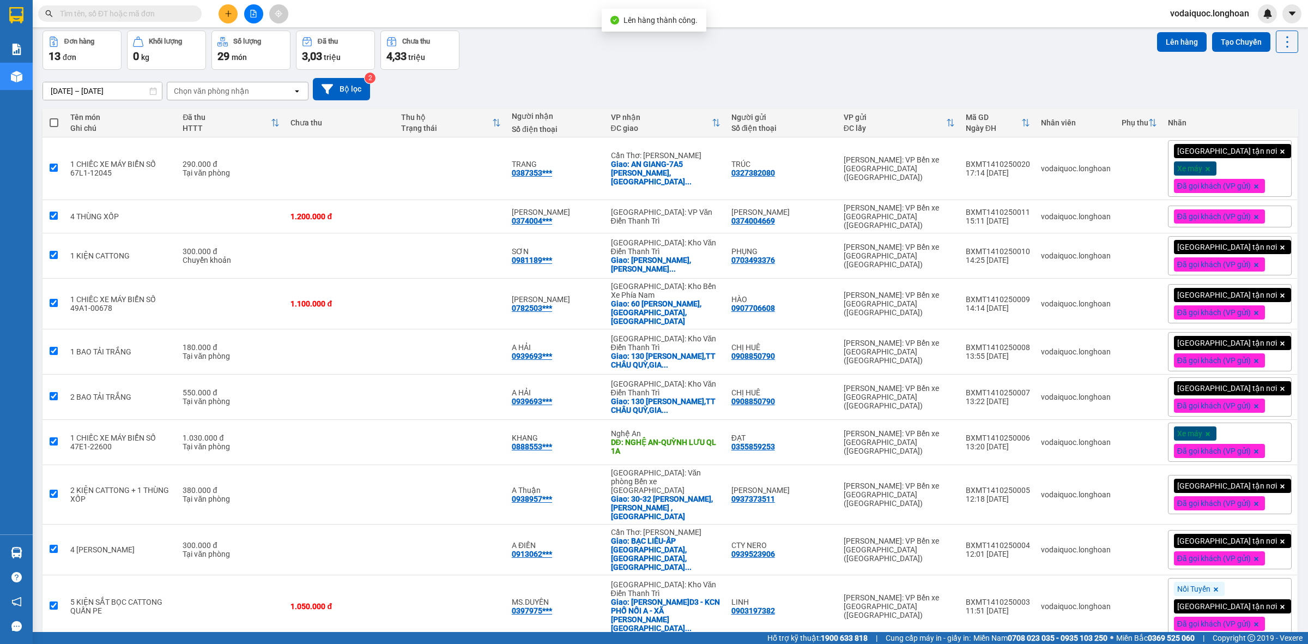
checkbox input "true"
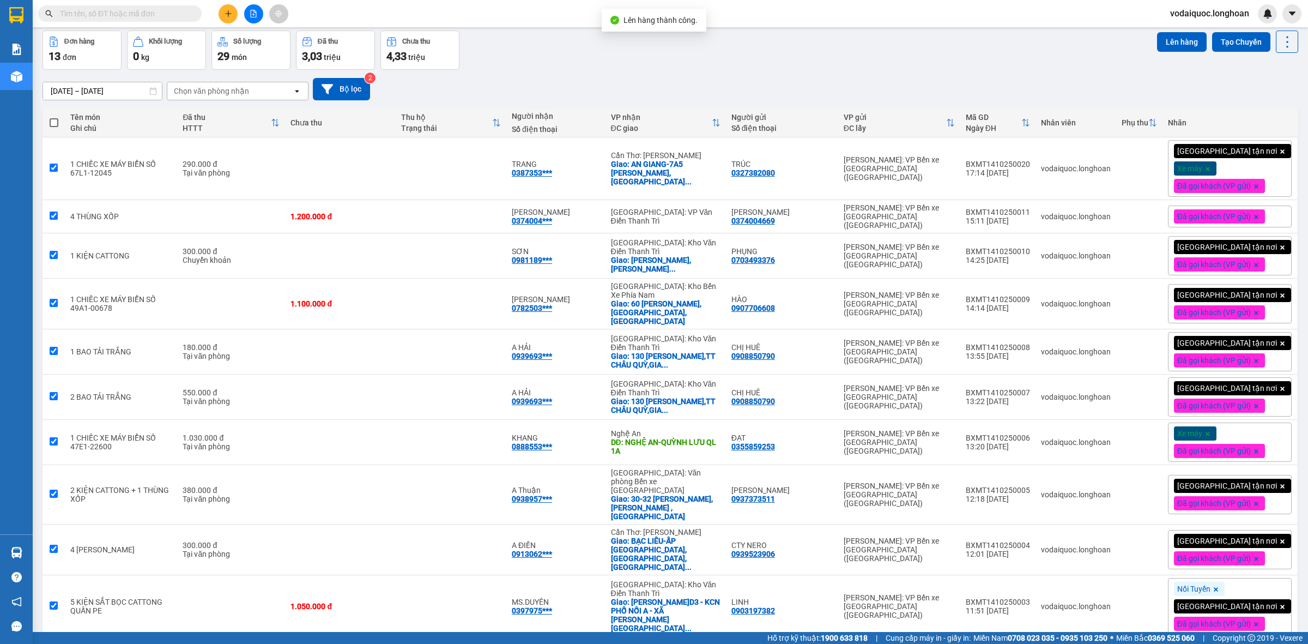
checkbox input "true"
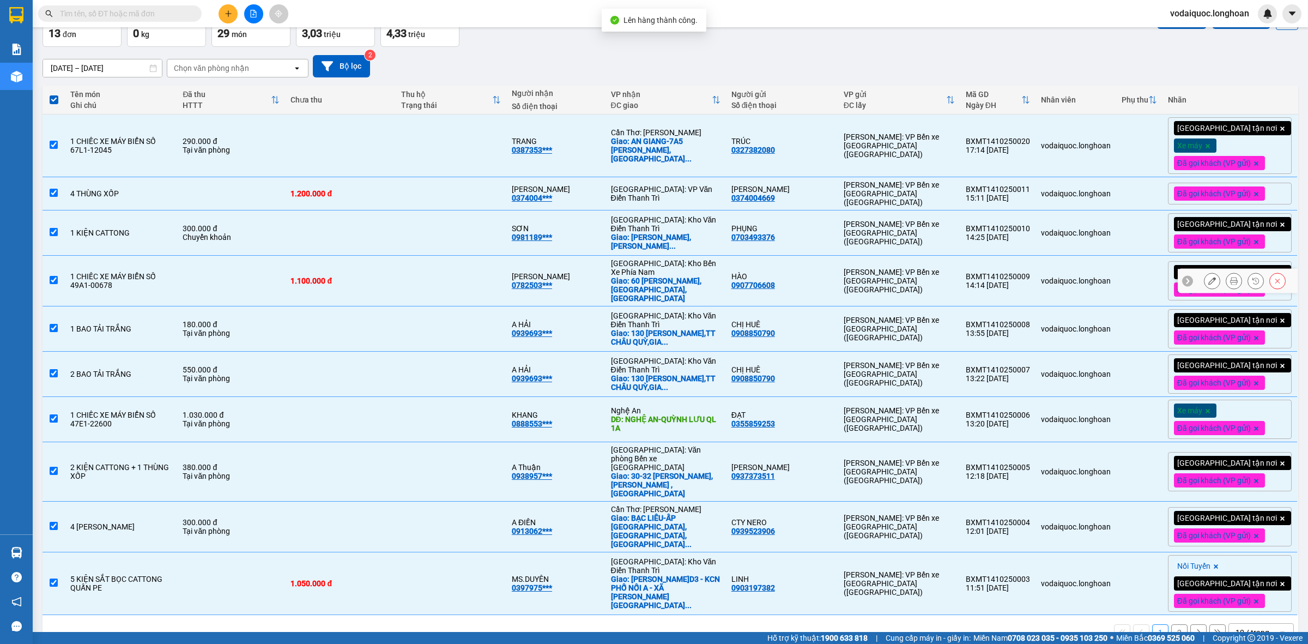
scroll to position [70, 0]
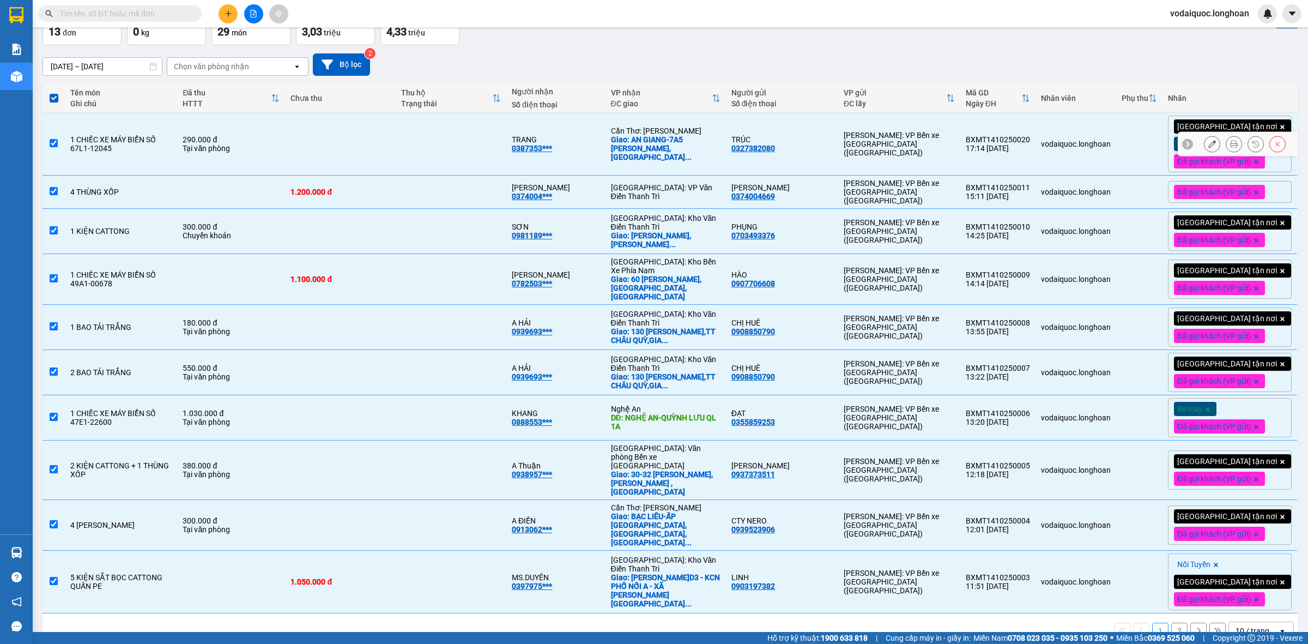
click at [55, 135] on td at bounding box center [54, 144] width 22 height 63
checkbox input "false"
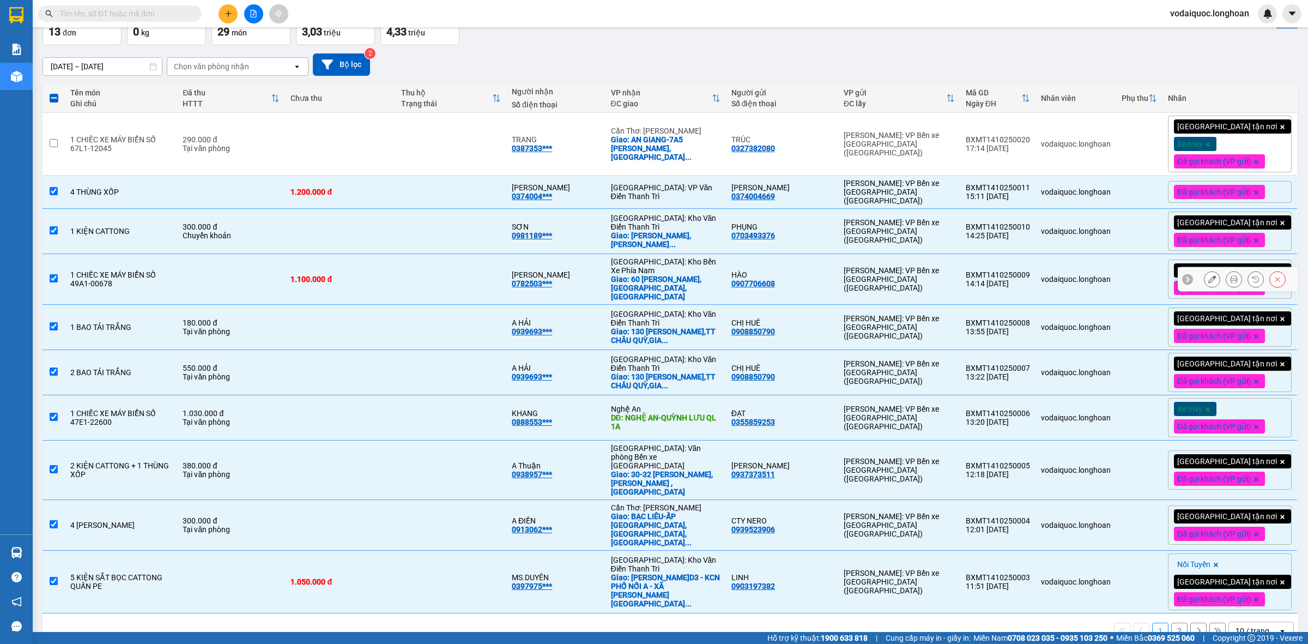
click at [52, 274] on input "checkbox" at bounding box center [54, 278] width 8 height 8
checkbox input "false"
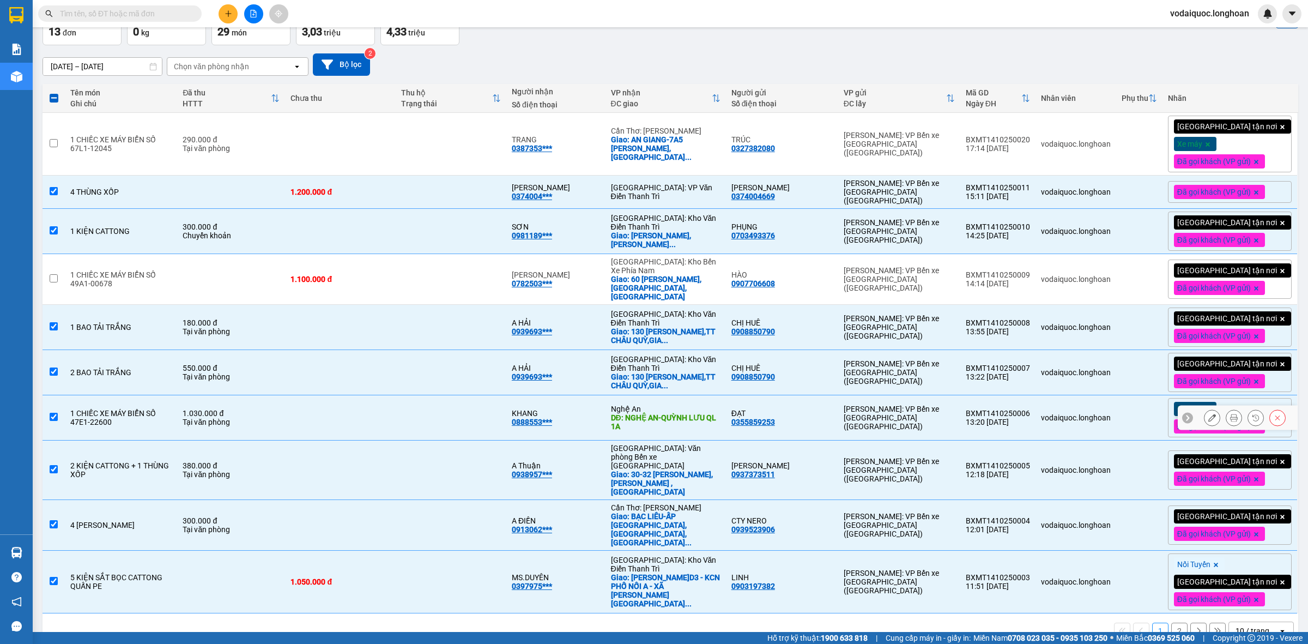
click at [55, 413] on input "checkbox" at bounding box center [54, 417] width 8 height 8
checkbox input "false"
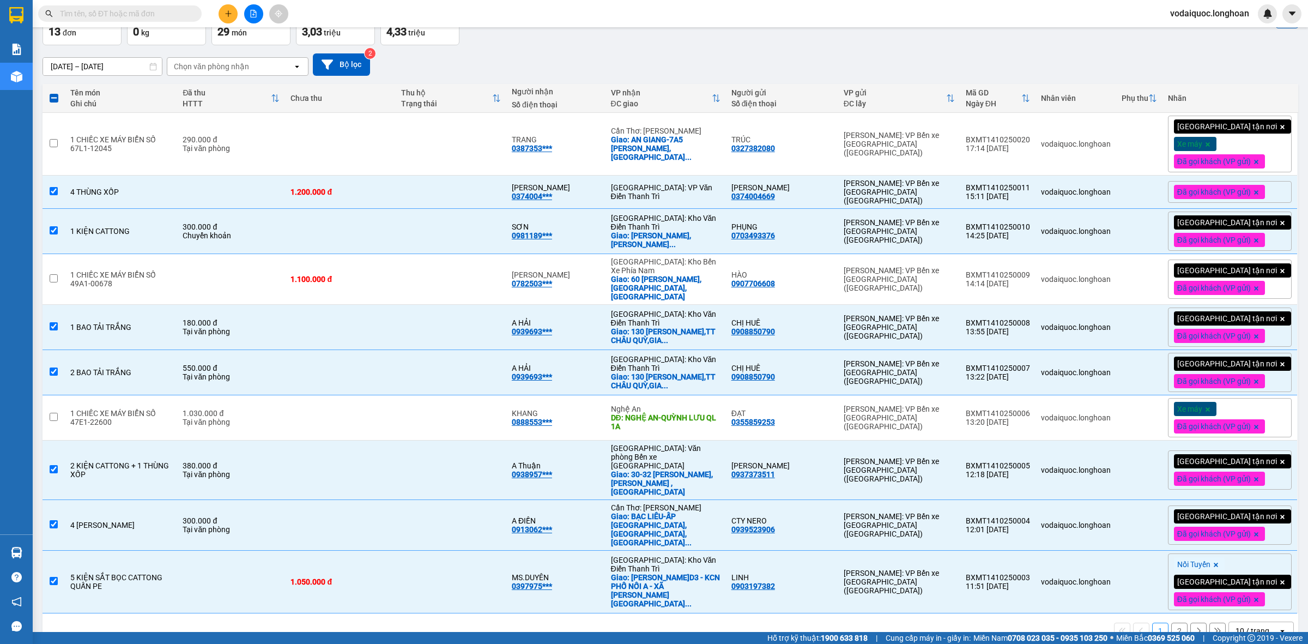
scroll to position [0, 0]
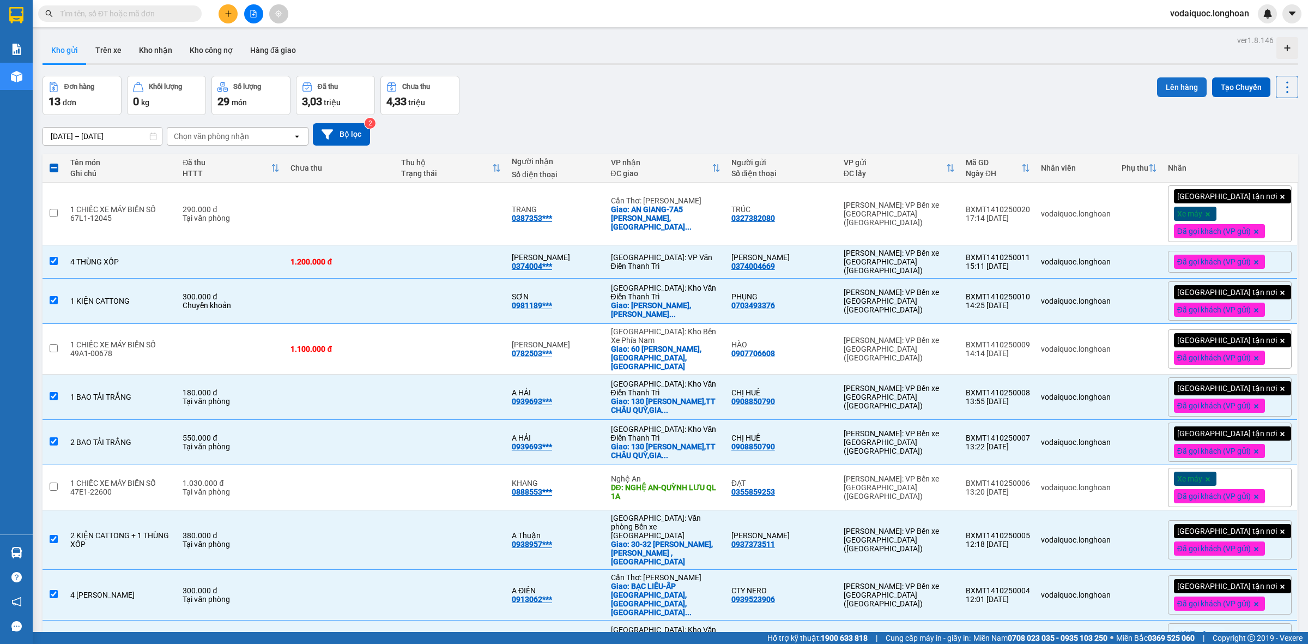
click at [1172, 87] on button "Lên hàng" at bounding box center [1182, 87] width 50 height 20
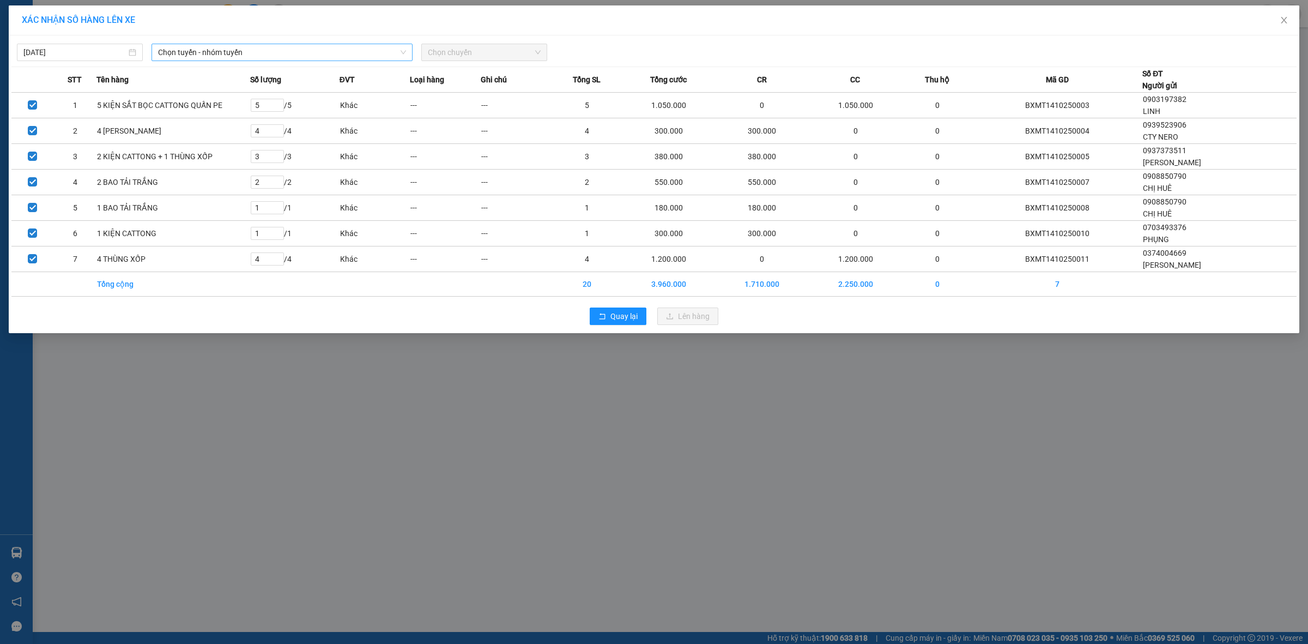
click at [274, 49] on span "Chọn tuyến - nhóm tuyến" at bounding box center [282, 52] width 248 height 16
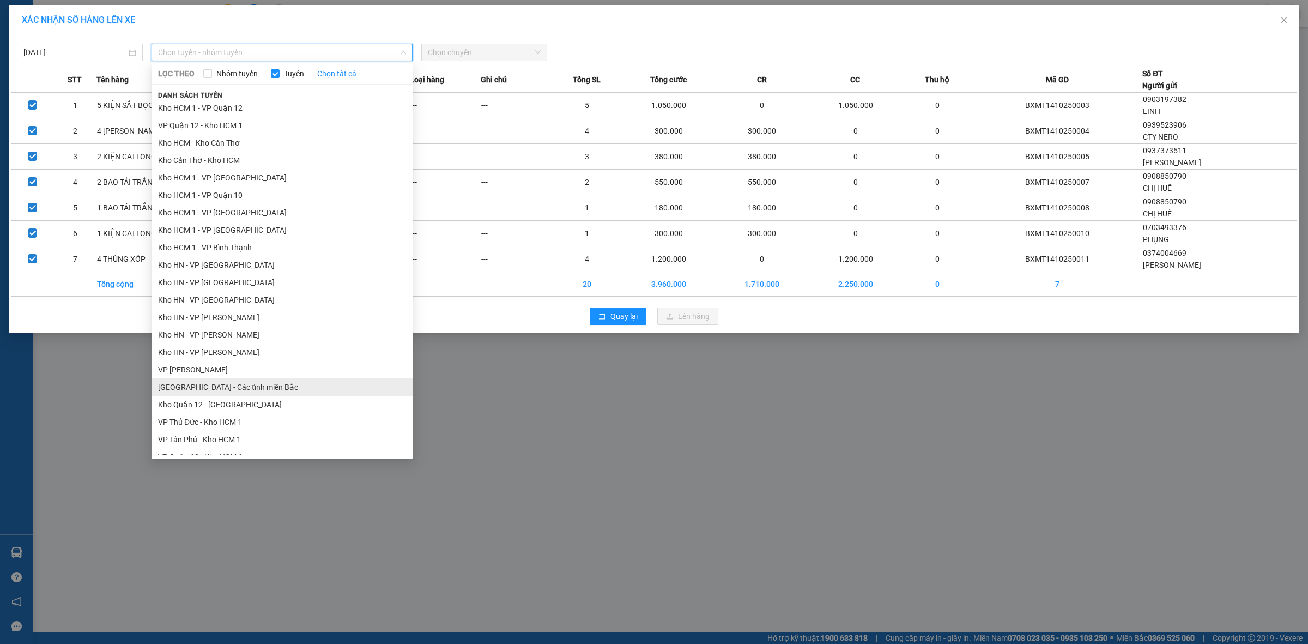
scroll to position [273, 0]
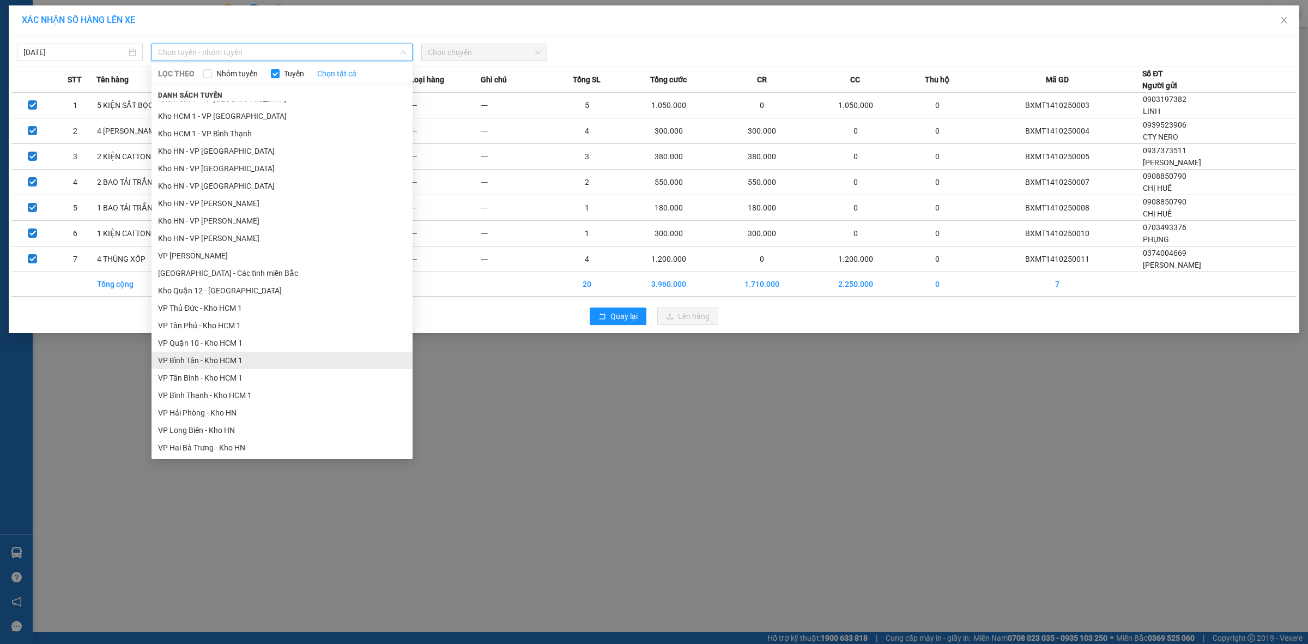
click at [216, 362] on li "VP Bình Tân - Kho HCM 1" at bounding box center [282, 360] width 261 height 17
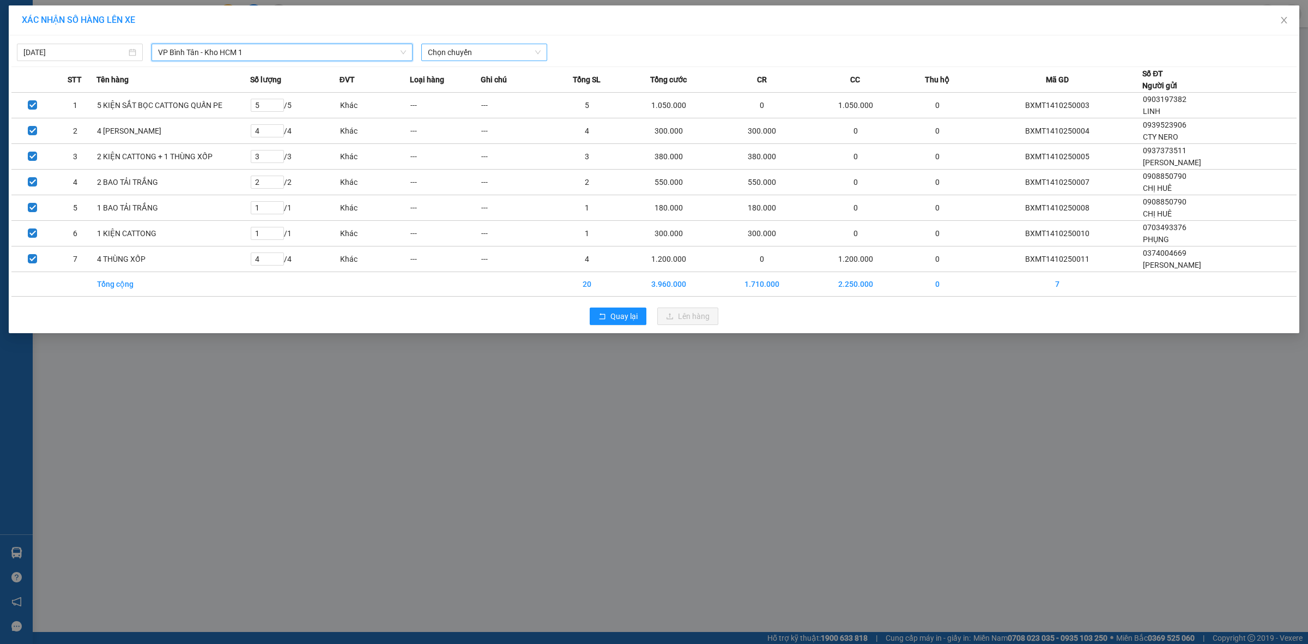
click at [496, 56] on span "Chọn chuyến" at bounding box center [484, 52] width 113 height 16
click at [483, 94] on div "20:00 (TC) - 29E-080.67" at bounding box center [470, 92] width 85 height 12
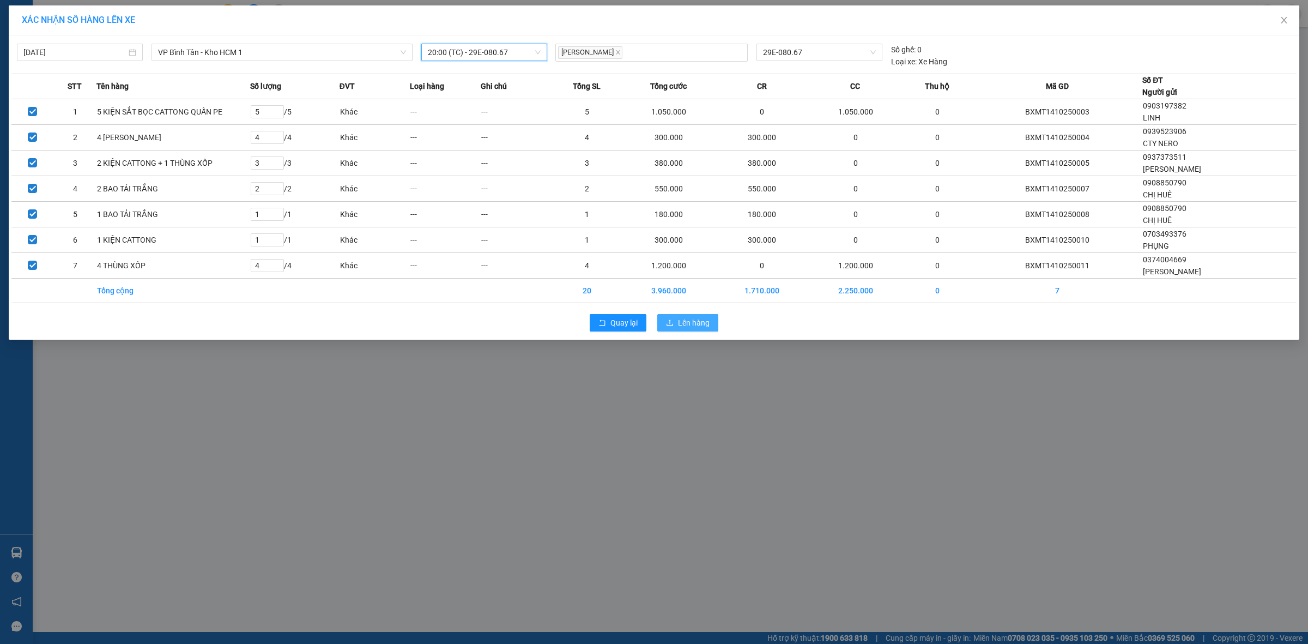
click at [699, 322] on span "Lên hàng" at bounding box center [694, 323] width 32 height 12
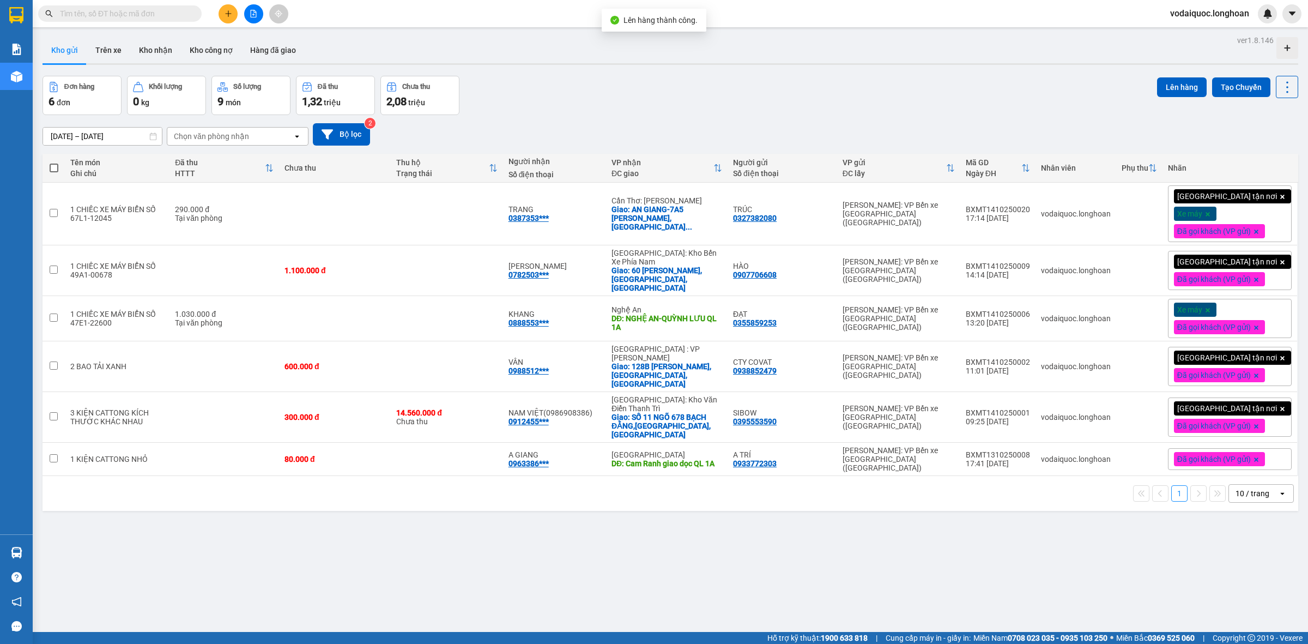
click at [56, 169] on span at bounding box center [54, 168] width 9 height 9
click at [54, 162] on input "checkbox" at bounding box center [54, 162] width 0 height 0
checkbox input "true"
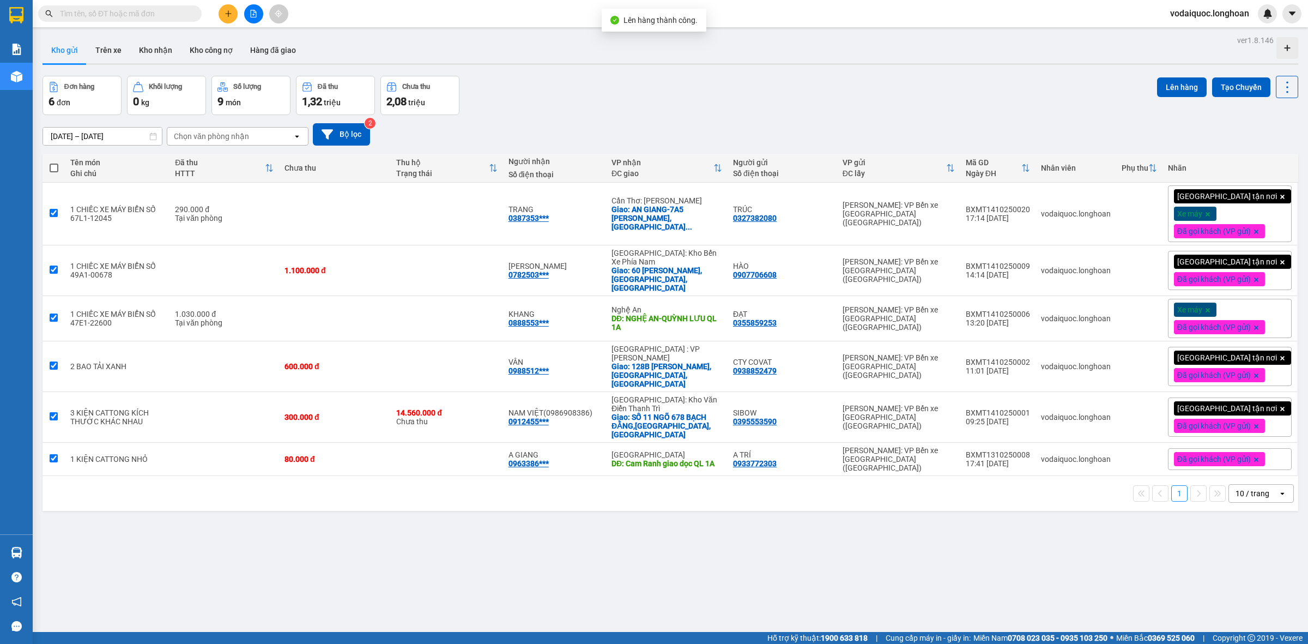
checkbox input "true"
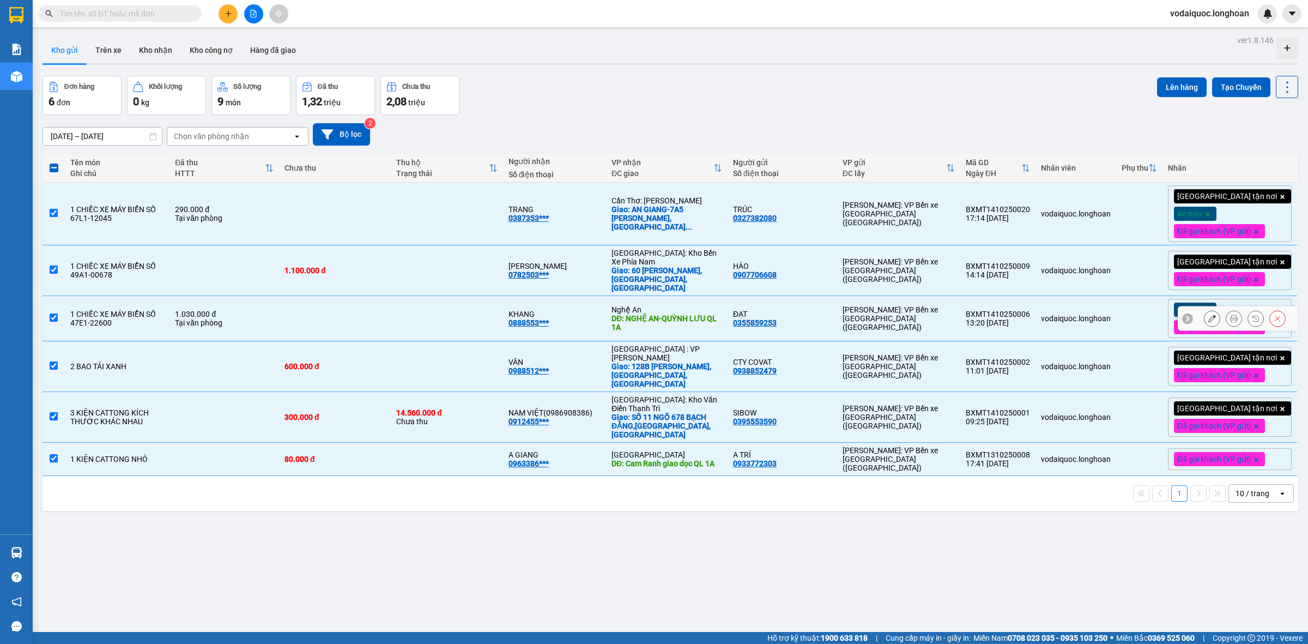
click at [58, 307] on td at bounding box center [54, 318] width 22 height 45
checkbox input "false"
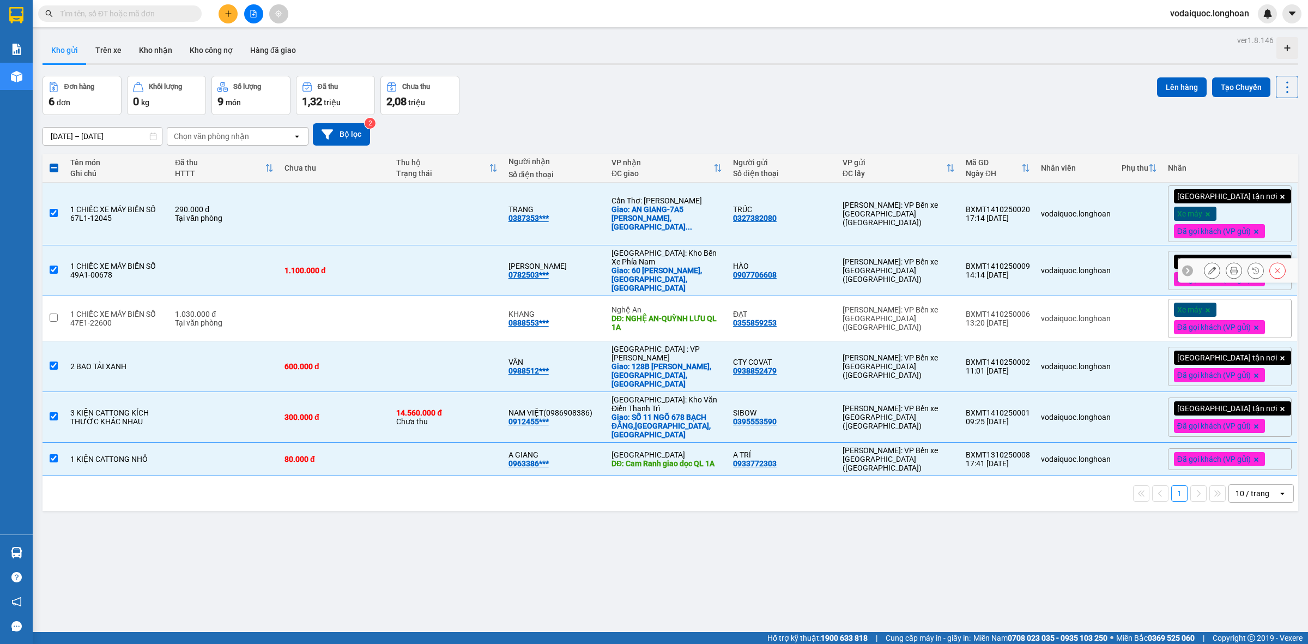
click at [53, 271] on input "checkbox" at bounding box center [54, 269] width 8 height 8
checkbox input "false"
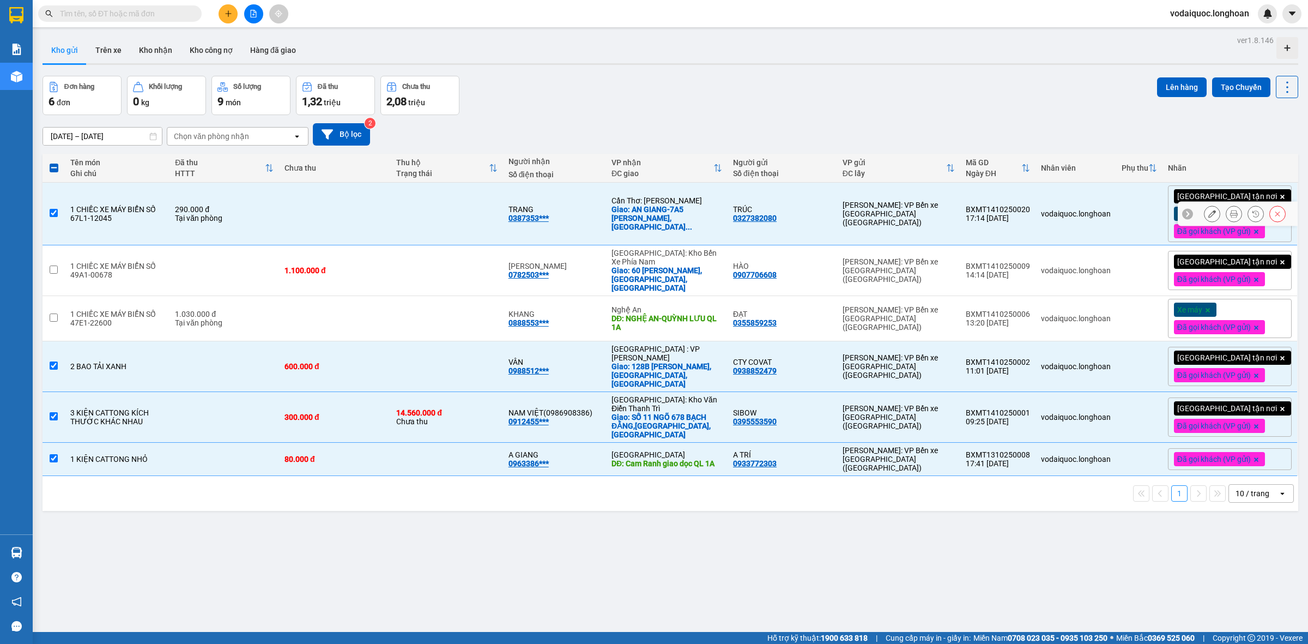
click at [52, 210] on input "checkbox" at bounding box center [54, 213] width 8 height 8
checkbox input "false"
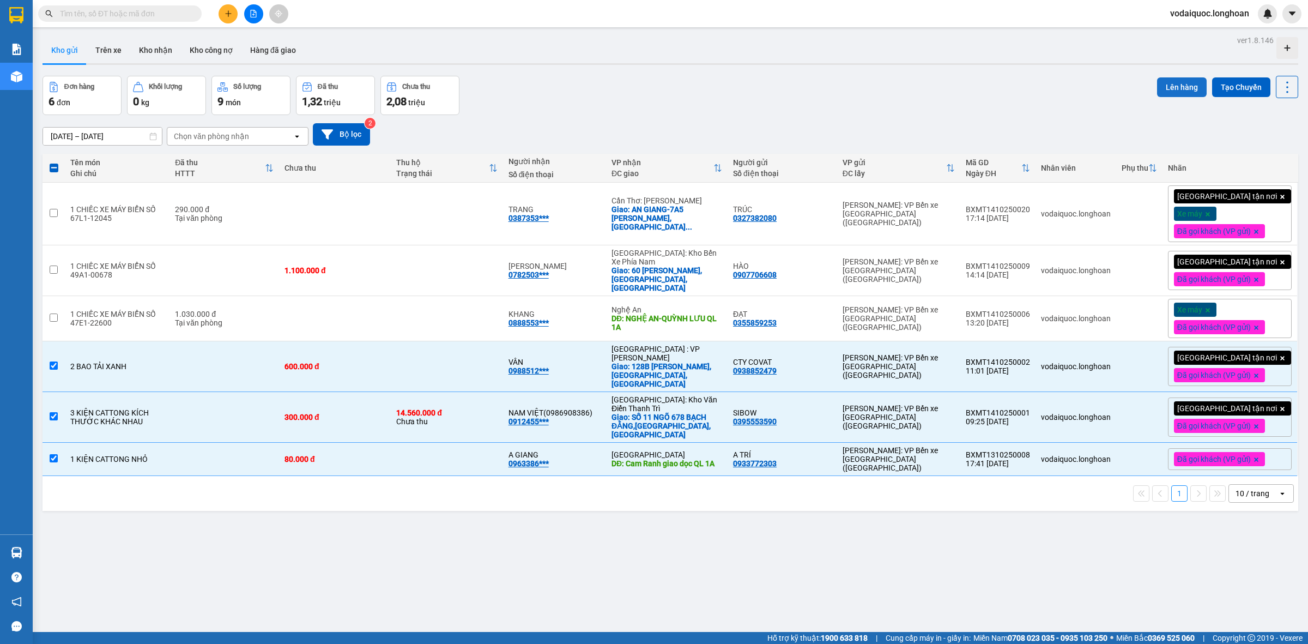
click at [1173, 80] on button "Lên hàng" at bounding box center [1182, 87] width 50 height 20
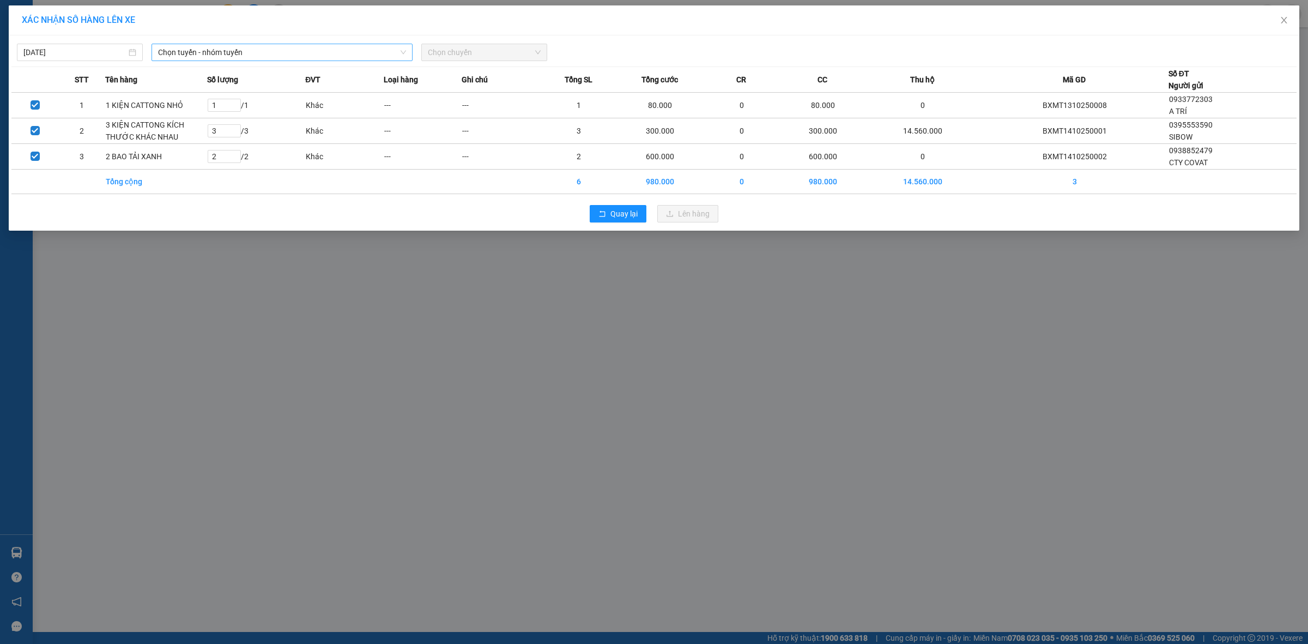
click at [300, 49] on span "Chọn tuyến - nhóm tuyến" at bounding box center [282, 52] width 248 height 16
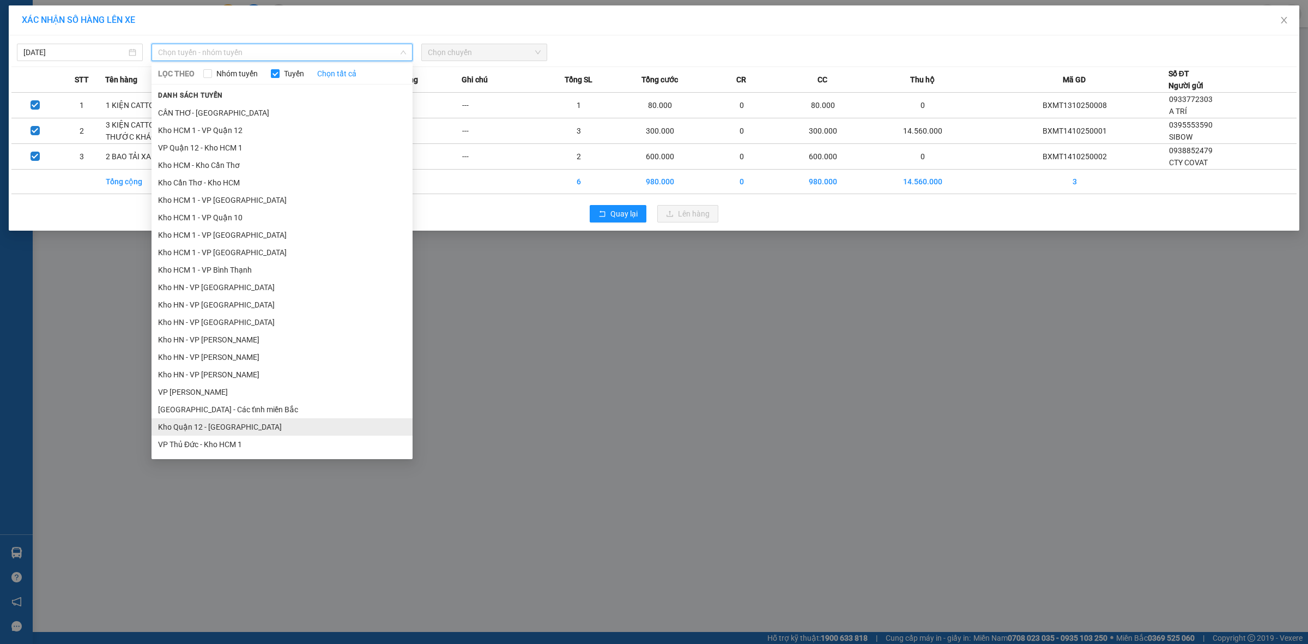
scroll to position [295, 0]
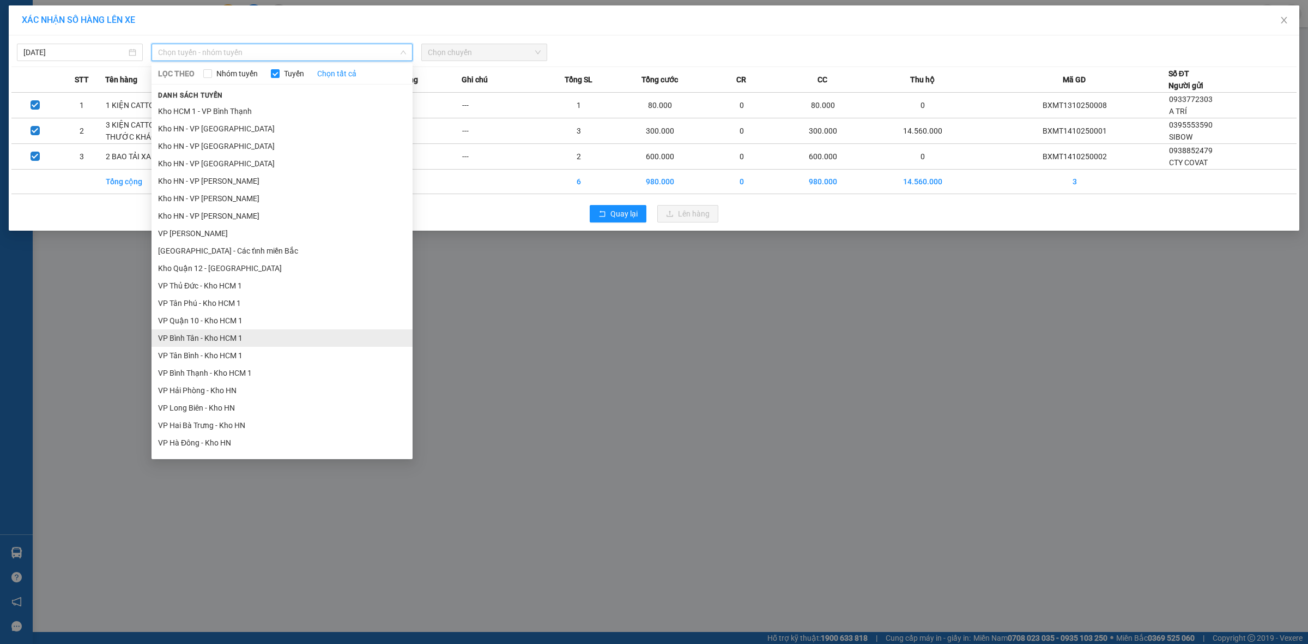
click at [207, 336] on li "VP Bình Tân - Kho HCM 1" at bounding box center [282, 337] width 261 height 17
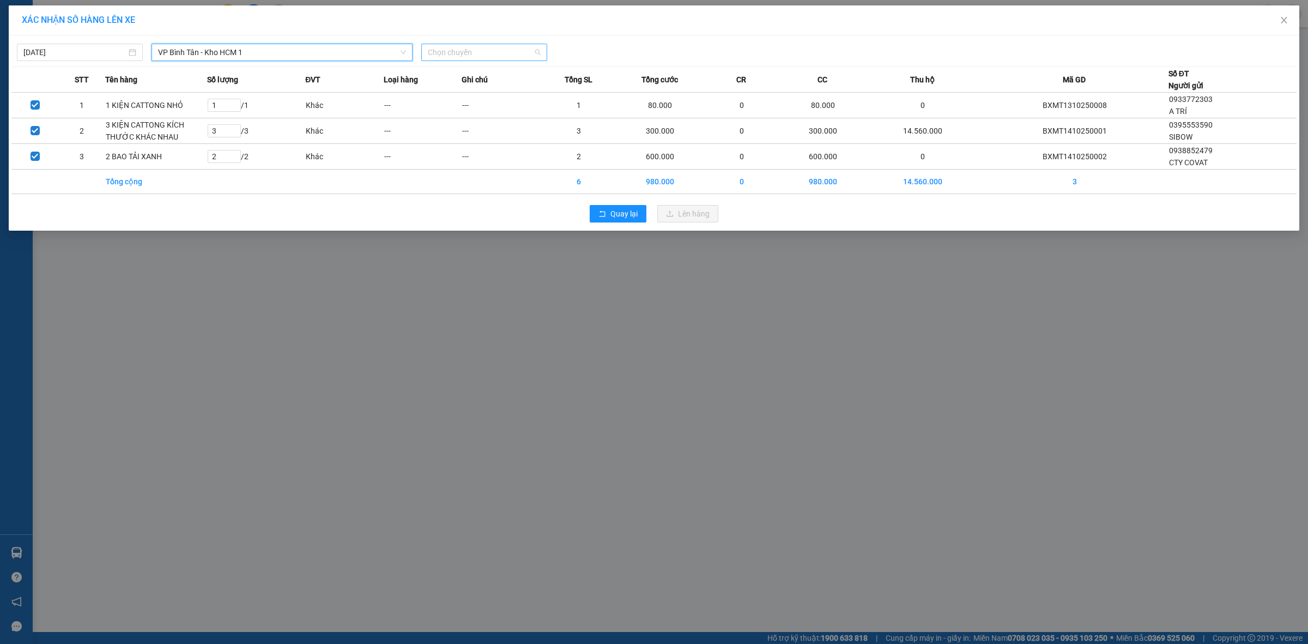
click at [492, 45] on span "Chọn chuyến" at bounding box center [484, 52] width 113 height 16
click at [483, 88] on div "20:00 (TC) - 29E-080.67" at bounding box center [470, 92] width 85 height 12
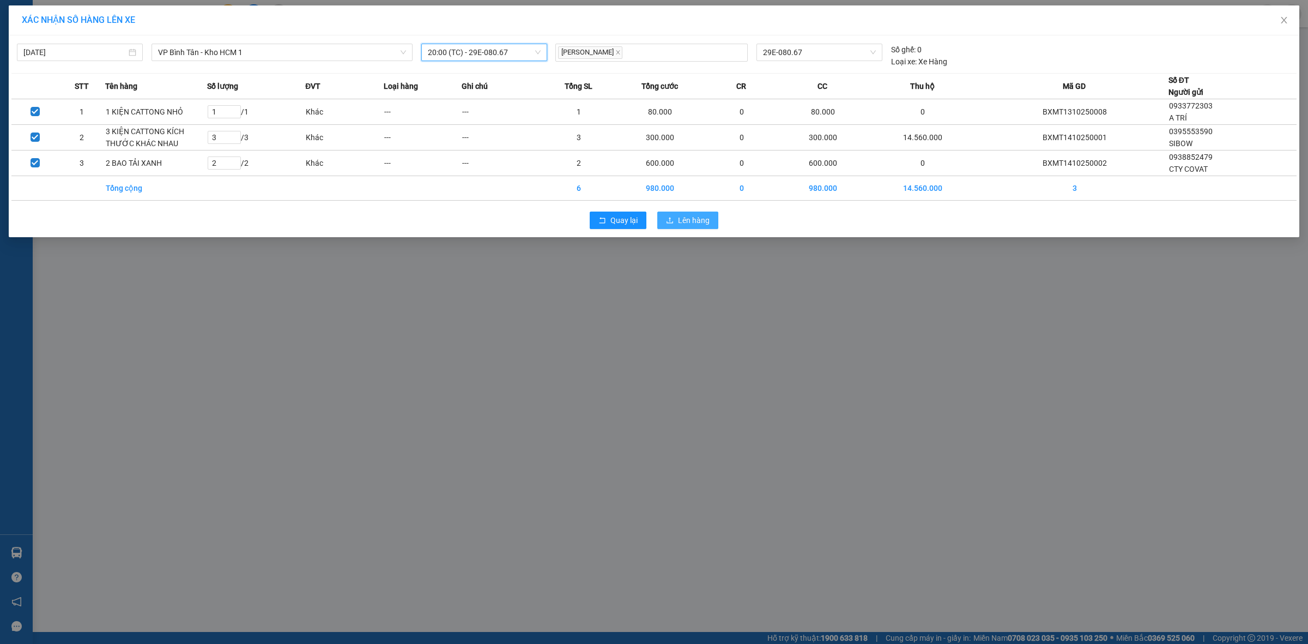
click at [699, 217] on span "Lên hàng" at bounding box center [694, 220] width 32 height 12
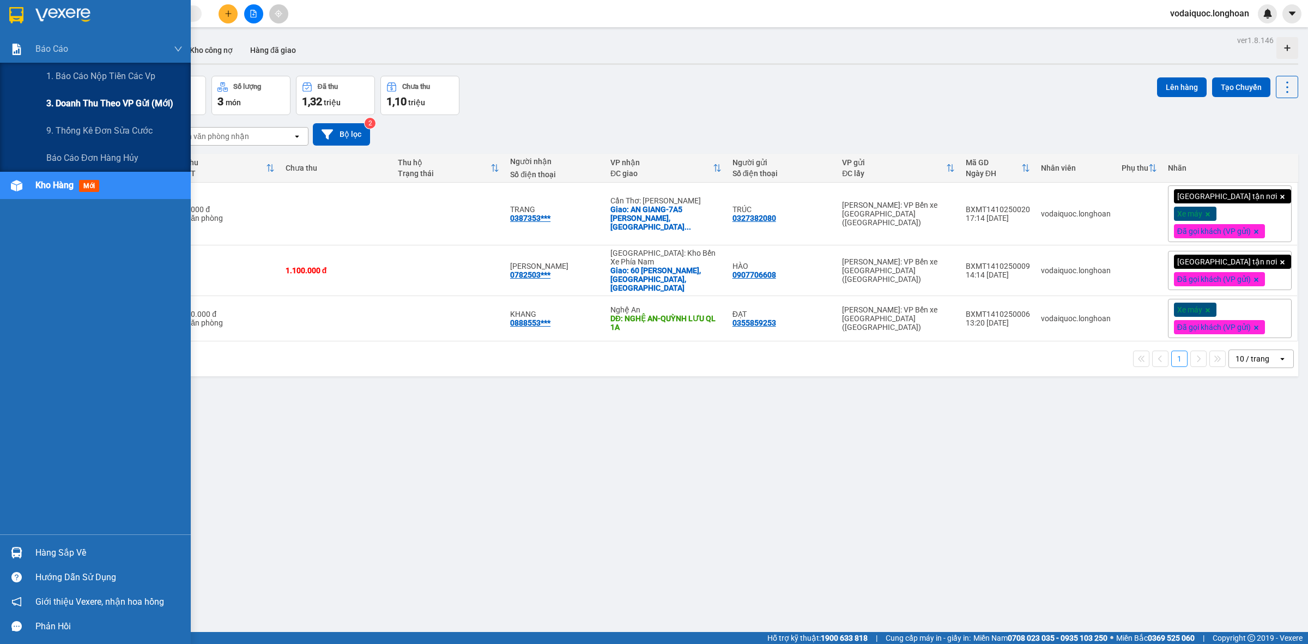
click at [113, 108] on span "3. Doanh Thu theo VP Gửi (mới)" at bounding box center [109, 103] width 127 height 14
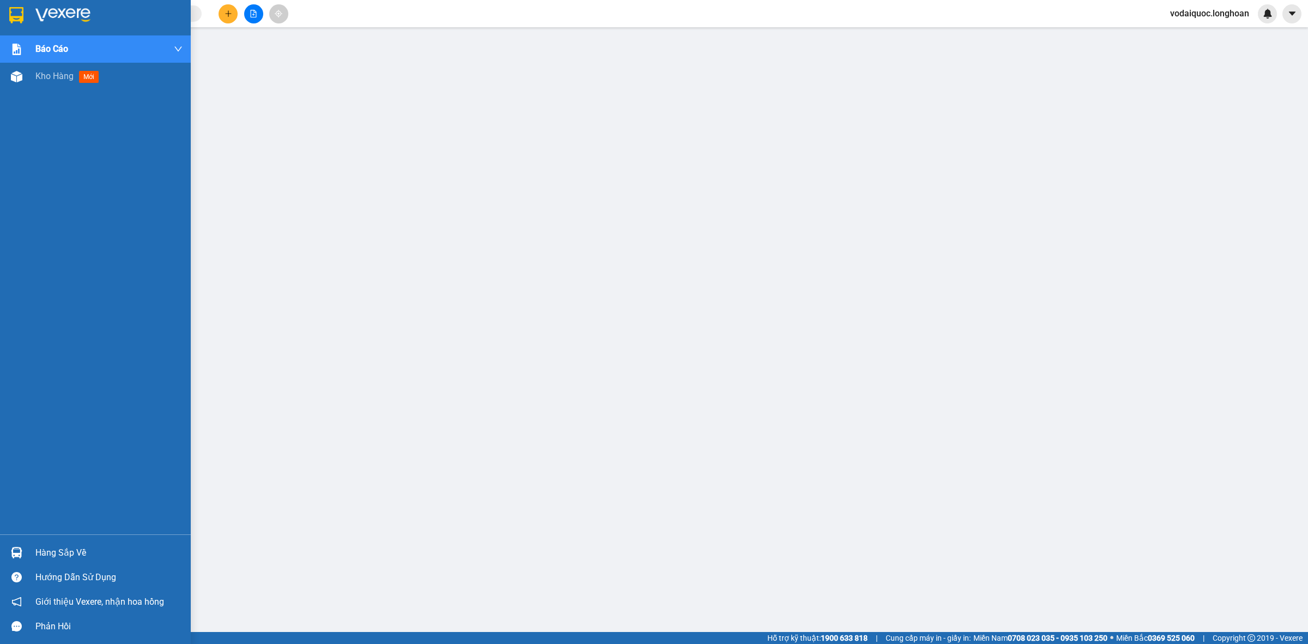
click at [77, 8] on img at bounding box center [62, 15] width 55 height 16
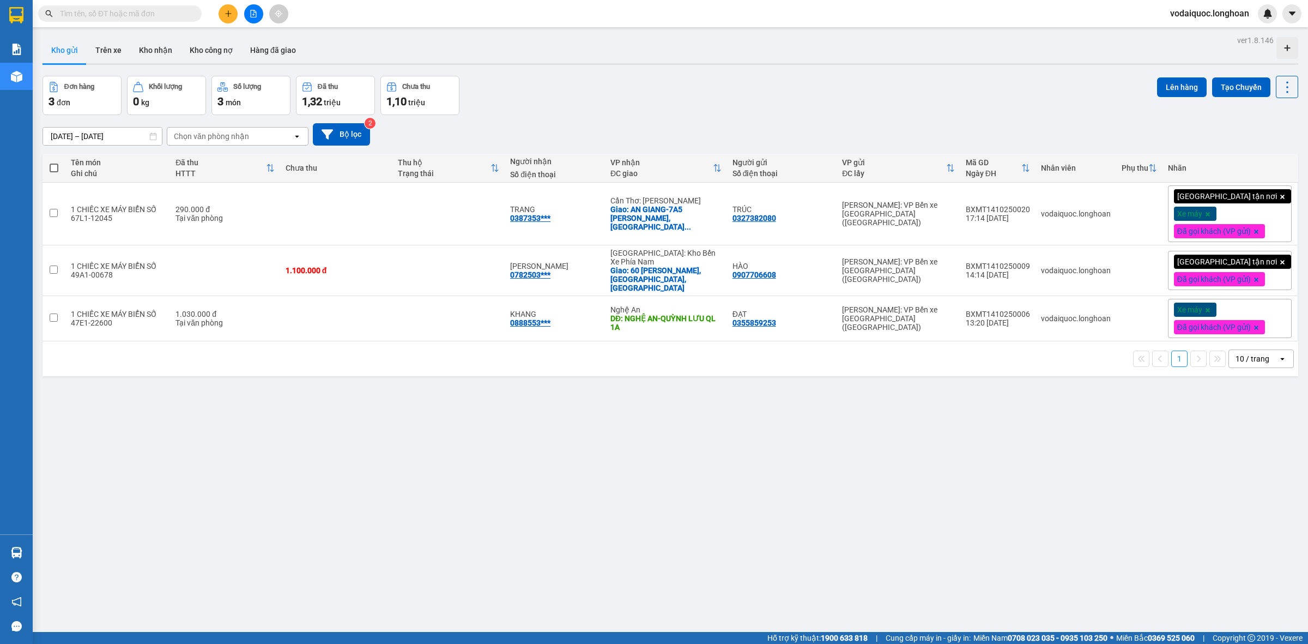
click at [663, 113] on div "Đơn hàng 3 đơn Khối lượng 0 kg Số lượng 3 món Đã thu 1,32 triệu Chưa thu 1,10 t…" at bounding box center [671, 95] width 1256 height 39
click at [885, 64] on div at bounding box center [671, 64] width 1256 height 2
click at [167, 52] on button "Kho nhận" at bounding box center [155, 50] width 51 height 26
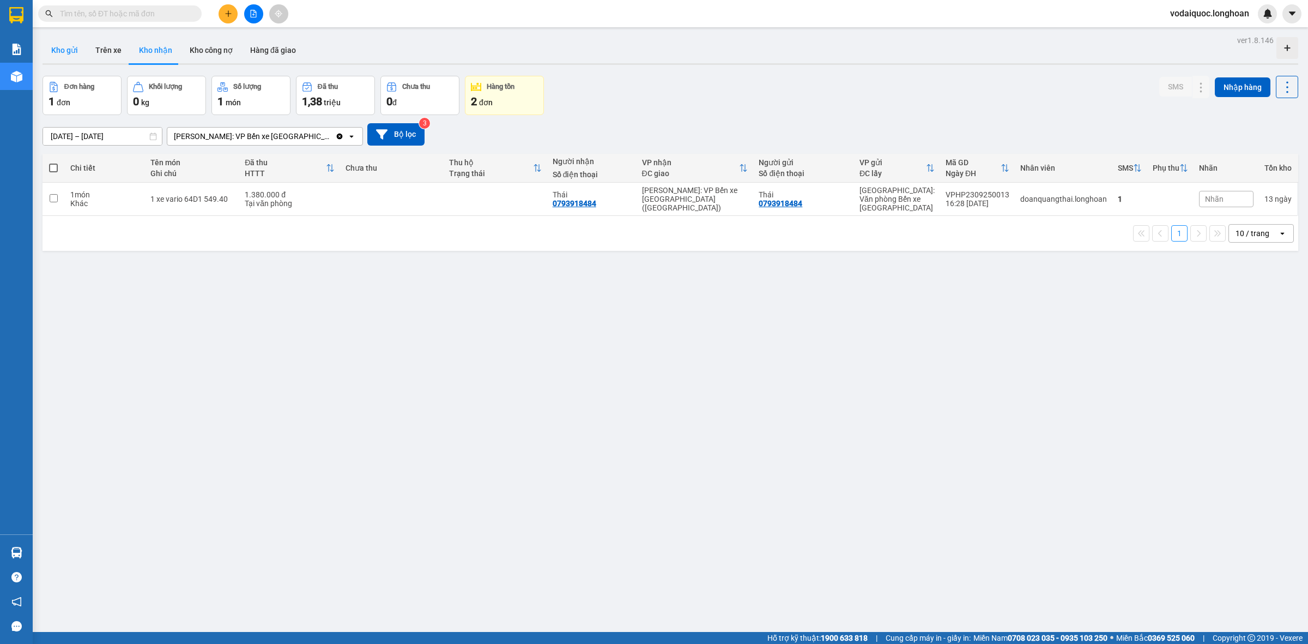
click at [65, 55] on button "Kho gửi" at bounding box center [65, 50] width 44 height 26
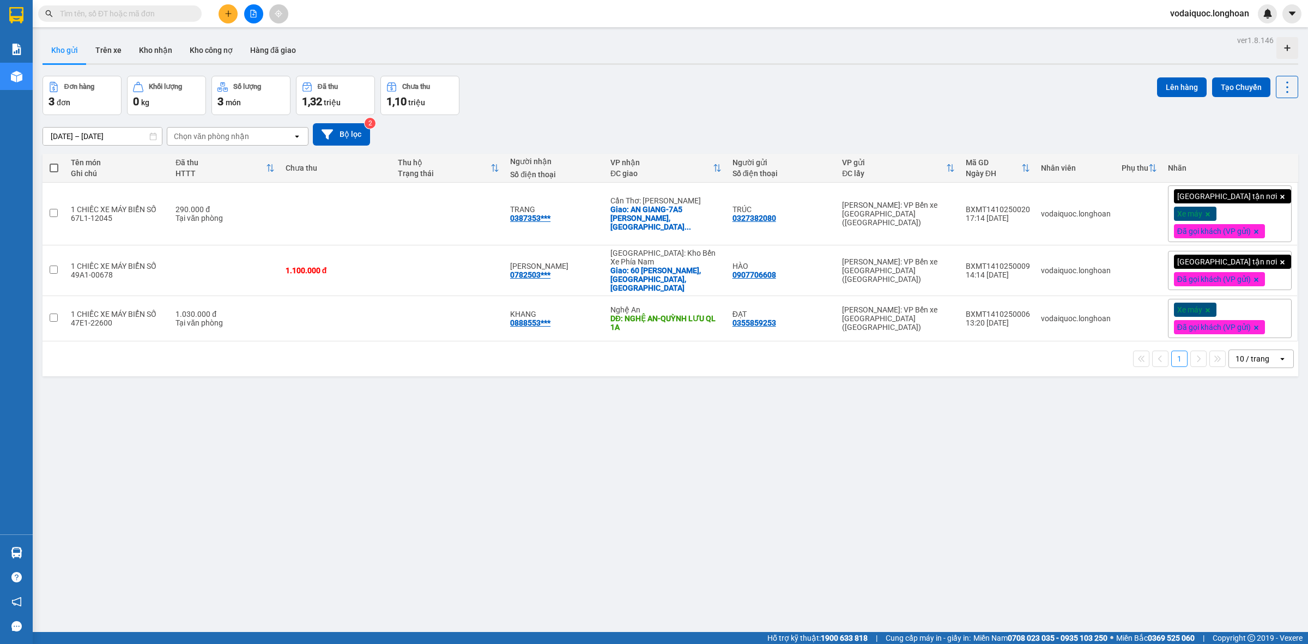
click at [788, 96] on div "Đơn hàng 3 đơn Khối lượng 0 kg Số lượng 3 món Đã thu 1,32 triệu Chưa thu 1,10 t…" at bounding box center [671, 95] width 1256 height 39
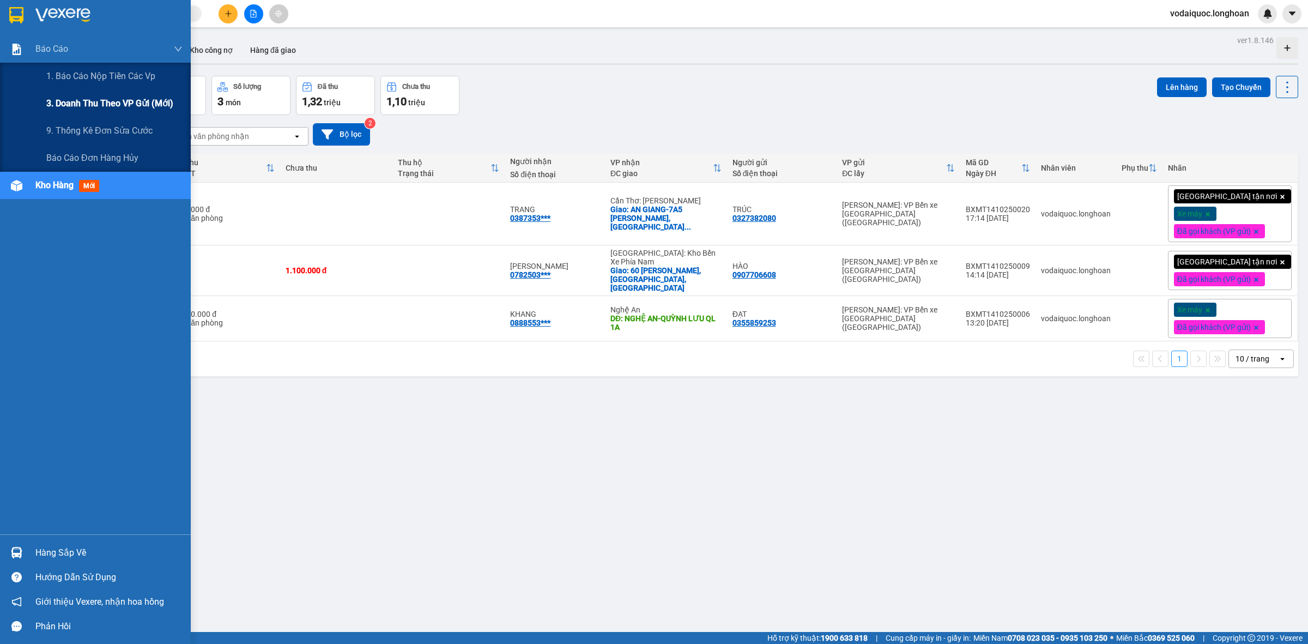
click at [127, 108] on span "3. Doanh Thu theo VP Gửi (mới)" at bounding box center [109, 103] width 127 height 14
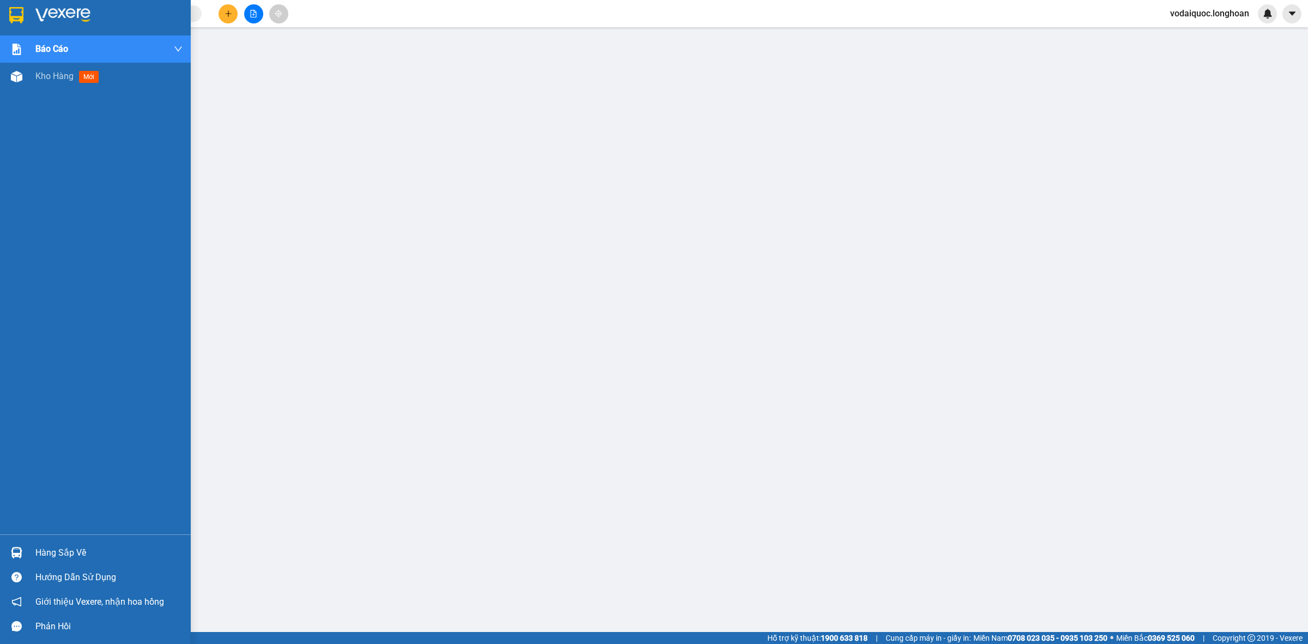
click at [58, 13] on img at bounding box center [62, 15] width 55 height 16
